Goal: Task Accomplishment & Management: Complete application form

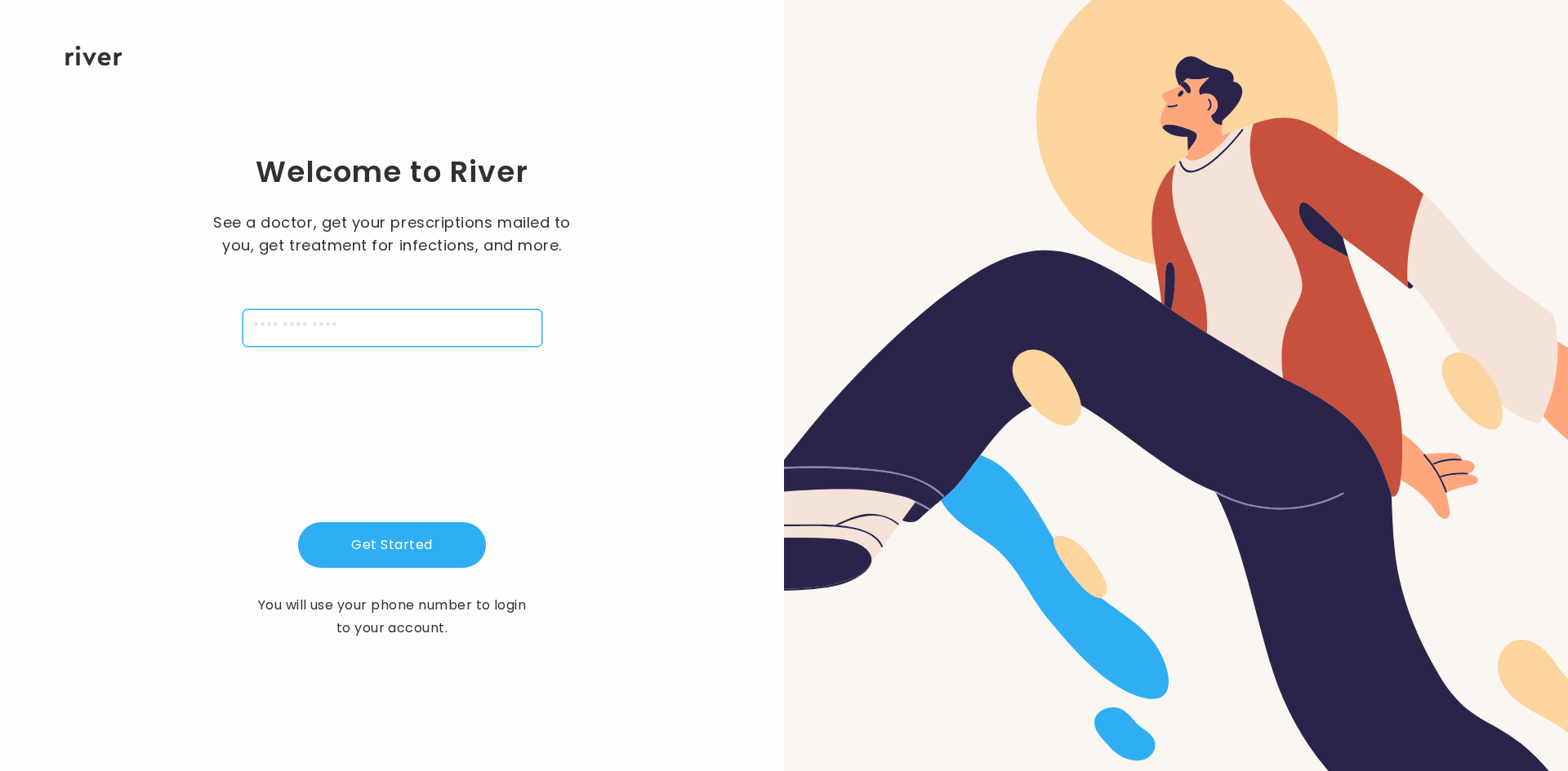
click at [328, 329] on input "tel" at bounding box center [392, 329] width 299 height 38
type input "**********"
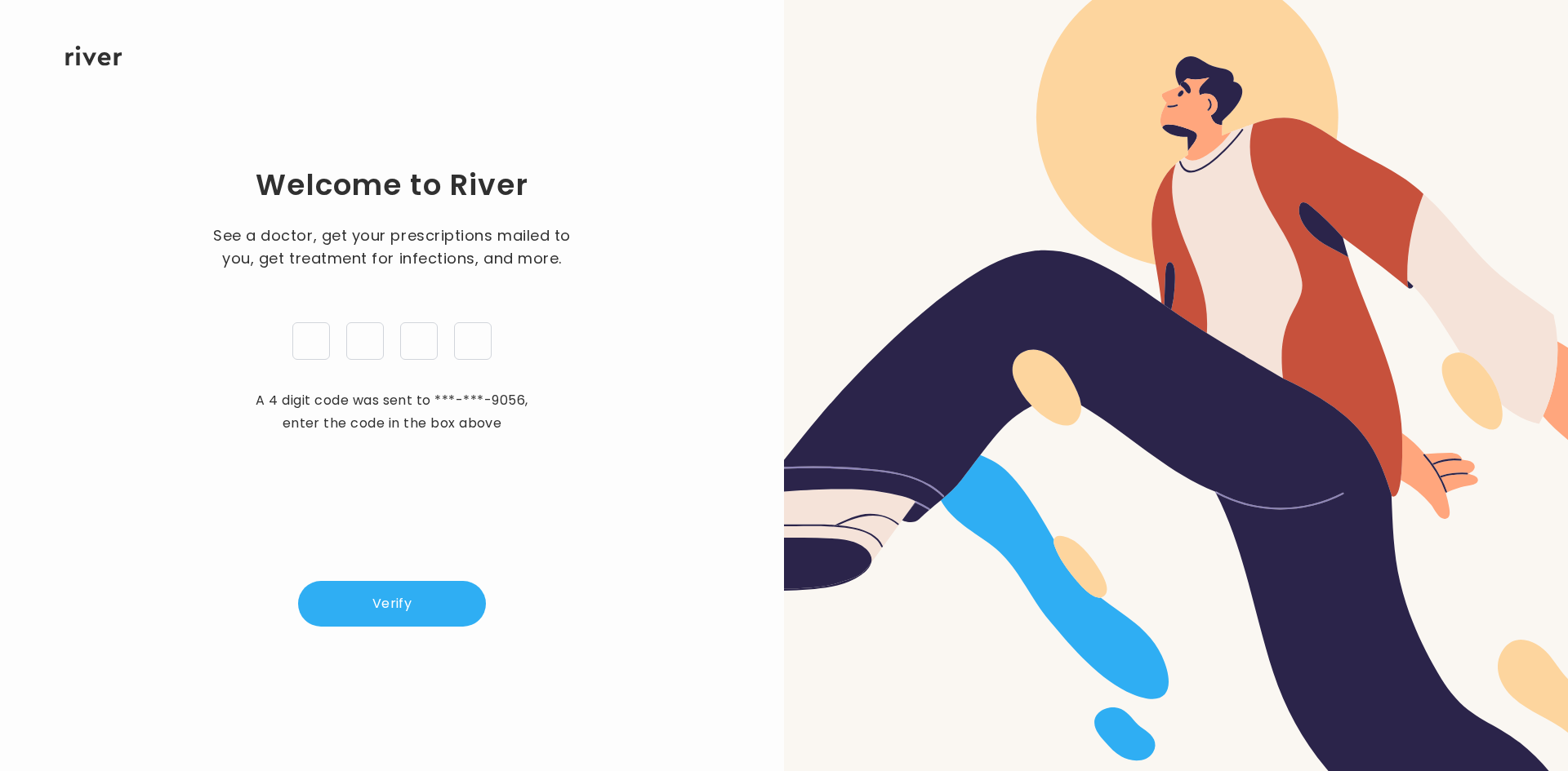
type input "*"
click at [380, 561] on div "Welcome to River See a doctor, get your prescriptions mailed to you, get treatm…" at bounding box center [392, 396] width 731 height 659
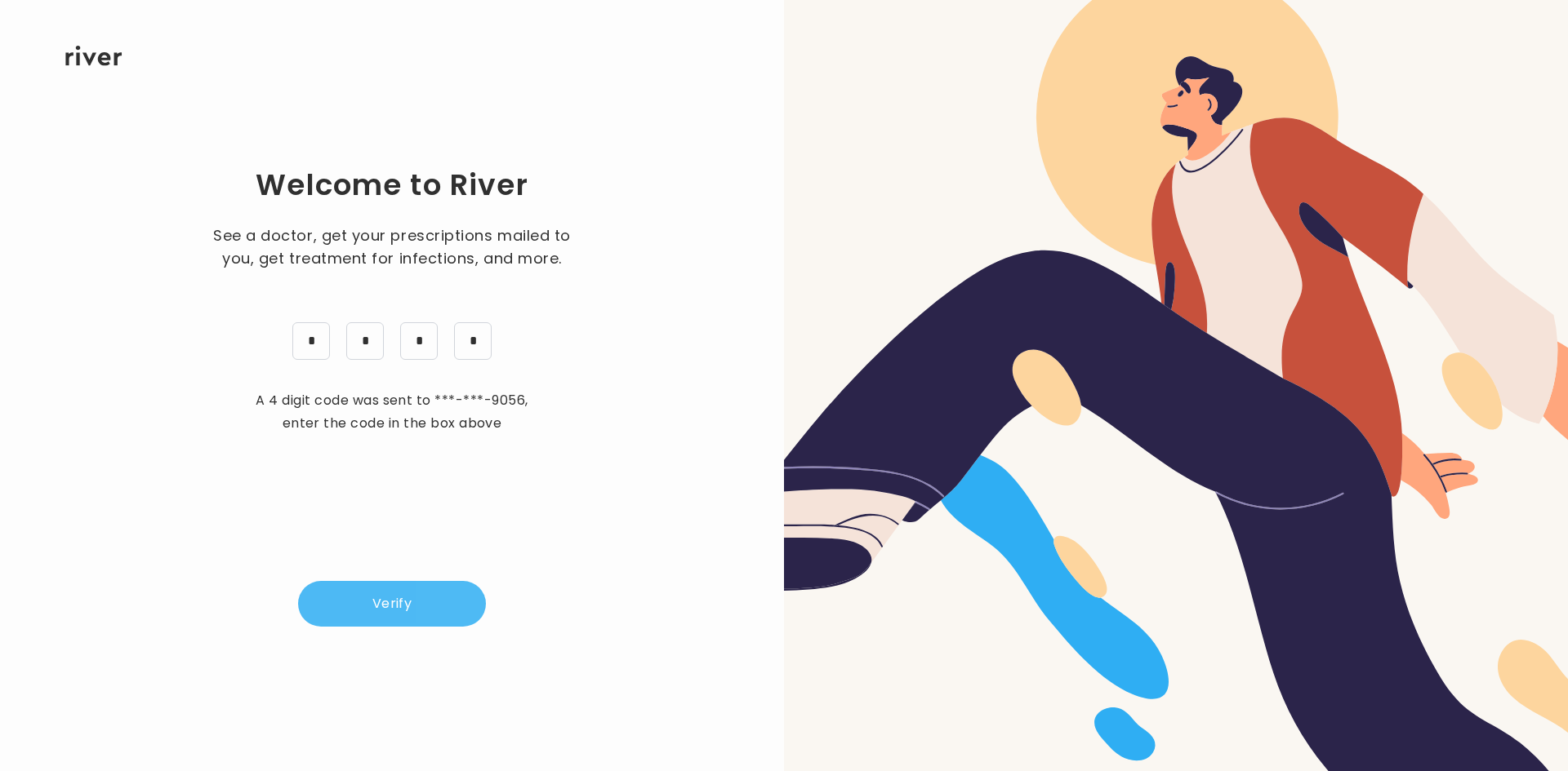
click at [420, 616] on button "Verify" at bounding box center [392, 604] width 188 height 45
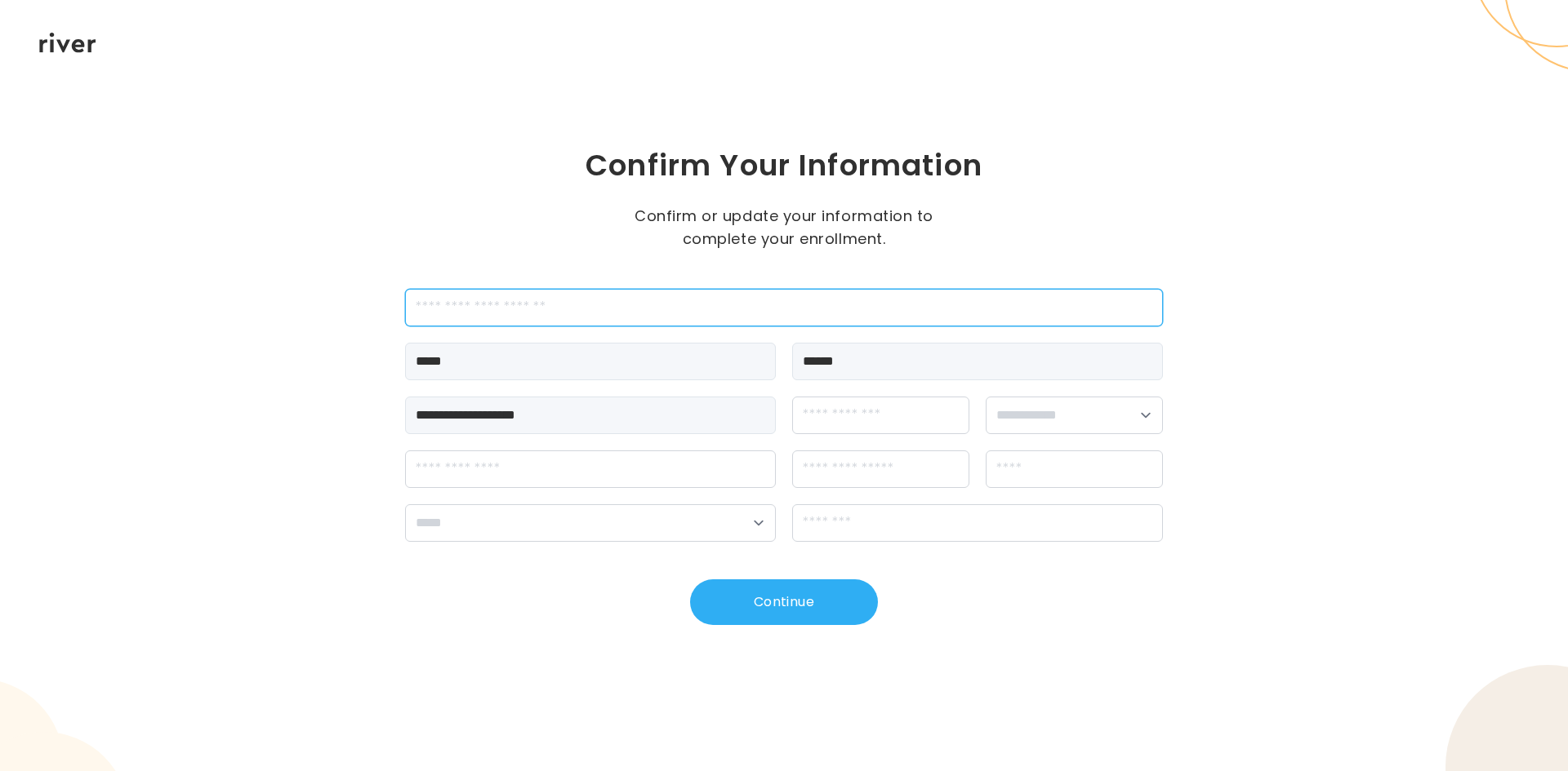
click at [617, 296] on input "employeeId" at bounding box center [784, 308] width 758 height 38
type input "*******"
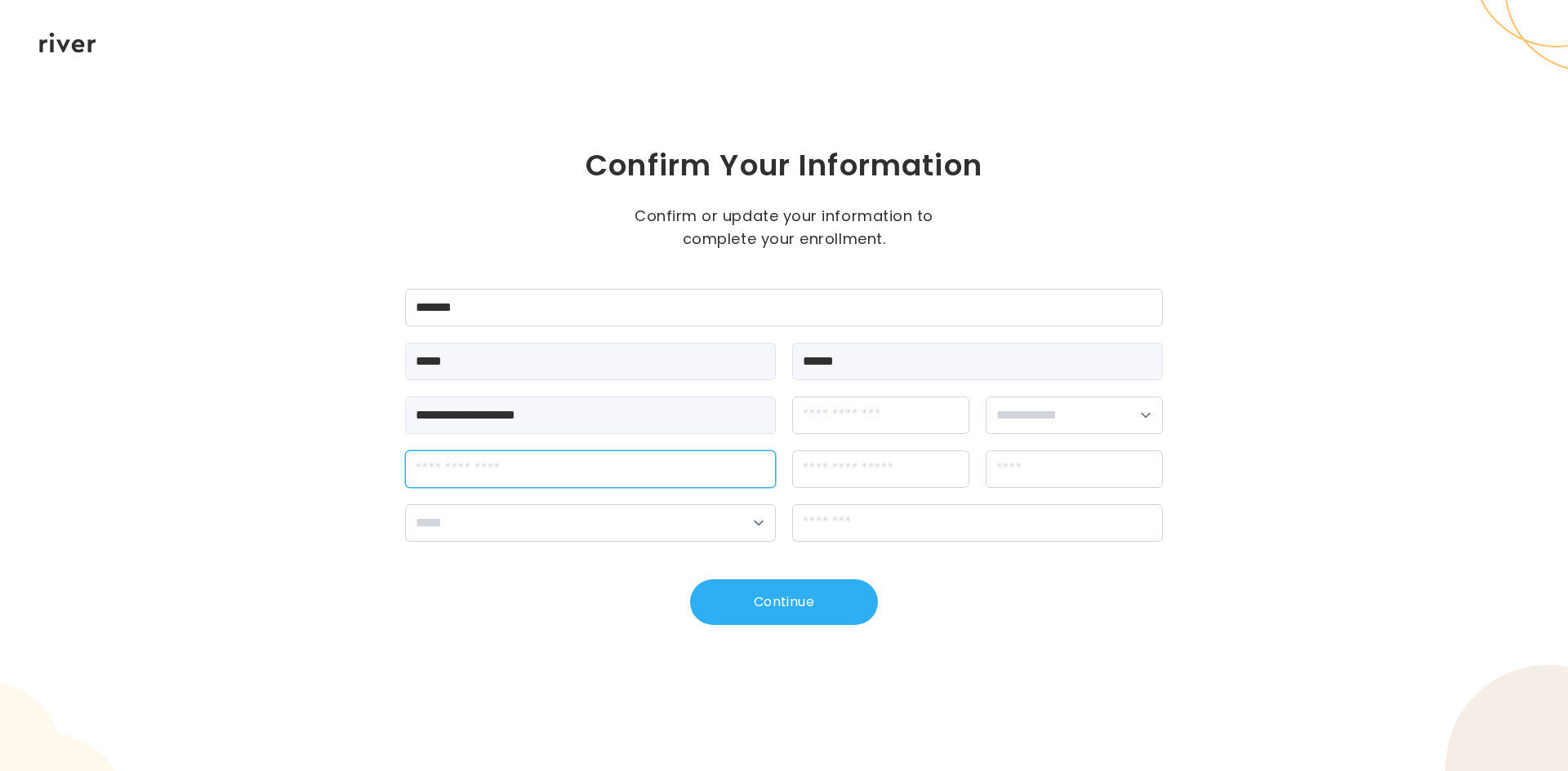
click at [588, 462] on input "streetAddress" at bounding box center [589, 470] width 370 height 38
type input "**********"
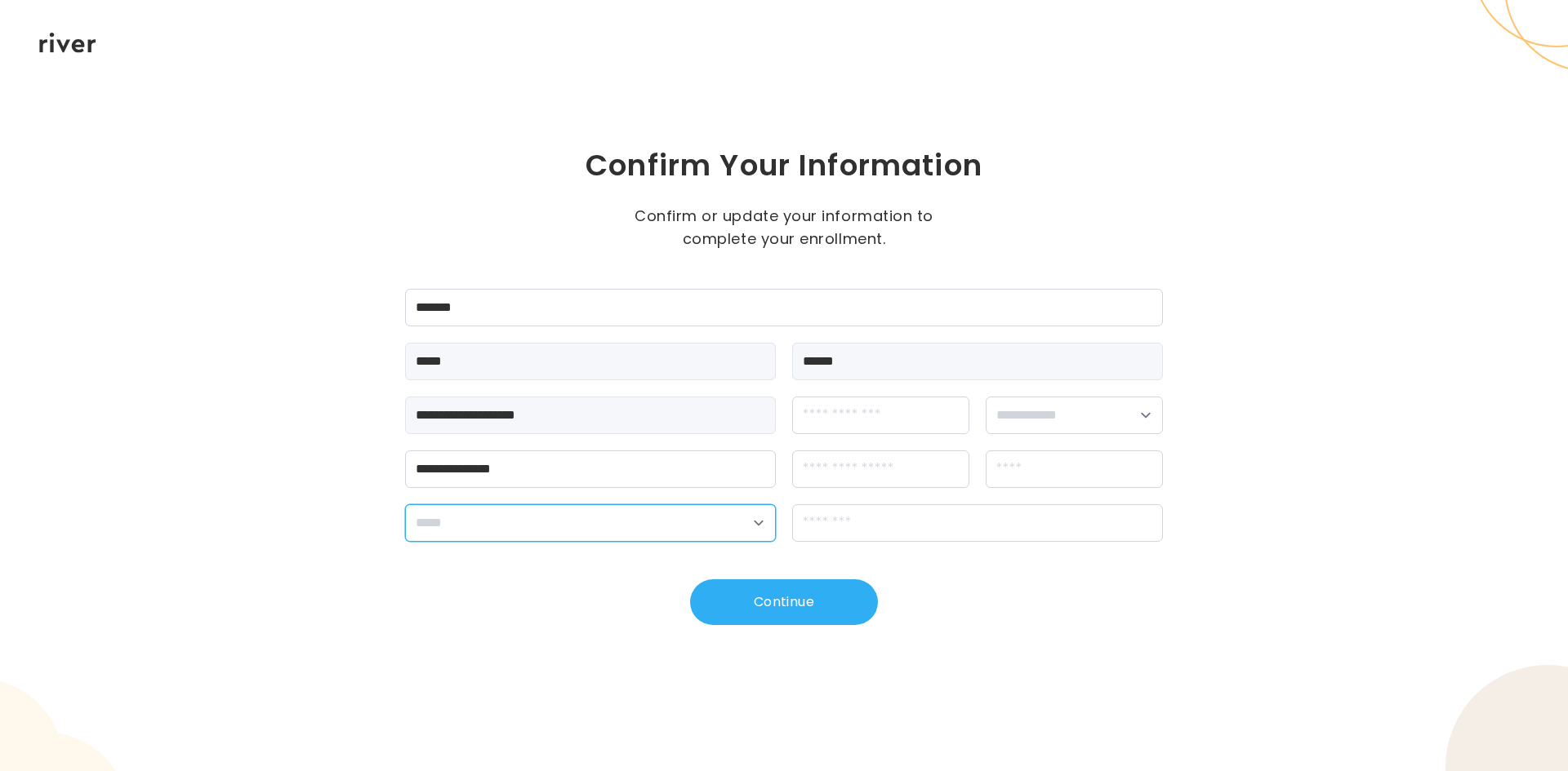
click at [629, 511] on select "**********" at bounding box center [589, 524] width 370 height 38
select select "**"
click at [405, 505] on select "**********" at bounding box center [589, 524] width 370 height 38
click at [883, 417] on input "dateOfBirth" at bounding box center [880, 416] width 177 height 38
type input "**********"
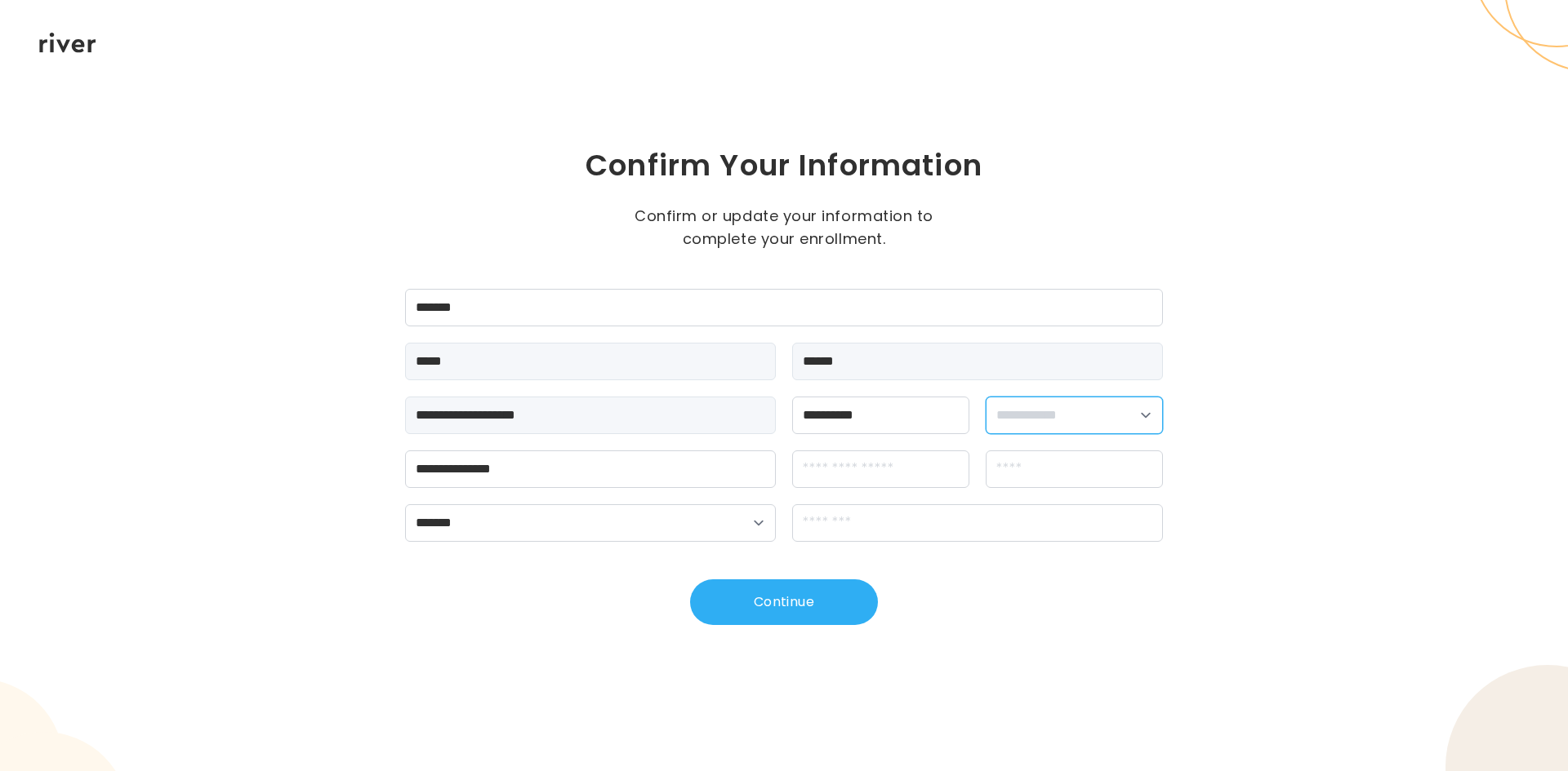
click at [1114, 421] on select "**********" at bounding box center [1073, 416] width 177 height 38
select select "******"
click at [985, 397] on select "**********" at bounding box center [1073, 416] width 177 height 38
click at [1021, 518] on input "zipCode" at bounding box center [977, 524] width 370 height 38
type input "*****"
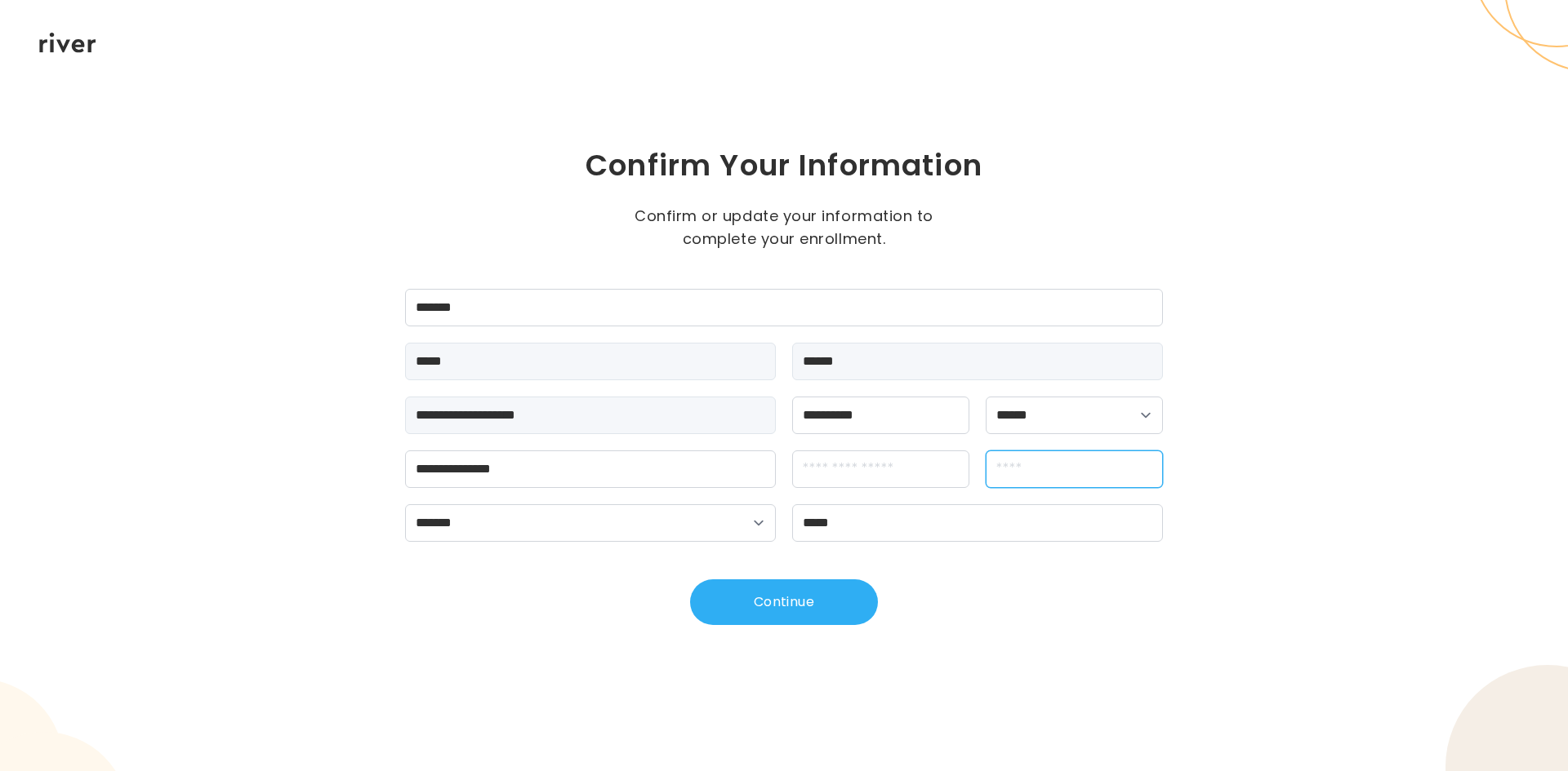
click at [1039, 470] on input "city" at bounding box center [1073, 470] width 177 height 38
type input "*"
type input "**********"
click at [783, 578] on div "**********" at bounding box center [784, 386] width 758 height 479
click at [805, 600] on button "Continue" at bounding box center [784, 602] width 188 height 45
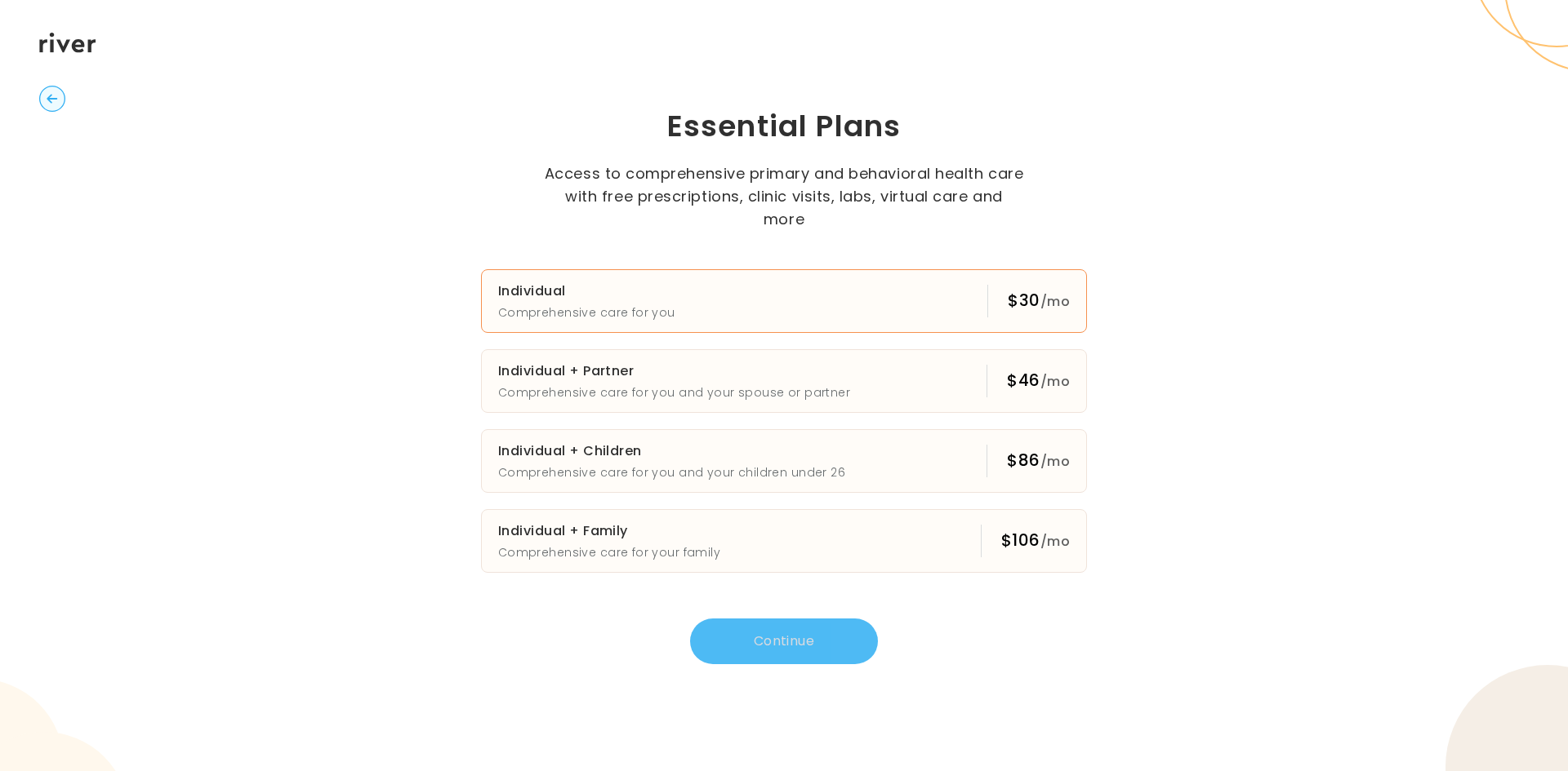
click at [911, 280] on button "Individual Comprehensive care for you $30 /mo" at bounding box center [784, 300] width 605 height 63
click at [807, 629] on button "Continue" at bounding box center [784, 641] width 188 height 45
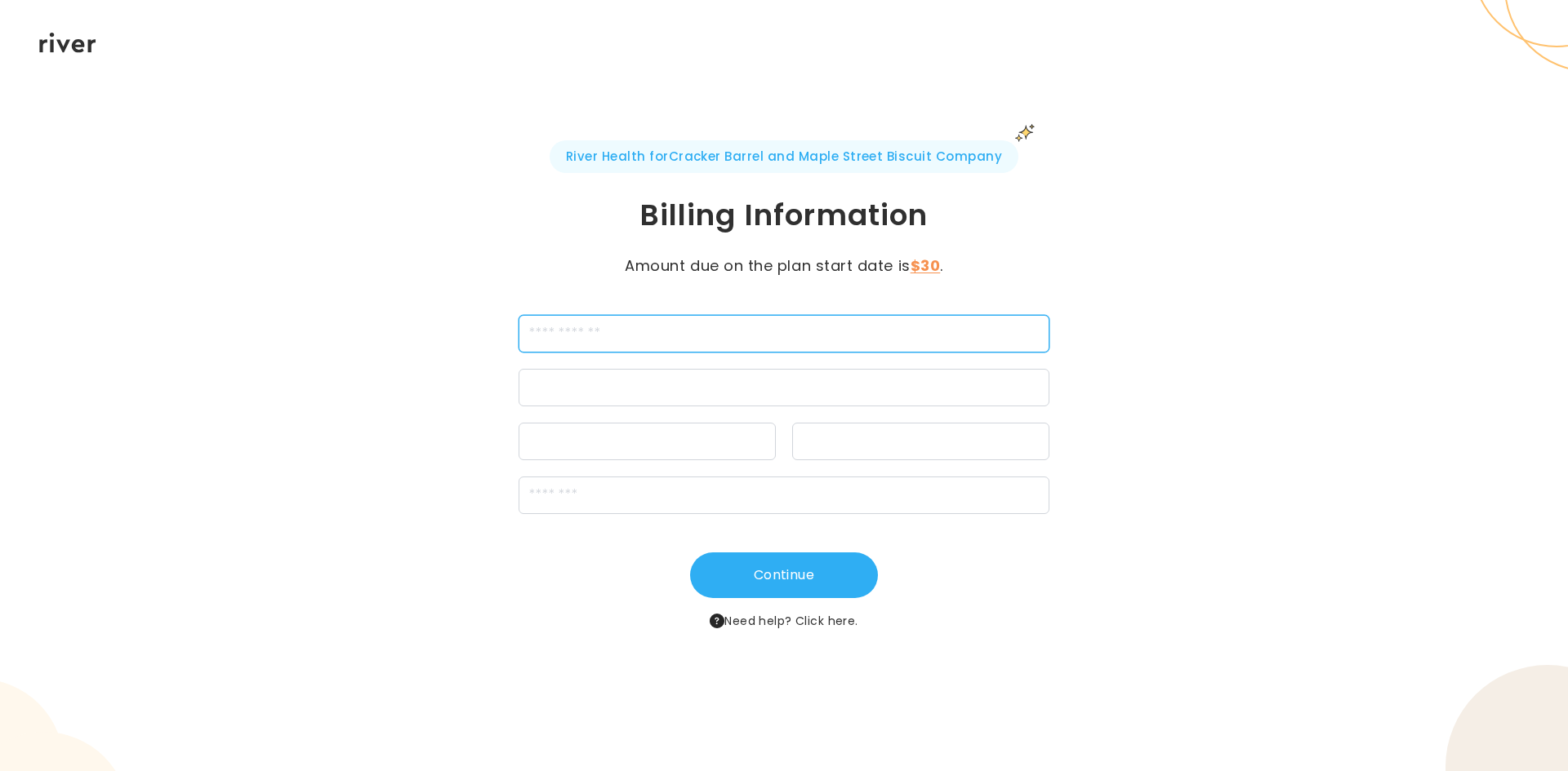
click at [795, 322] on input "cardName" at bounding box center [784, 334] width 531 height 38
type input "**********"
drag, startPoint x: 700, startPoint y: 366, endPoint x: 700, endPoint y: 379, distance: 13.0
click at [700, 367] on div "**********" at bounding box center [784, 415] width 531 height 199
click at [700, 381] on div at bounding box center [784, 388] width 531 height 38
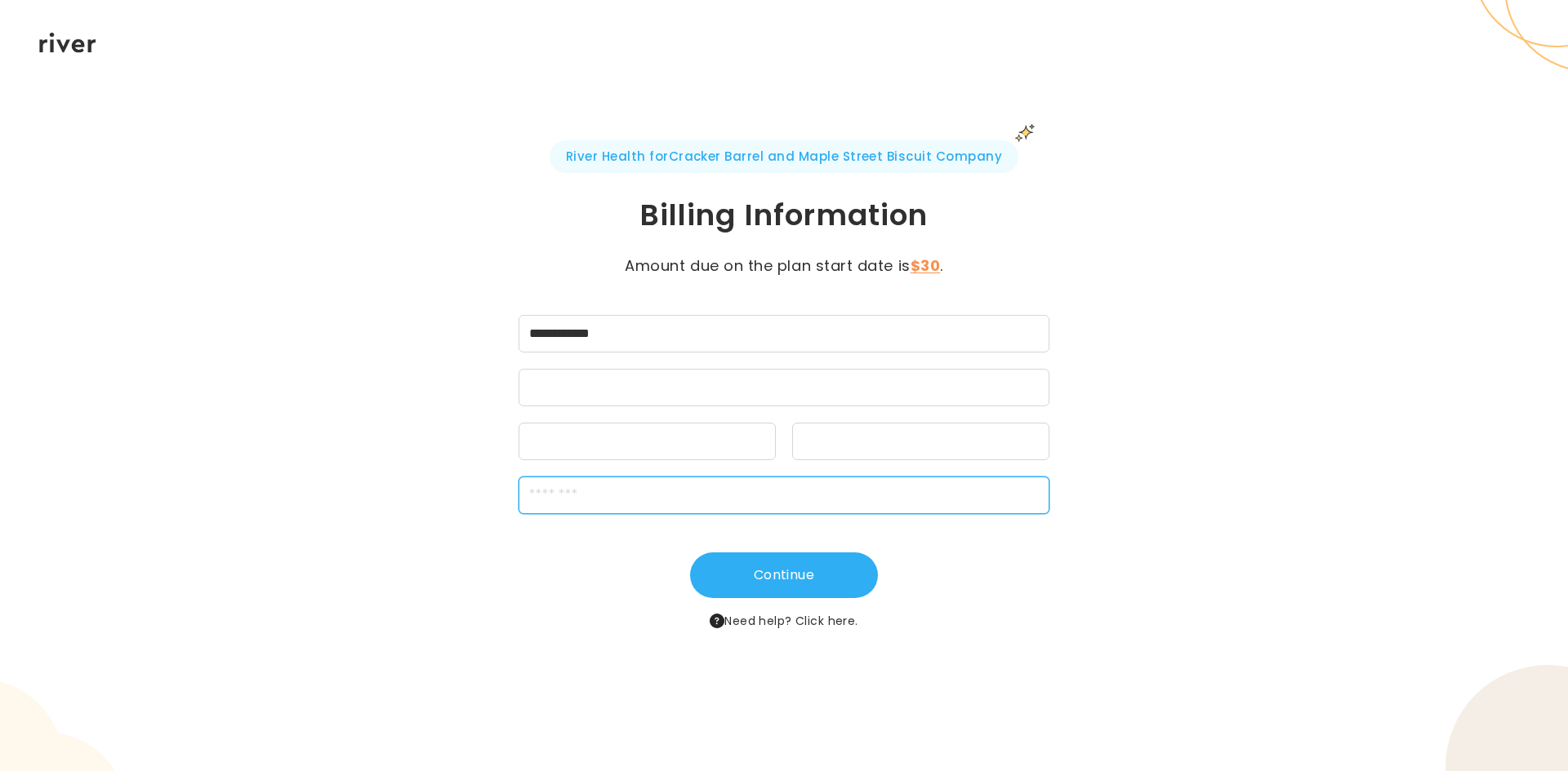
click at [833, 499] on input "zipCode" at bounding box center [784, 495] width 531 height 38
type input "*****"
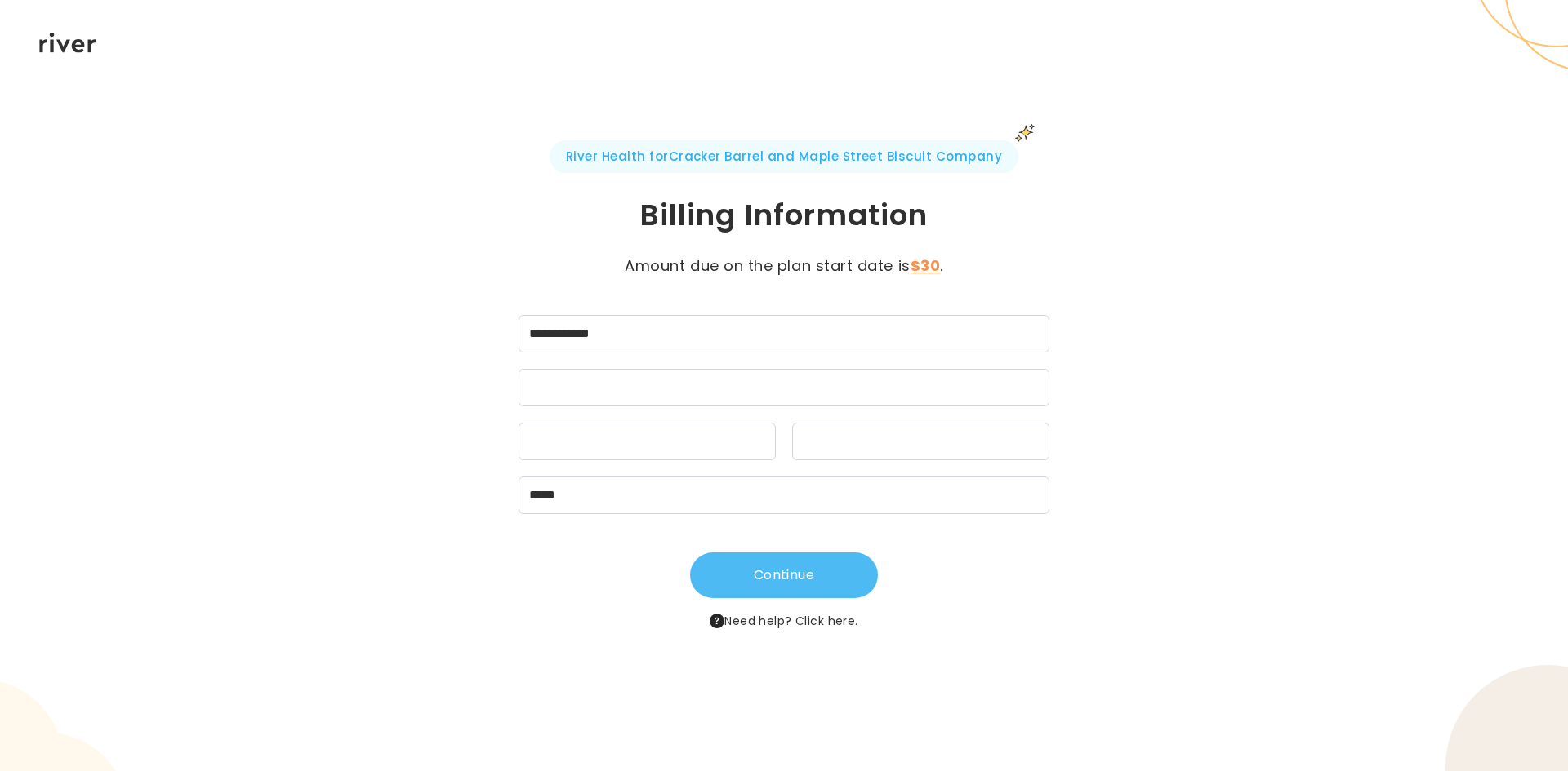
drag, startPoint x: 805, startPoint y: 554, endPoint x: 793, endPoint y: 562, distance: 14.4
click at [793, 562] on button "Continue" at bounding box center [784, 575] width 188 height 45
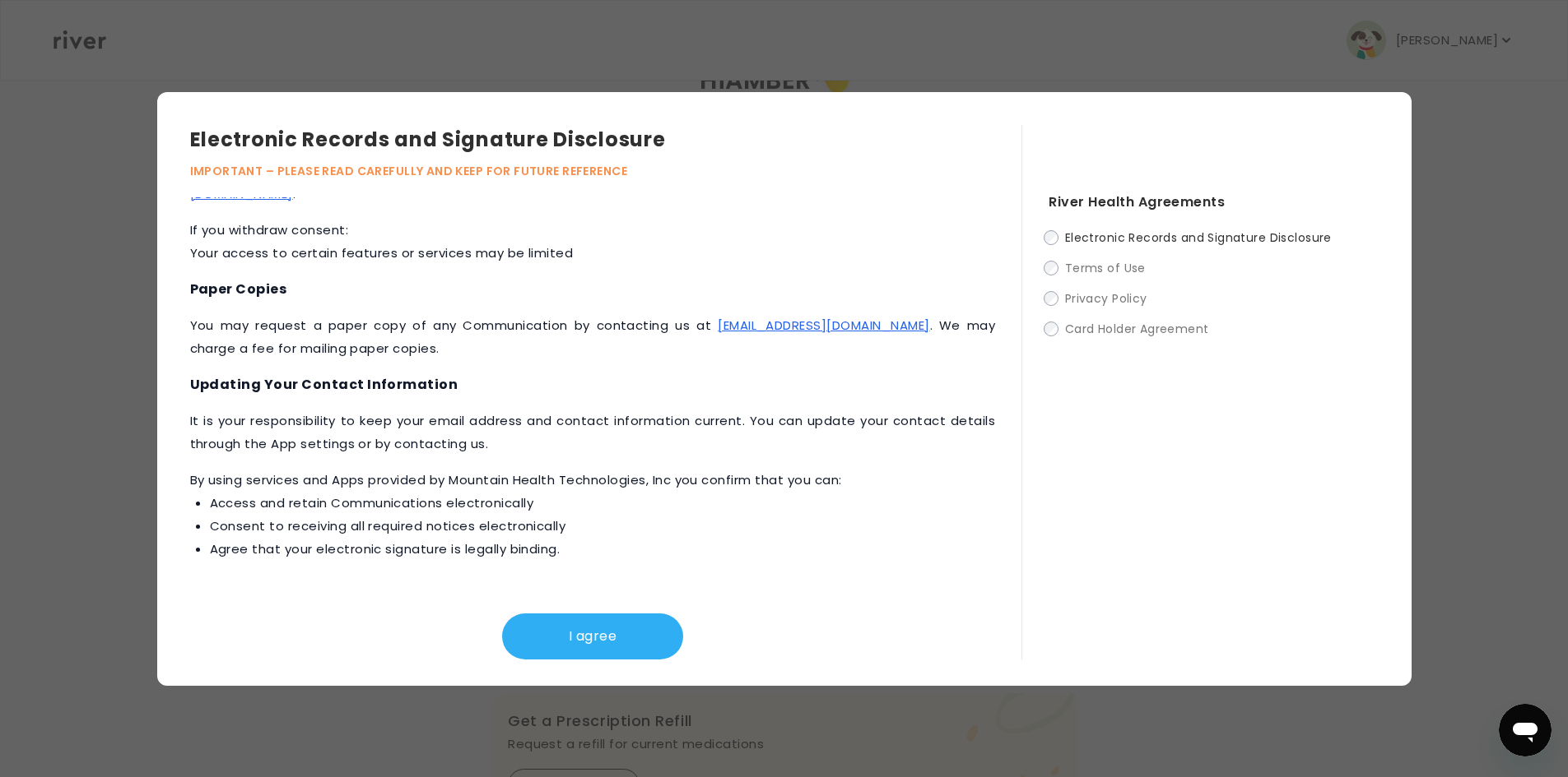
scroll to position [164, 0]
click at [643, 646] on button "I agree" at bounding box center [593, 637] width 181 height 46
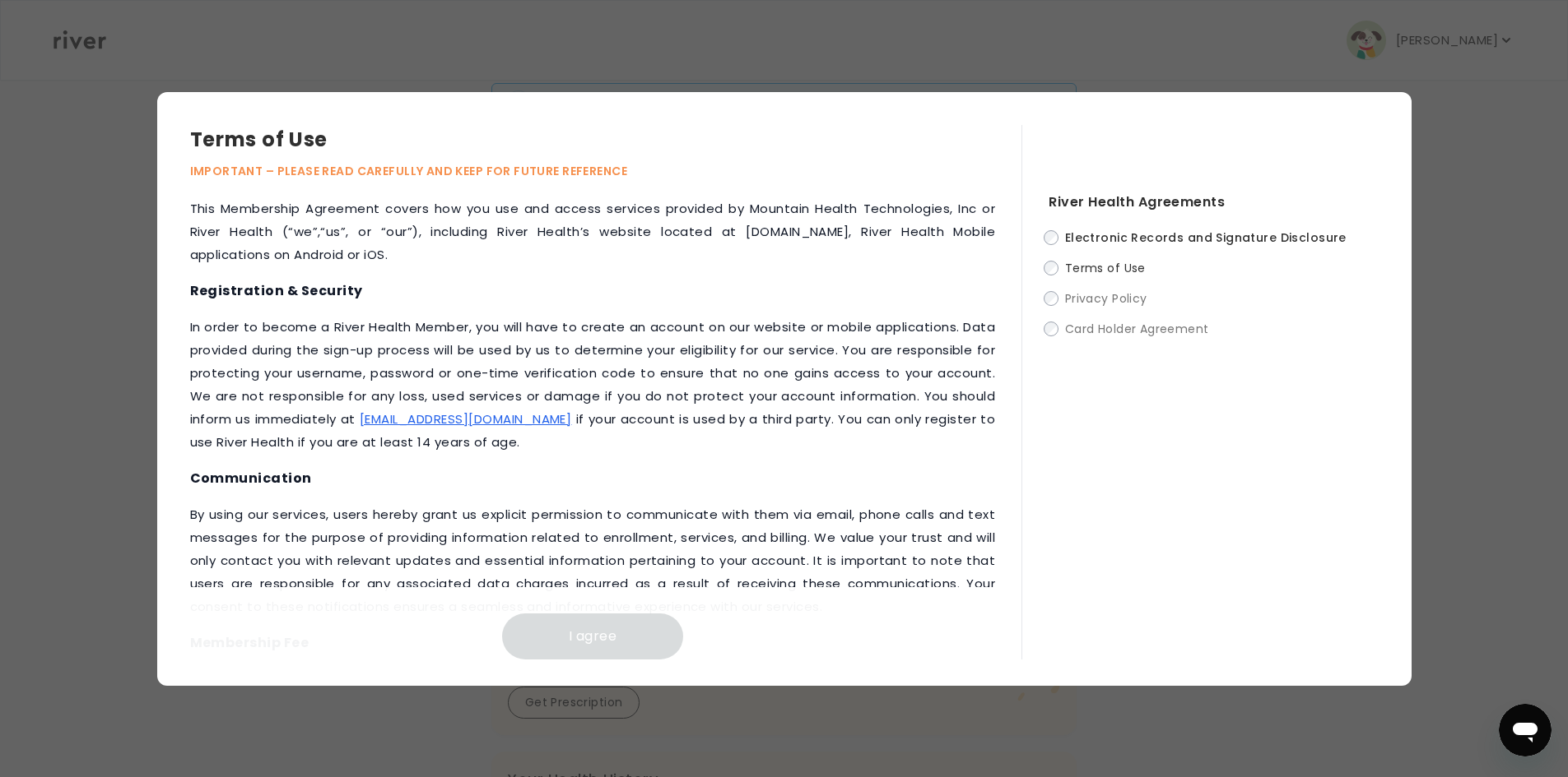
click at [1055, 275] on label "Terms of Use" at bounding box center [1213, 268] width 329 height 21
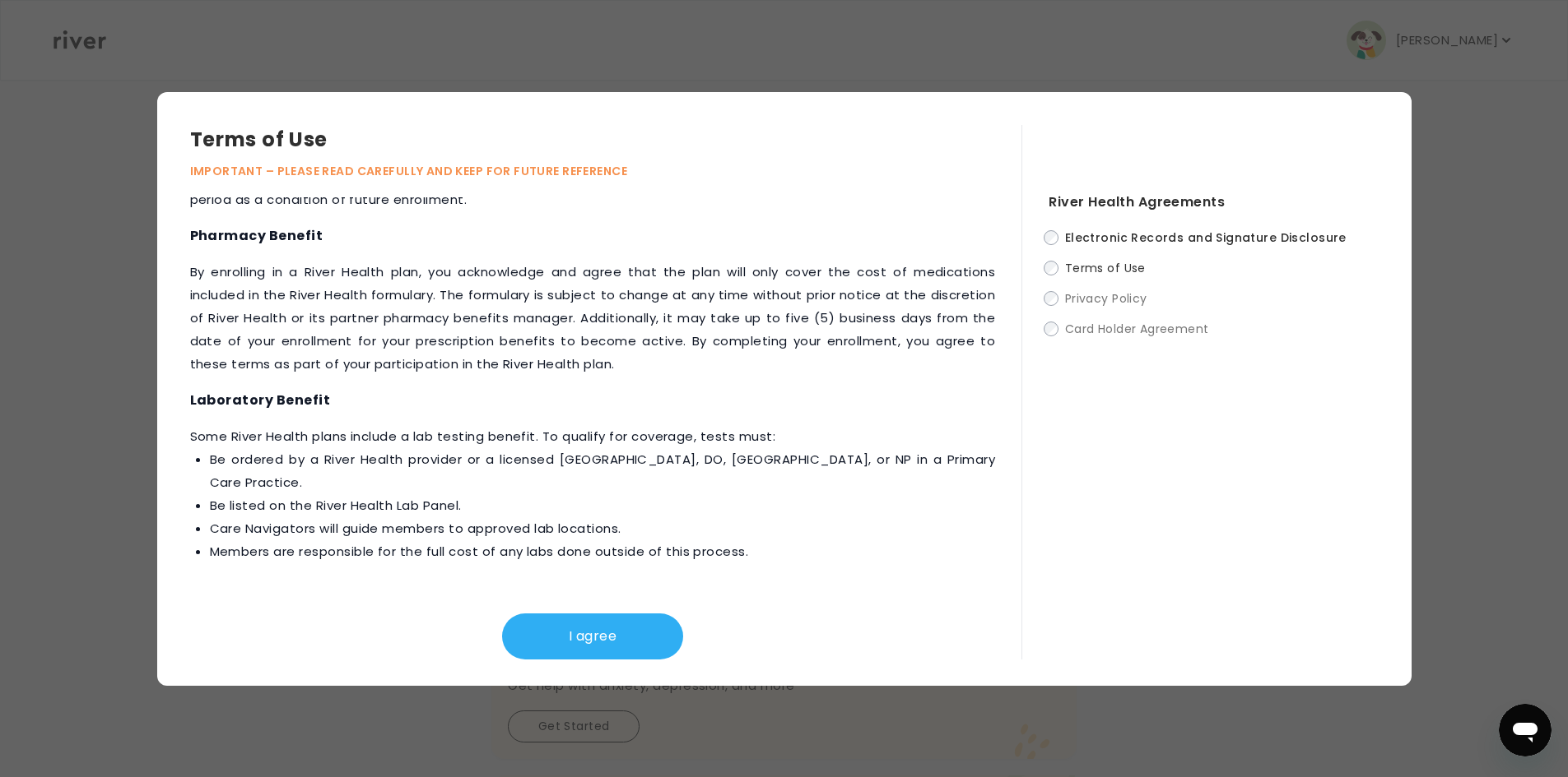
scroll to position [1818, 0]
click at [551, 638] on button "I agree" at bounding box center [593, 637] width 181 height 46
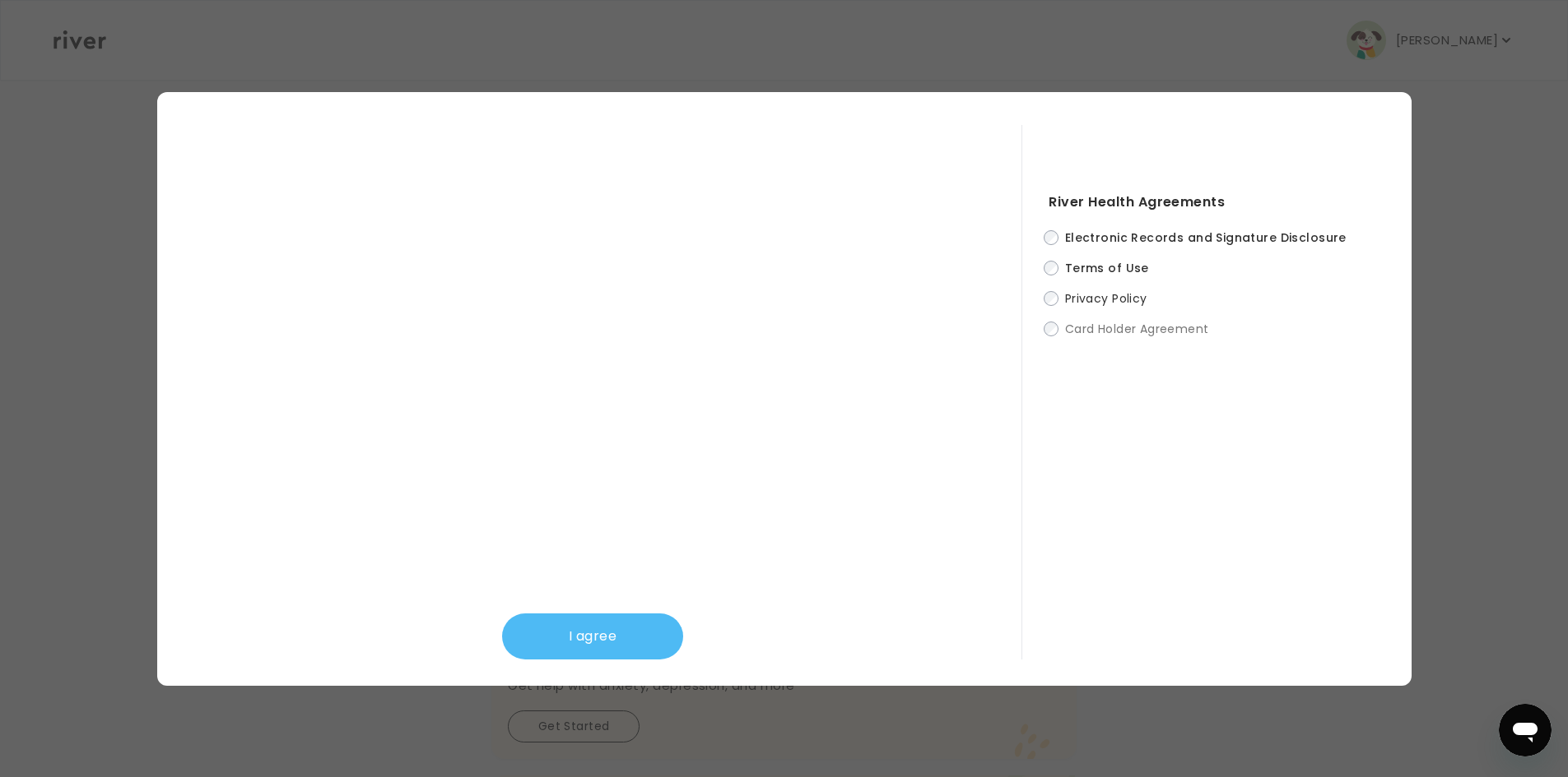
click at [625, 650] on button "I agree" at bounding box center [593, 637] width 181 height 46
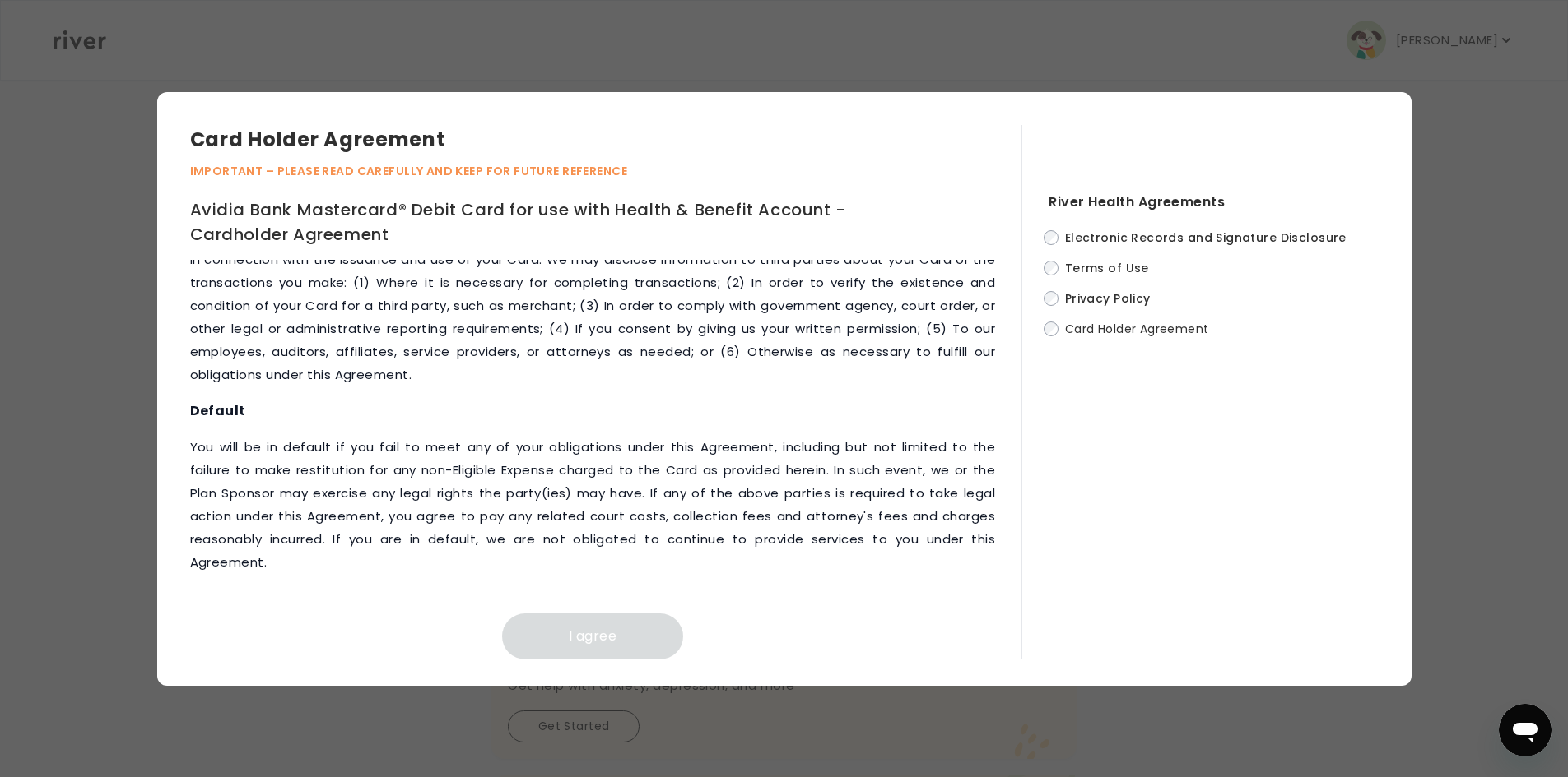
scroll to position [6876, 0]
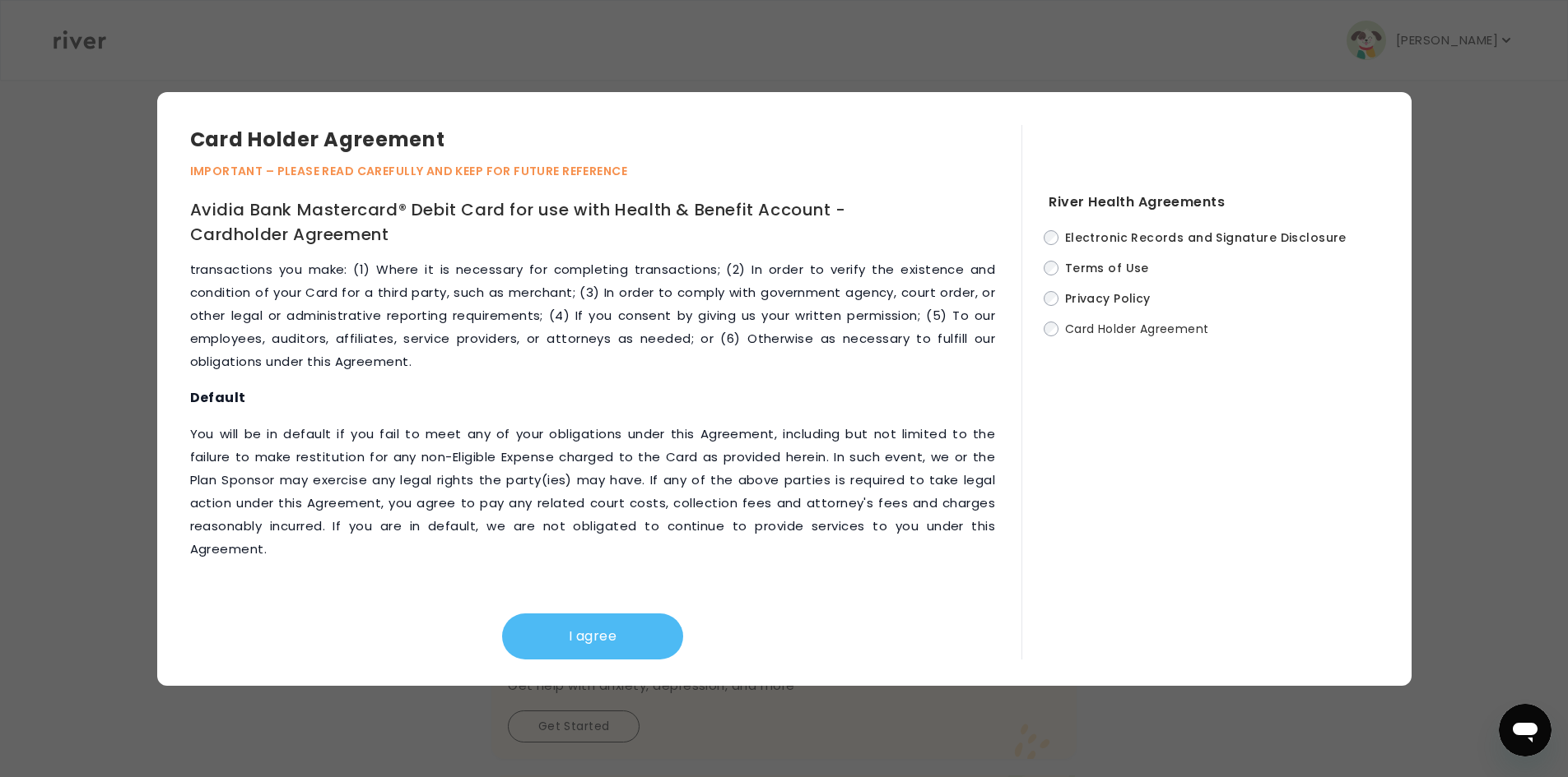
click at [567, 633] on button "I agree" at bounding box center [593, 637] width 181 height 46
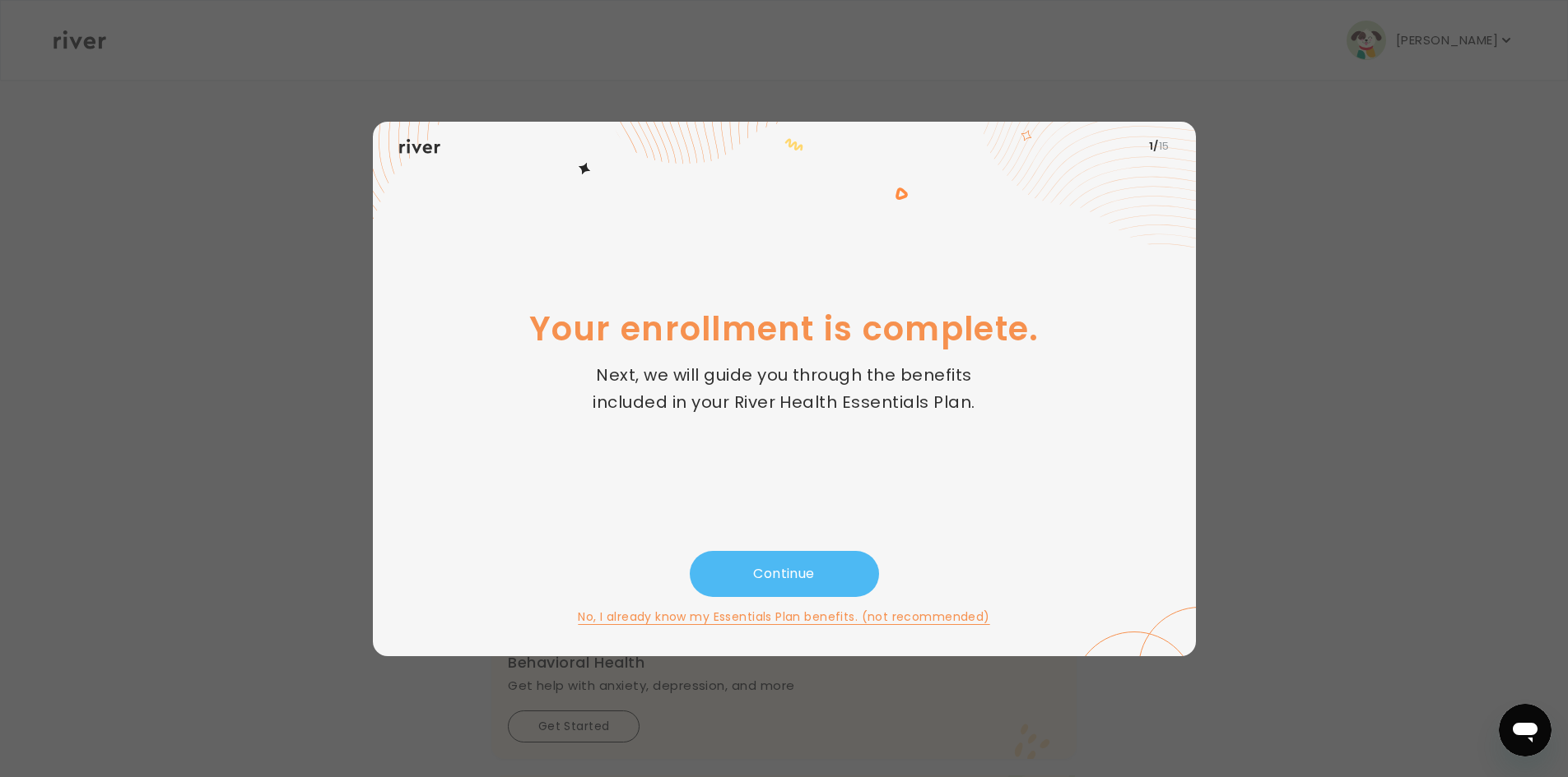
click at [729, 569] on button "Continue" at bounding box center [784, 574] width 189 height 46
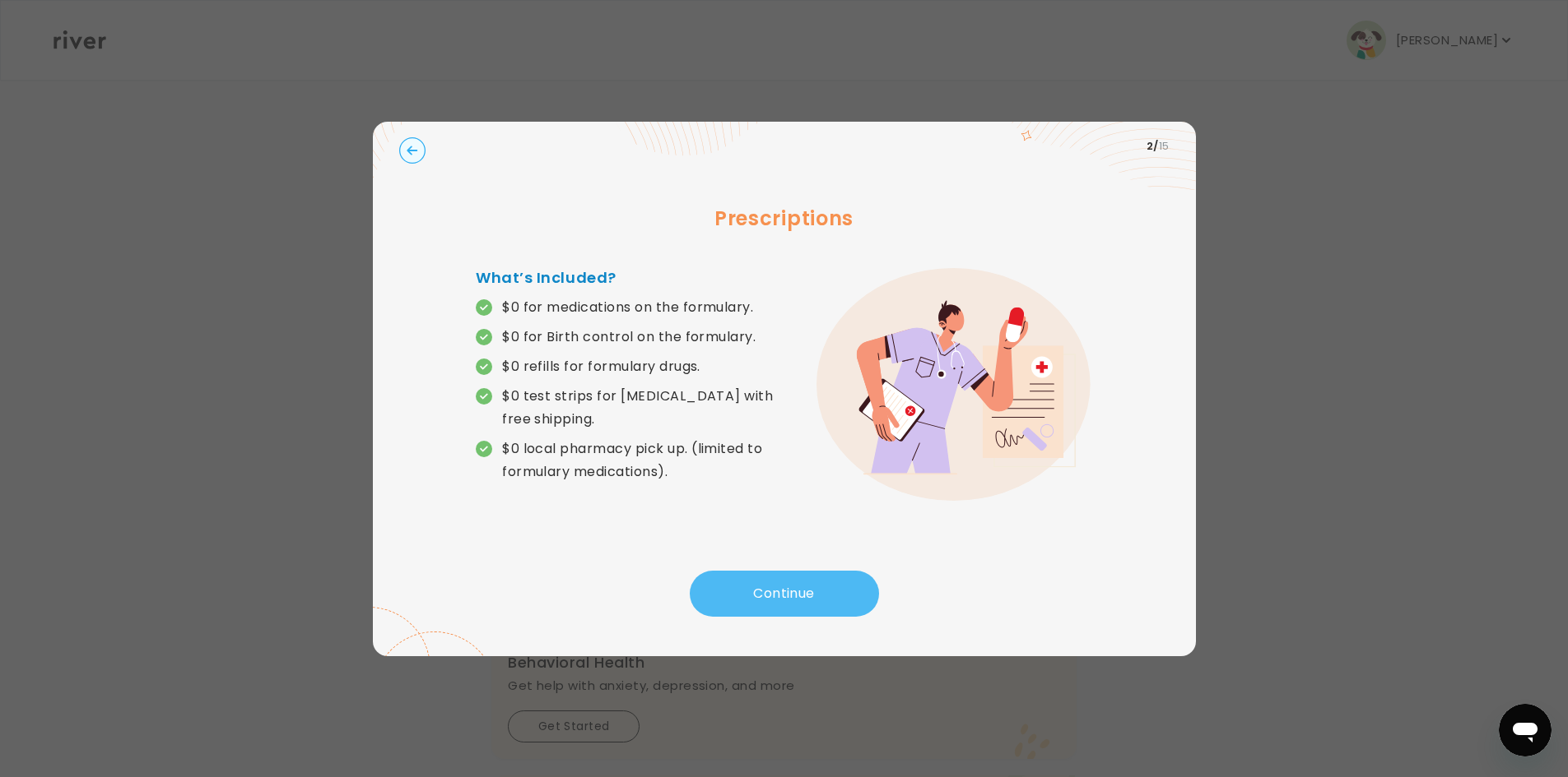
click at [734, 584] on button "Continue" at bounding box center [784, 594] width 189 height 46
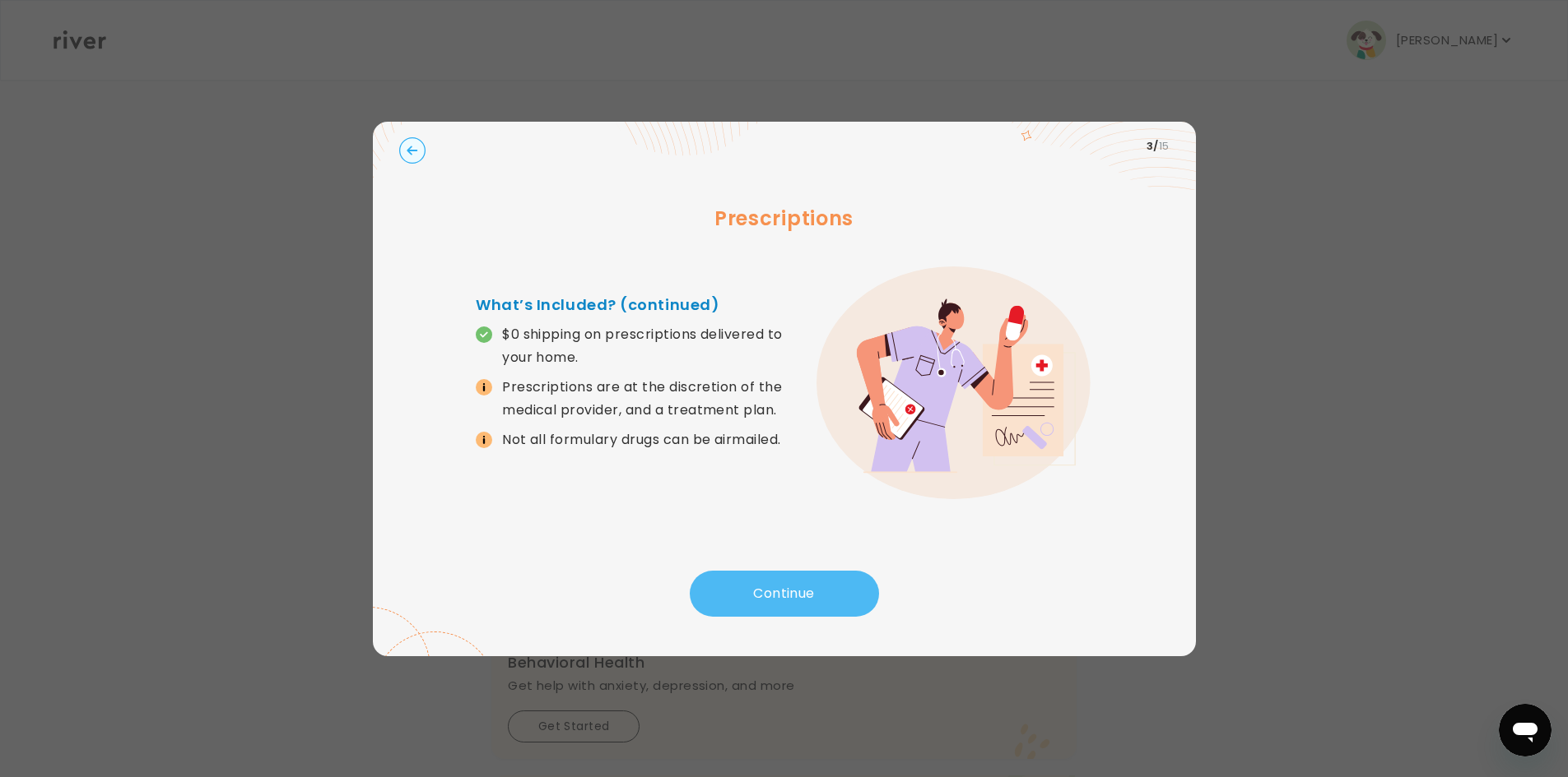
click at [734, 584] on button "Continue" at bounding box center [784, 594] width 189 height 46
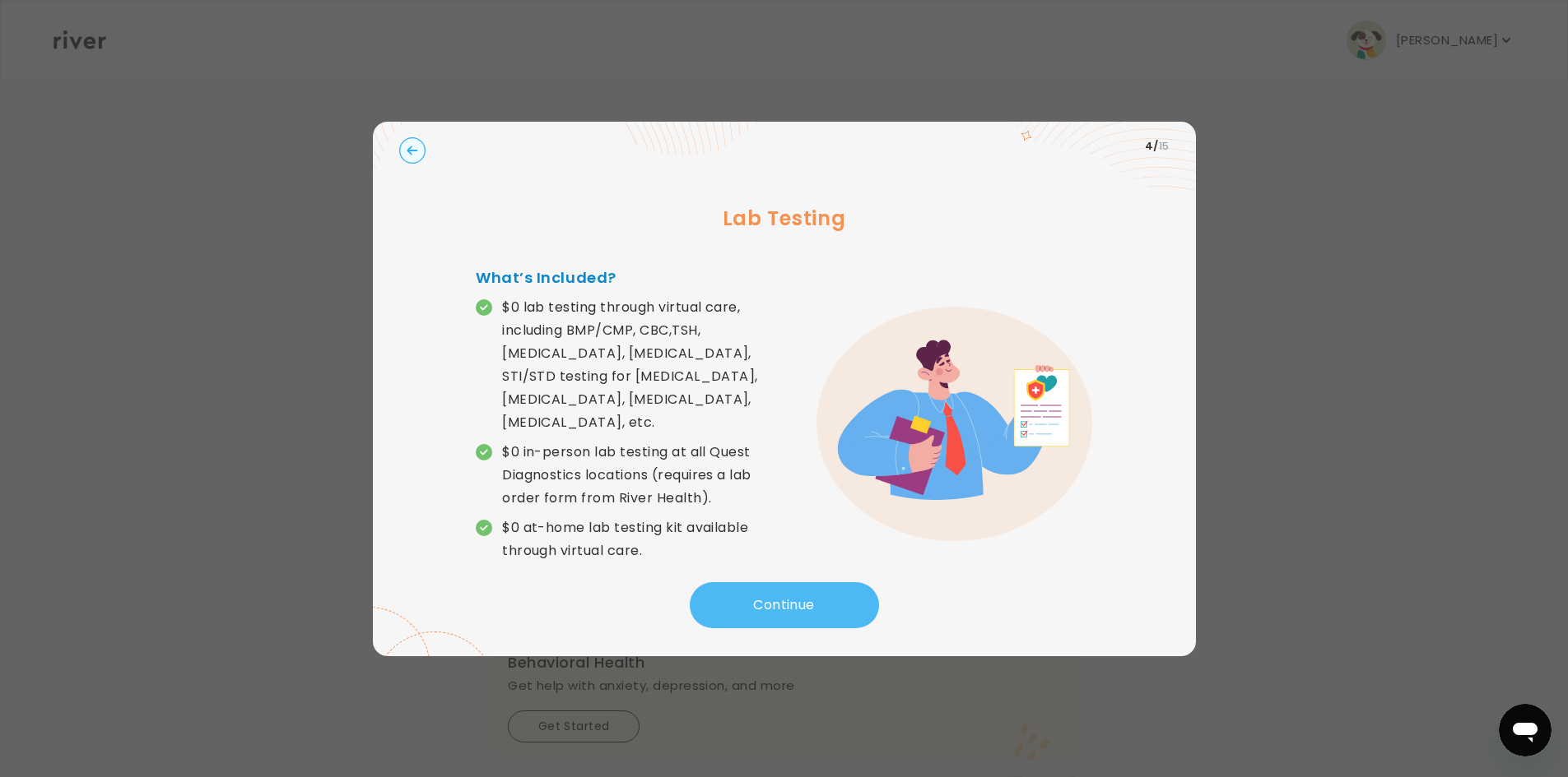
click at [734, 584] on button "Continue" at bounding box center [784, 605] width 189 height 46
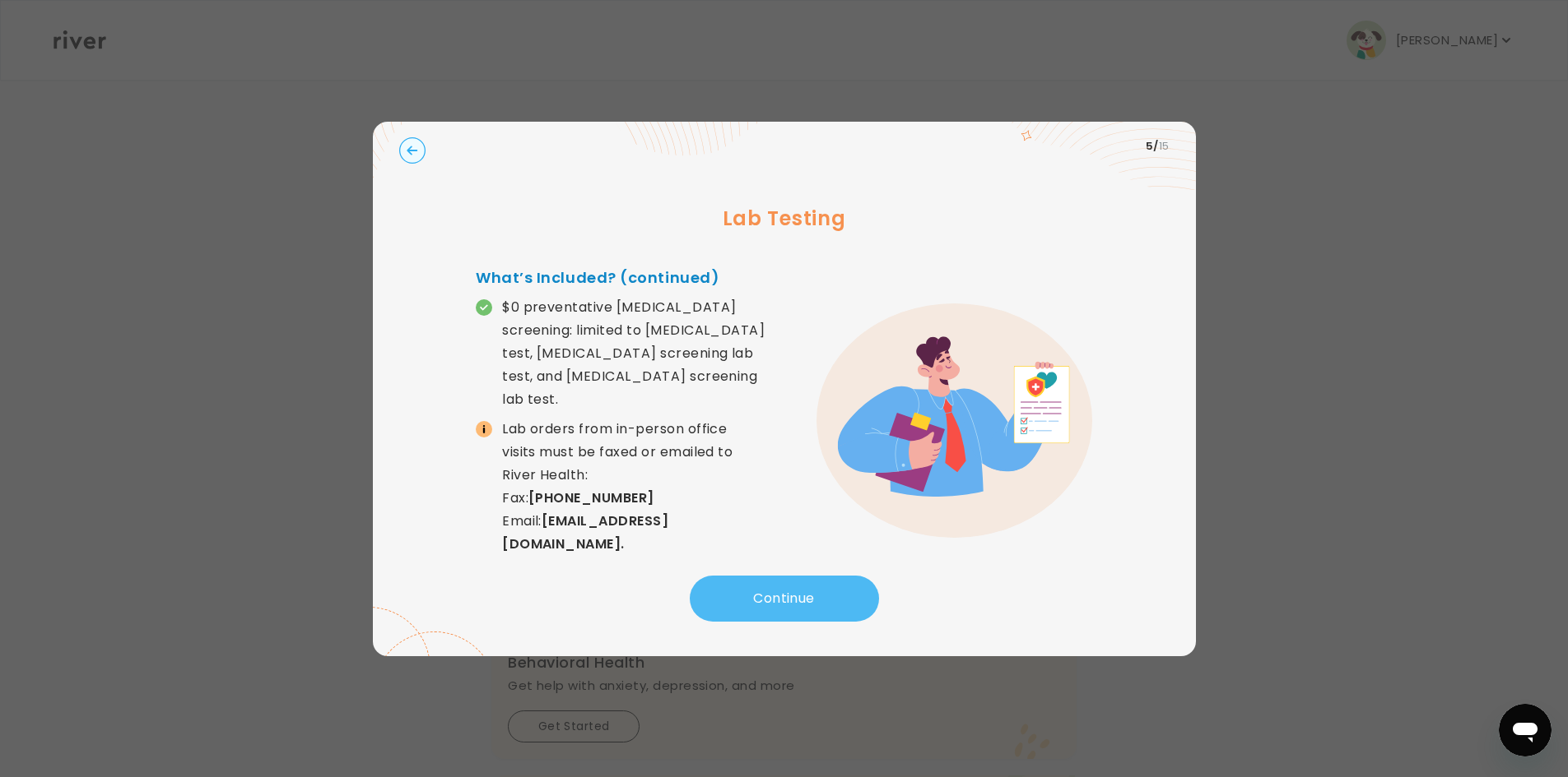
click at [734, 584] on button "Continue" at bounding box center [784, 598] width 189 height 46
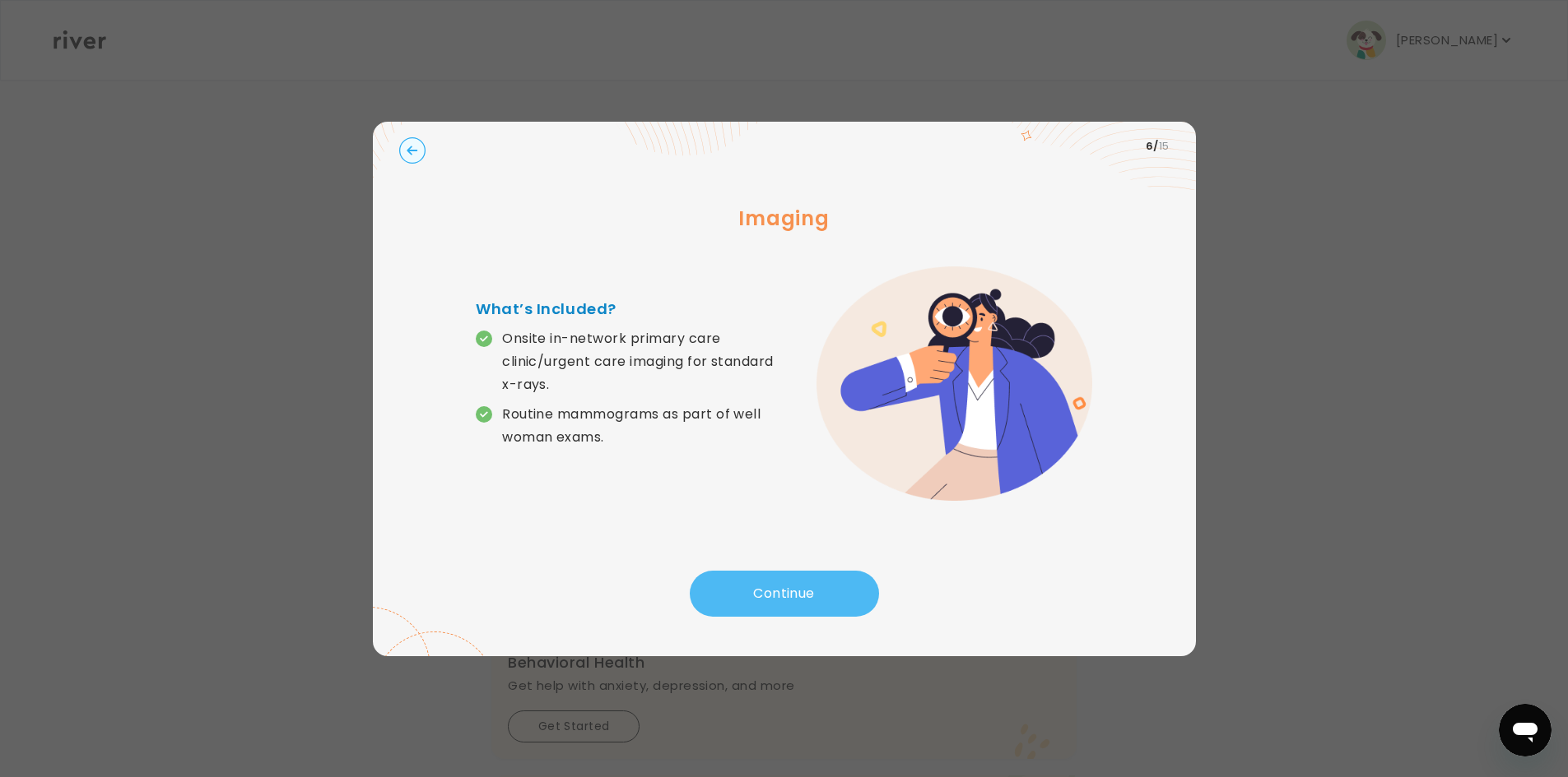
click at [734, 584] on button "Continue" at bounding box center [784, 594] width 189 height 46
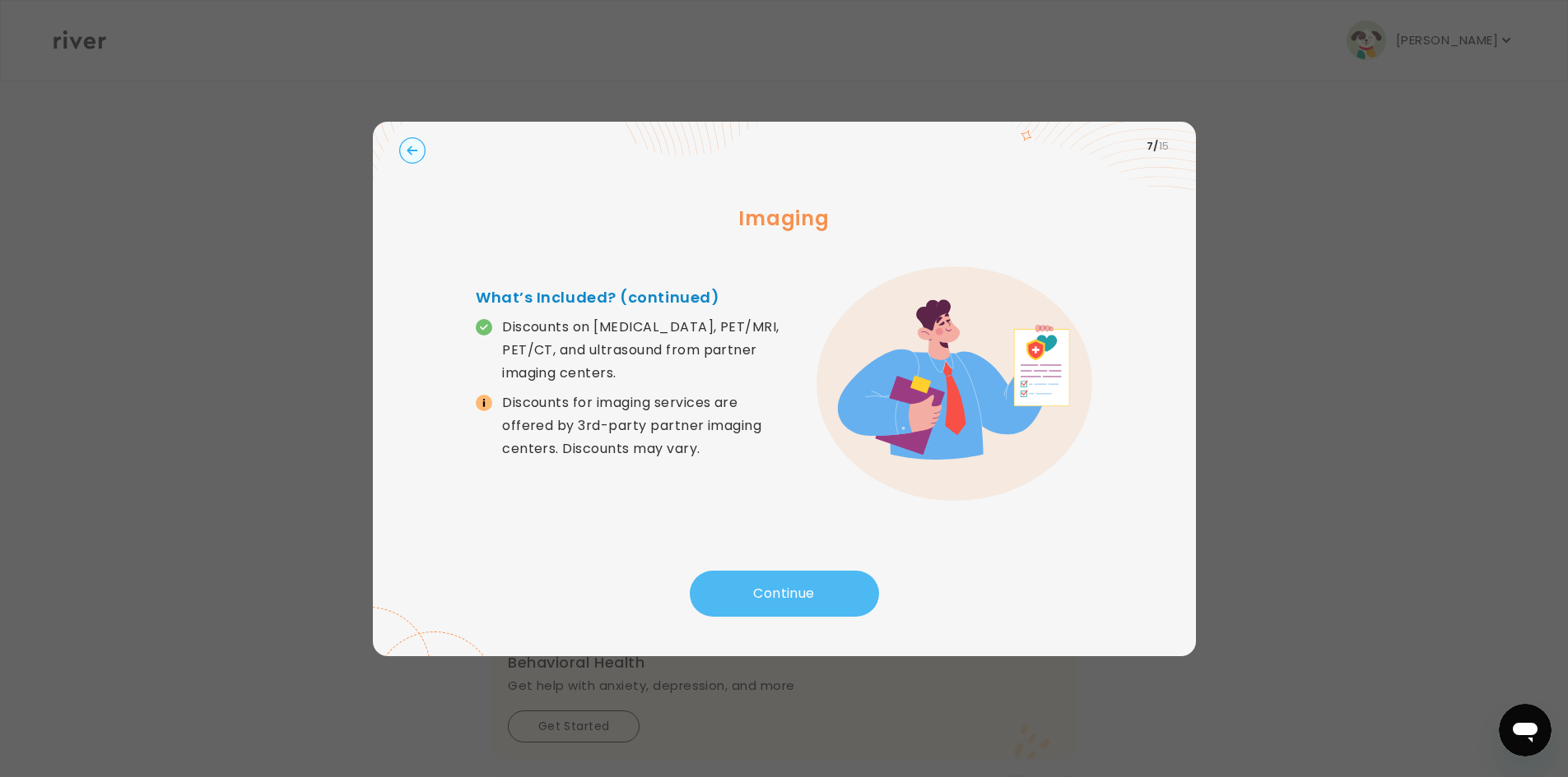
click at [734, 584] on button "Continue" at bounding box center [784, 594] width 189 height 46
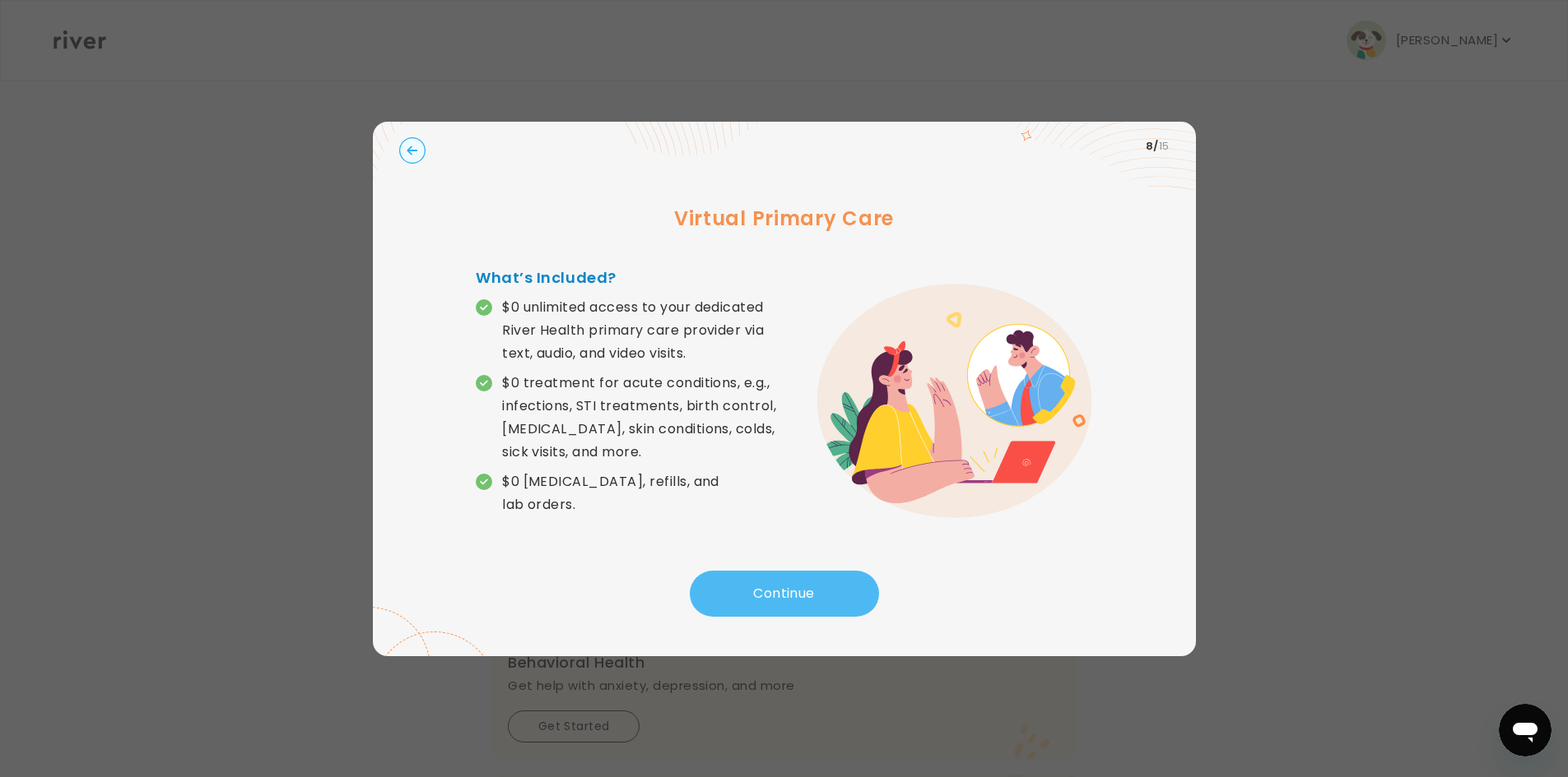
click at [734, 584] on button "Continue" at bounding box center [784, 594] width 189 height 46
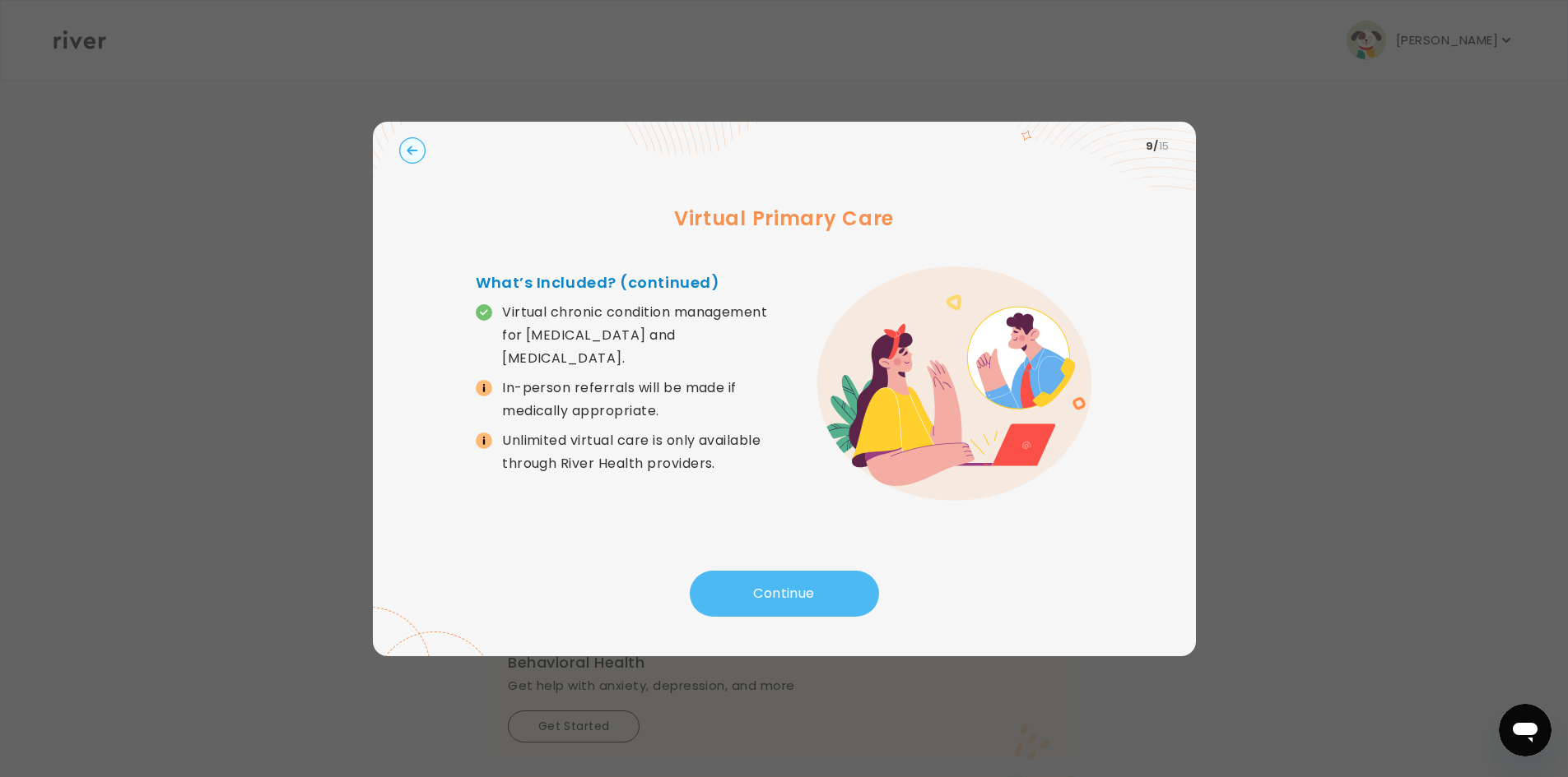
click at [734, 584] on button "Continue" at bounding box center [784, 594] width 189 height 46
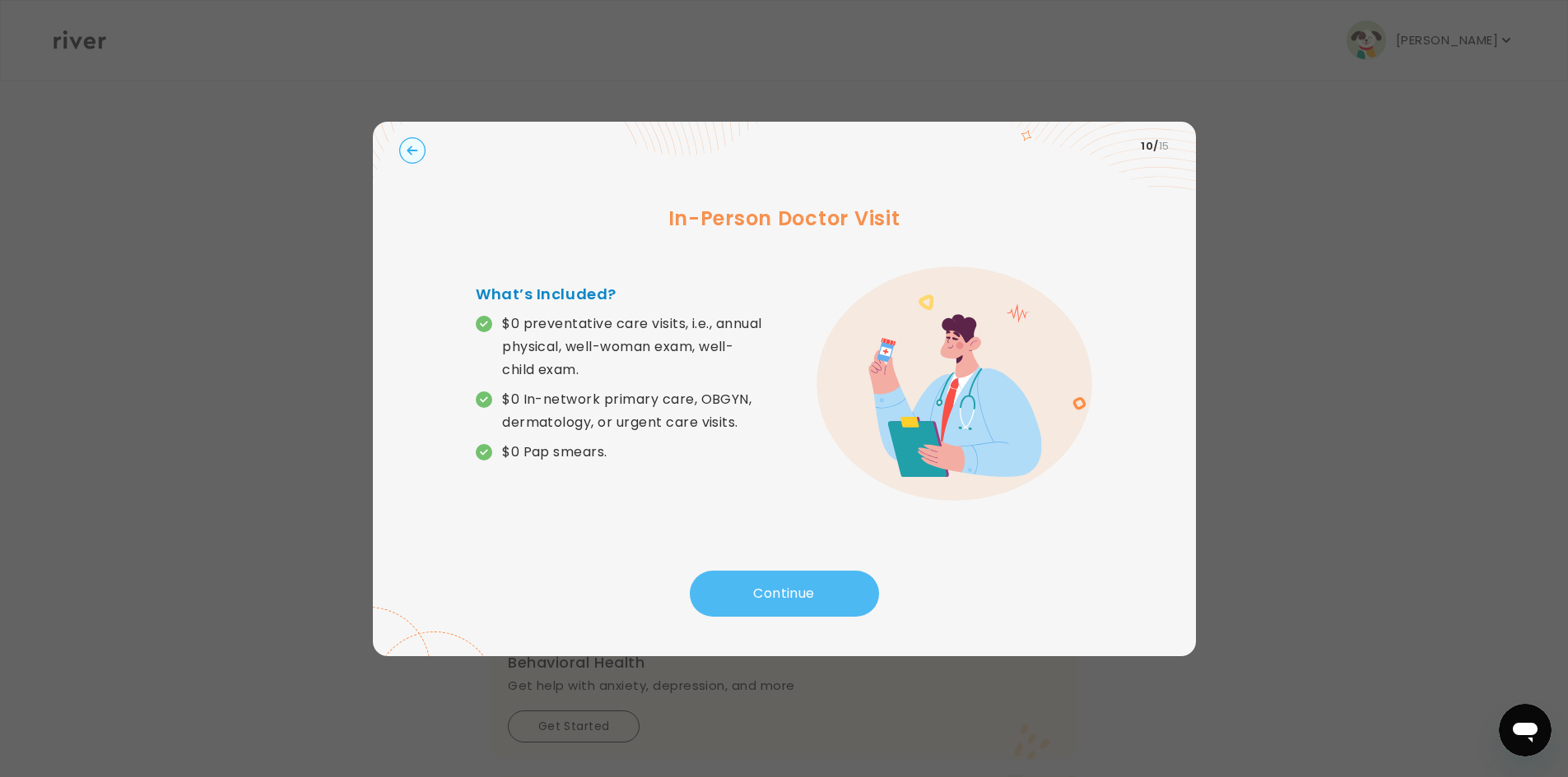
click at [734, 584] on button "Continue" at bounding box center [784, 594] width 189 height 46
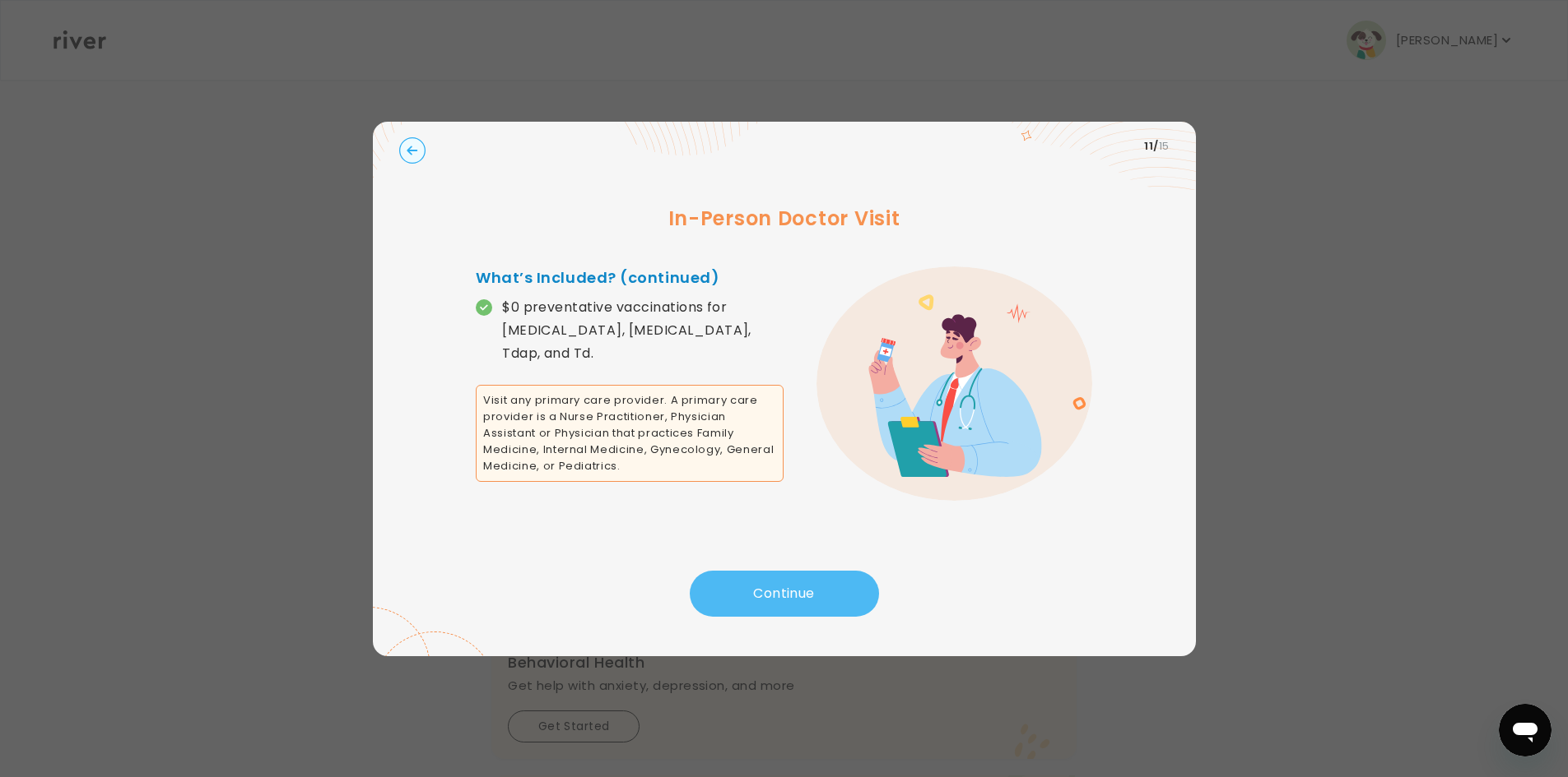
click at [734, 584] on button "Continue" at bounding box center [784, 594] width 189 height 46
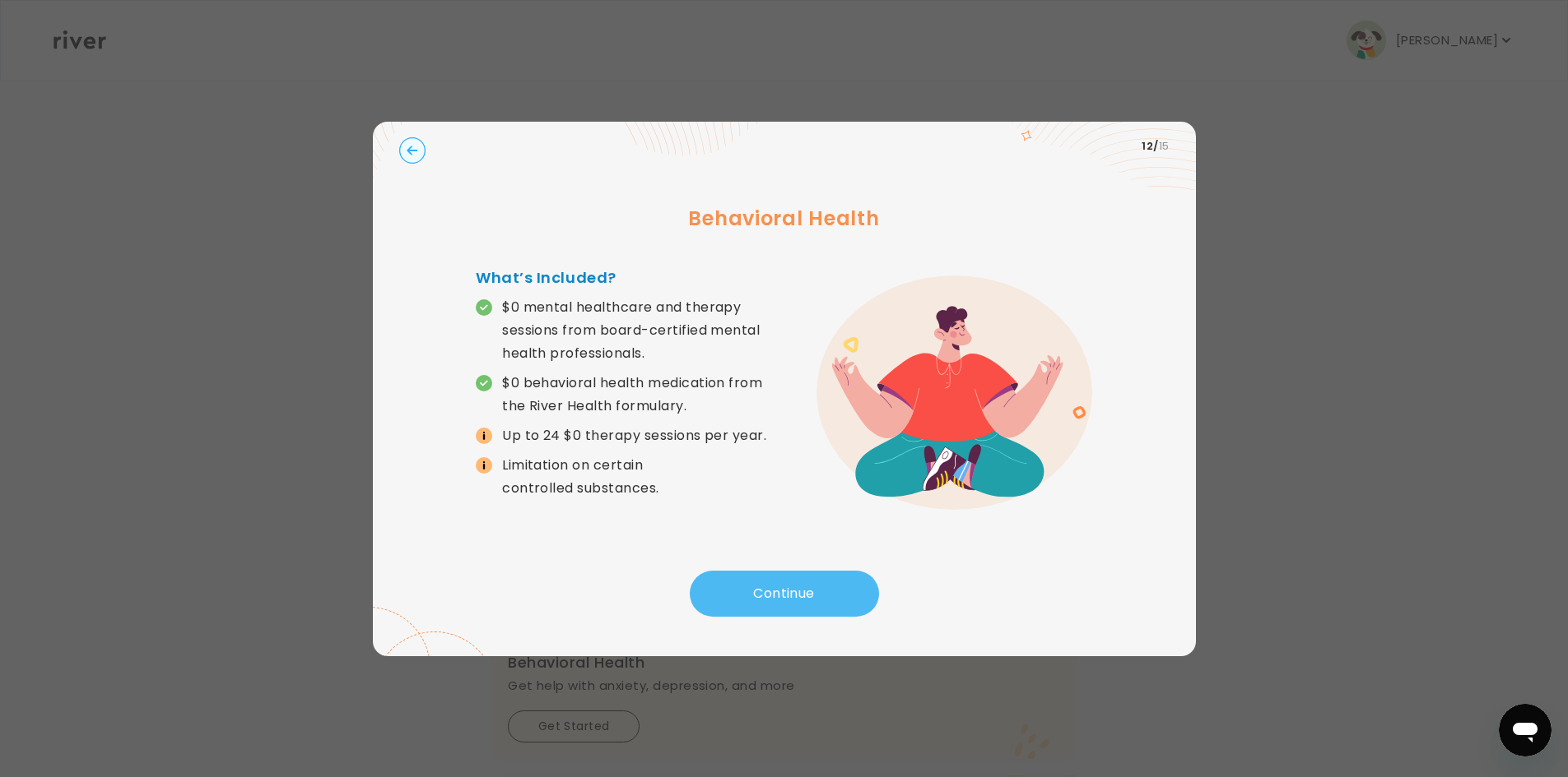
click at [731, 586] on button "Continue" at bounding box center [784, 594] width 189 height 46
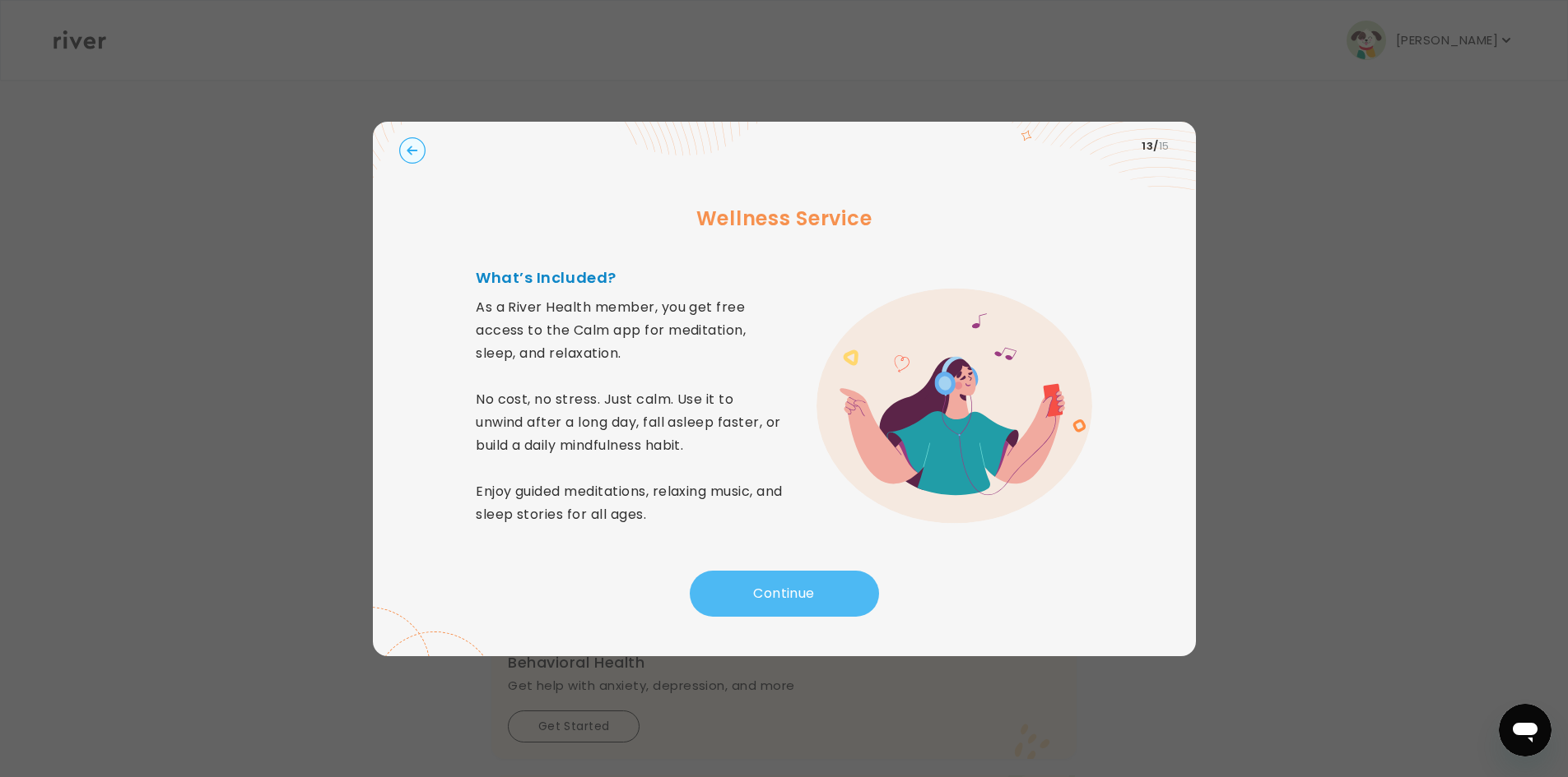
click at [731, 586] on button "Continue" at bounding box center [784, 594] width 189 height 46
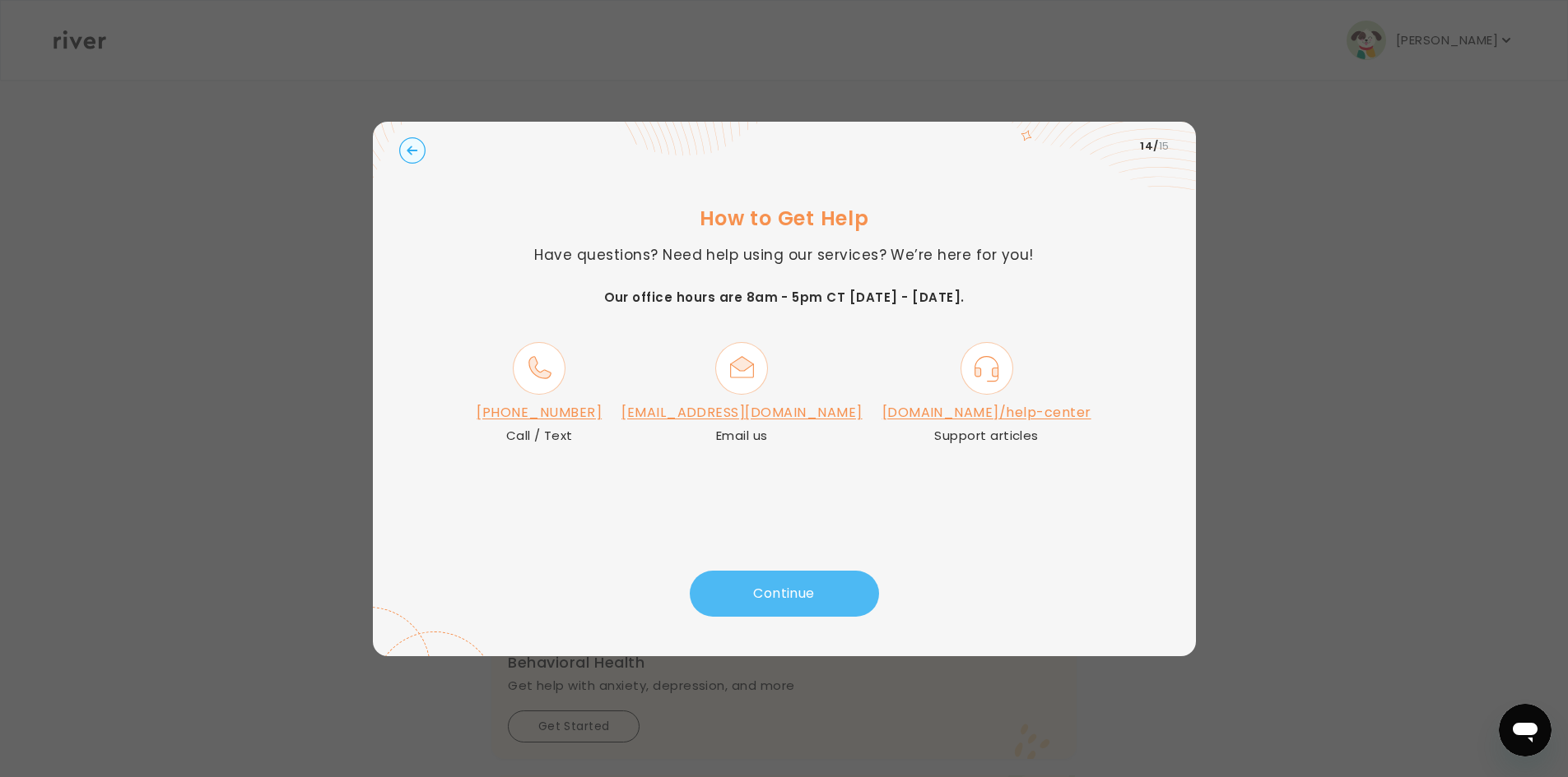
click at [730, 586] on button "Continue" at bounding box center [784, 594] width 189 height 46
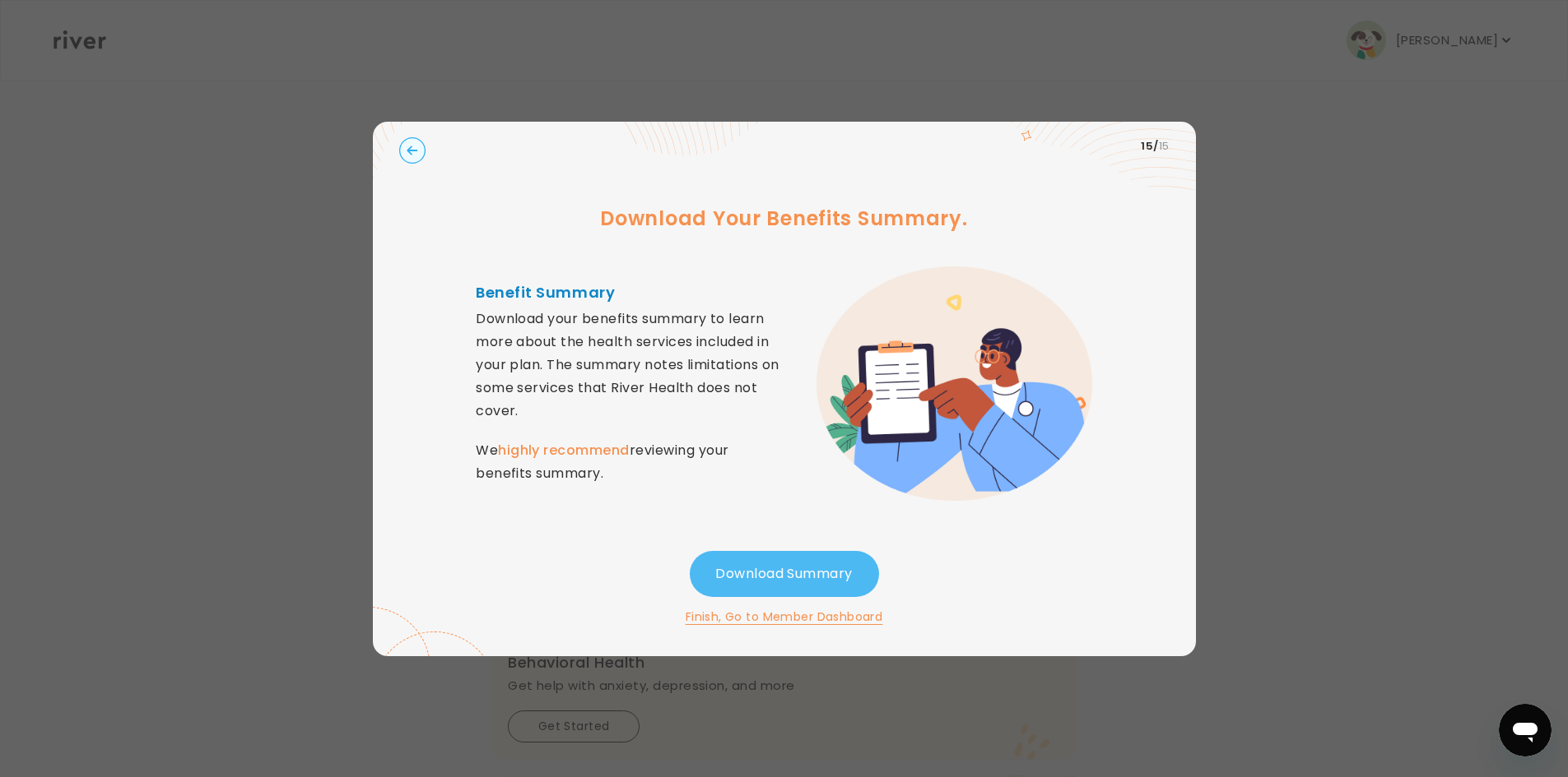
click at [735, 576] on button "Download Summary" at bounding box center [784, 574] width 189 height 46
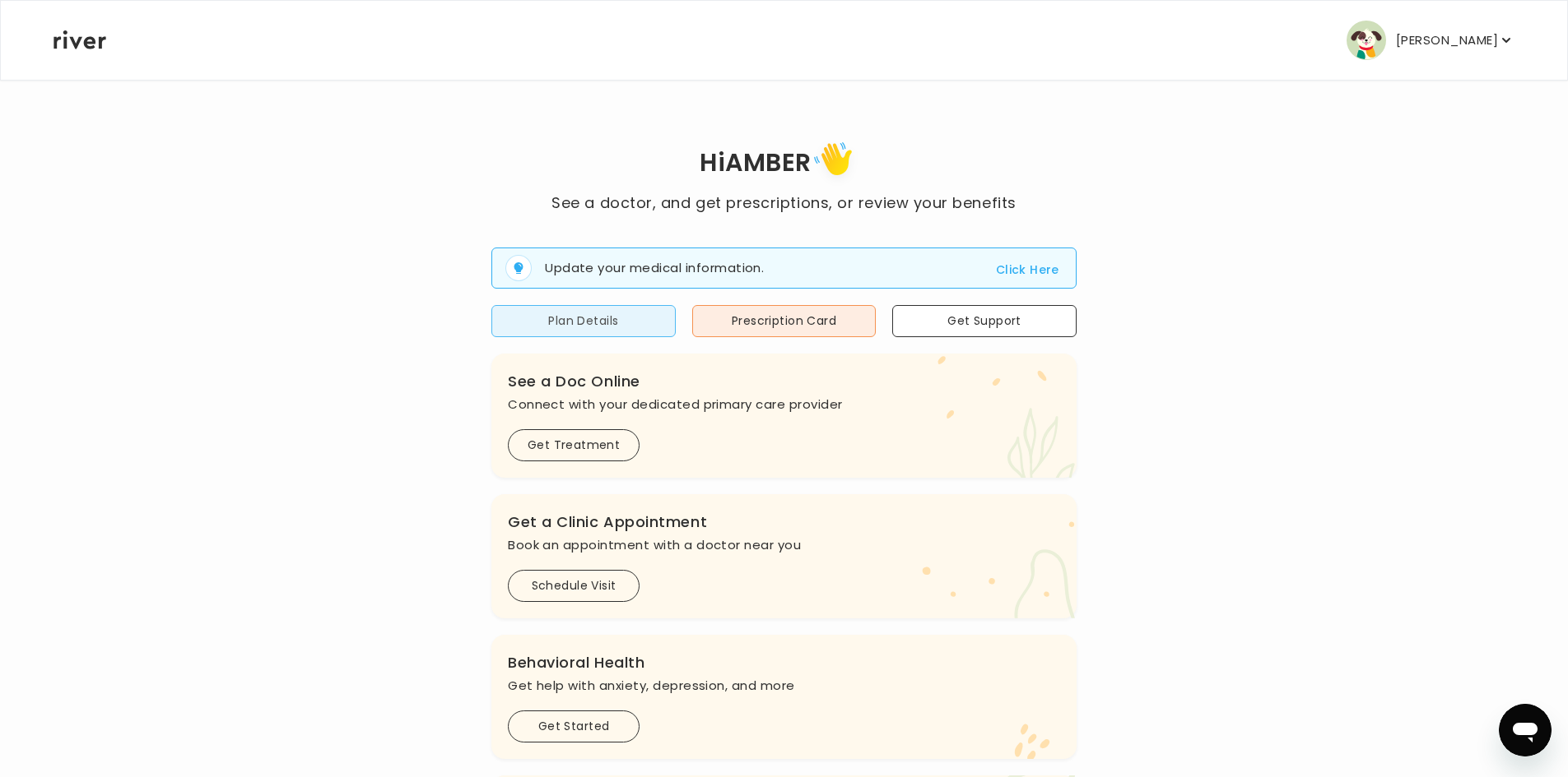
click at [538, 319] on button "Plan Details" at bounding box center [583, 322] width 184 height 32
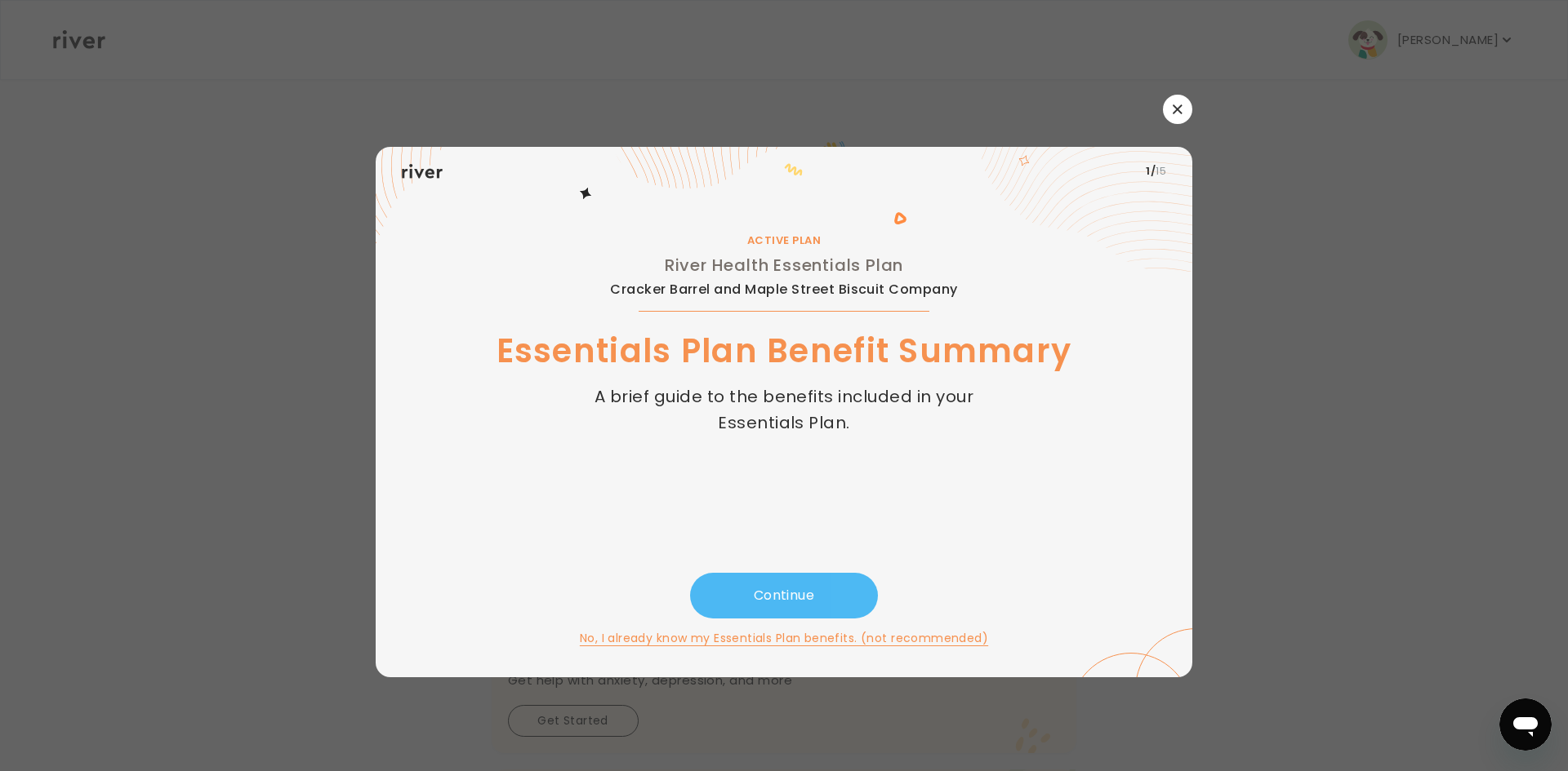
click at [757, 601] on button "Continue" at bounding box center [784, 596] width 188 height 45
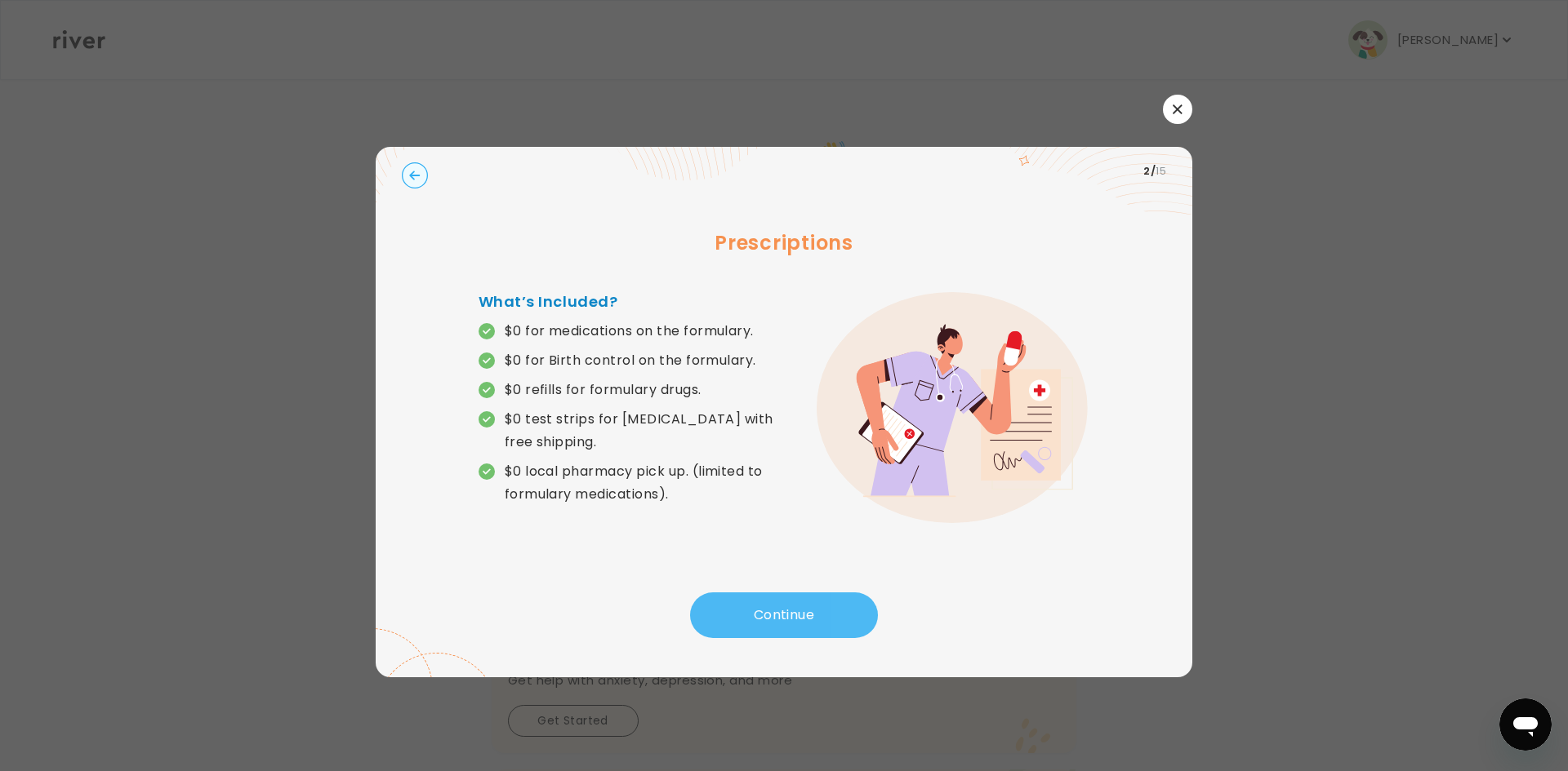
click at [756, 605] on button "Continue" at bounding box center [784, 616] width 188 height 45
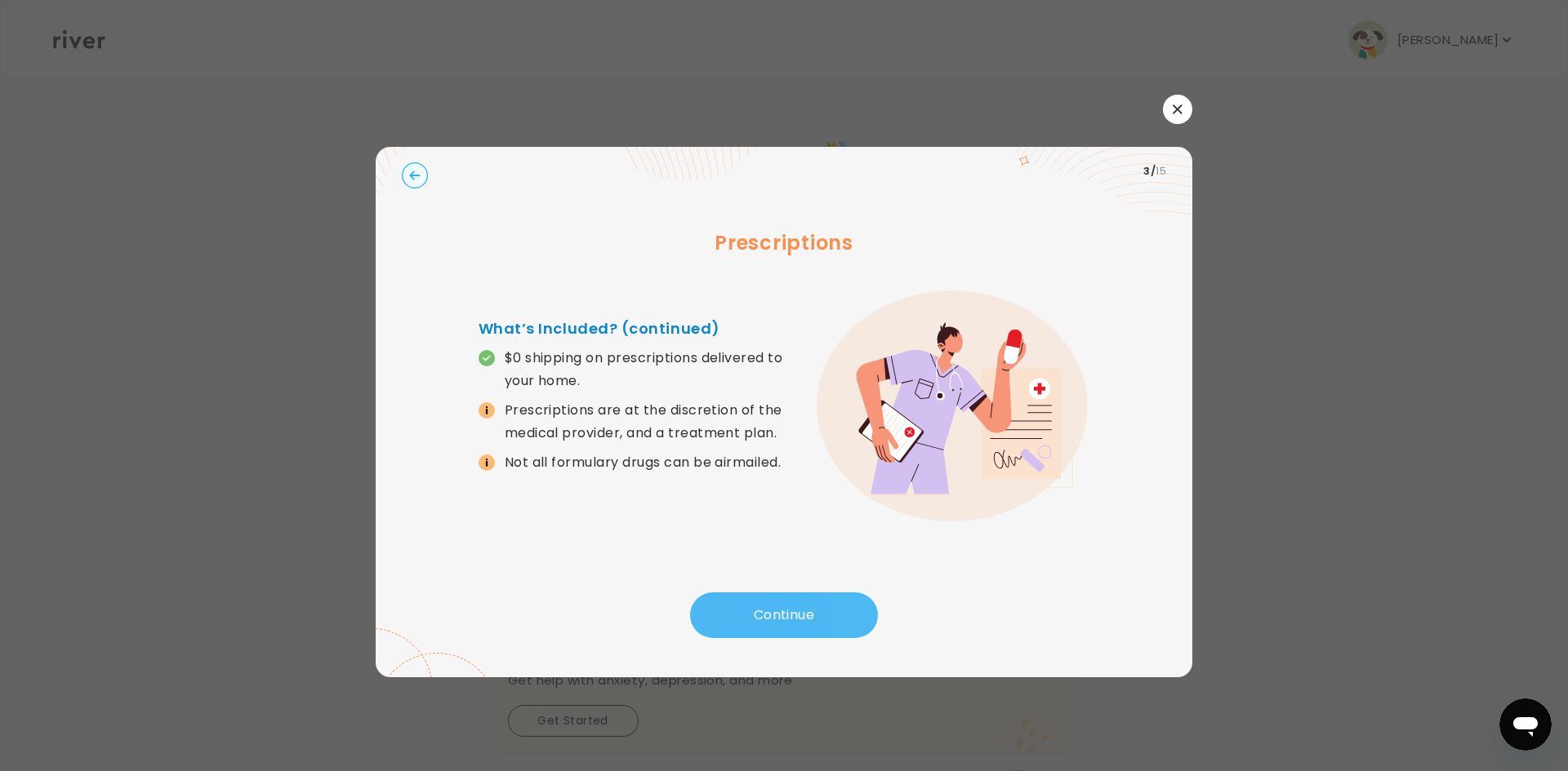
click at [756, 605] on button "Continue" at bounding box center [784, 616] width 188 height 45
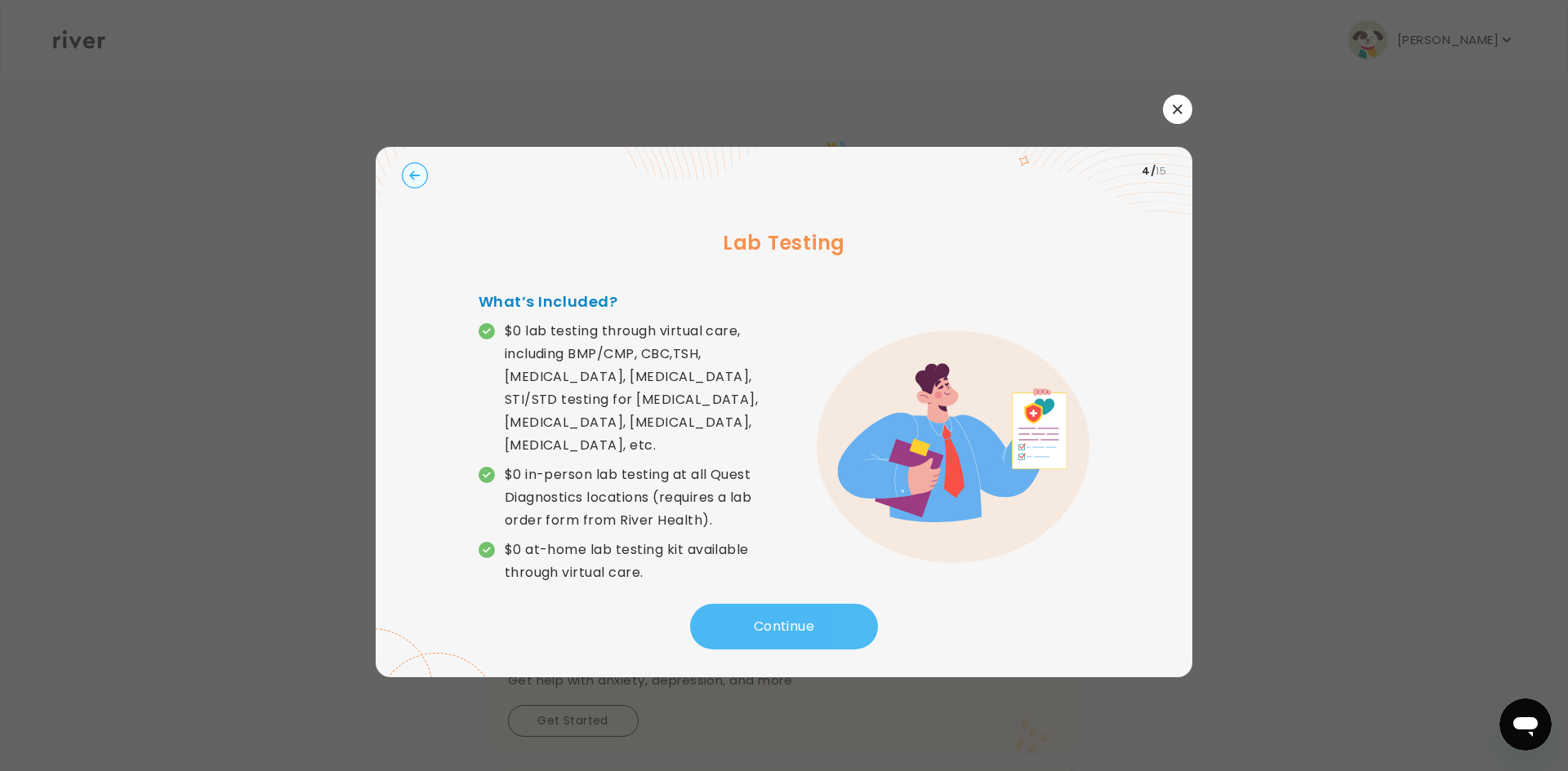
click at [756, 605] on button "Continue" at bounding box center [784, 627] width 188 height 45
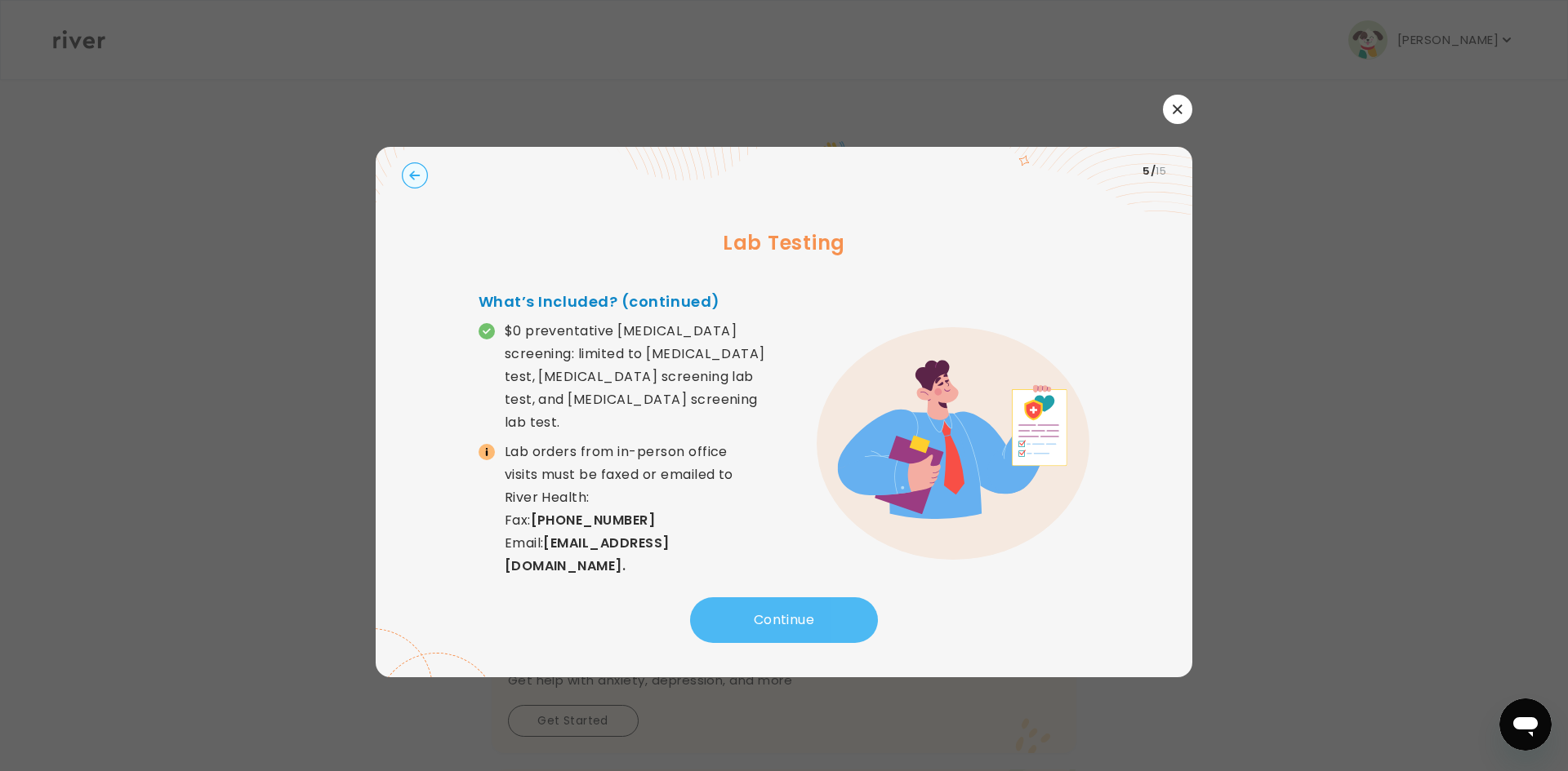
click at [755, 605] on button "Continue" at bounding box center [784, 620] width 188 height 45
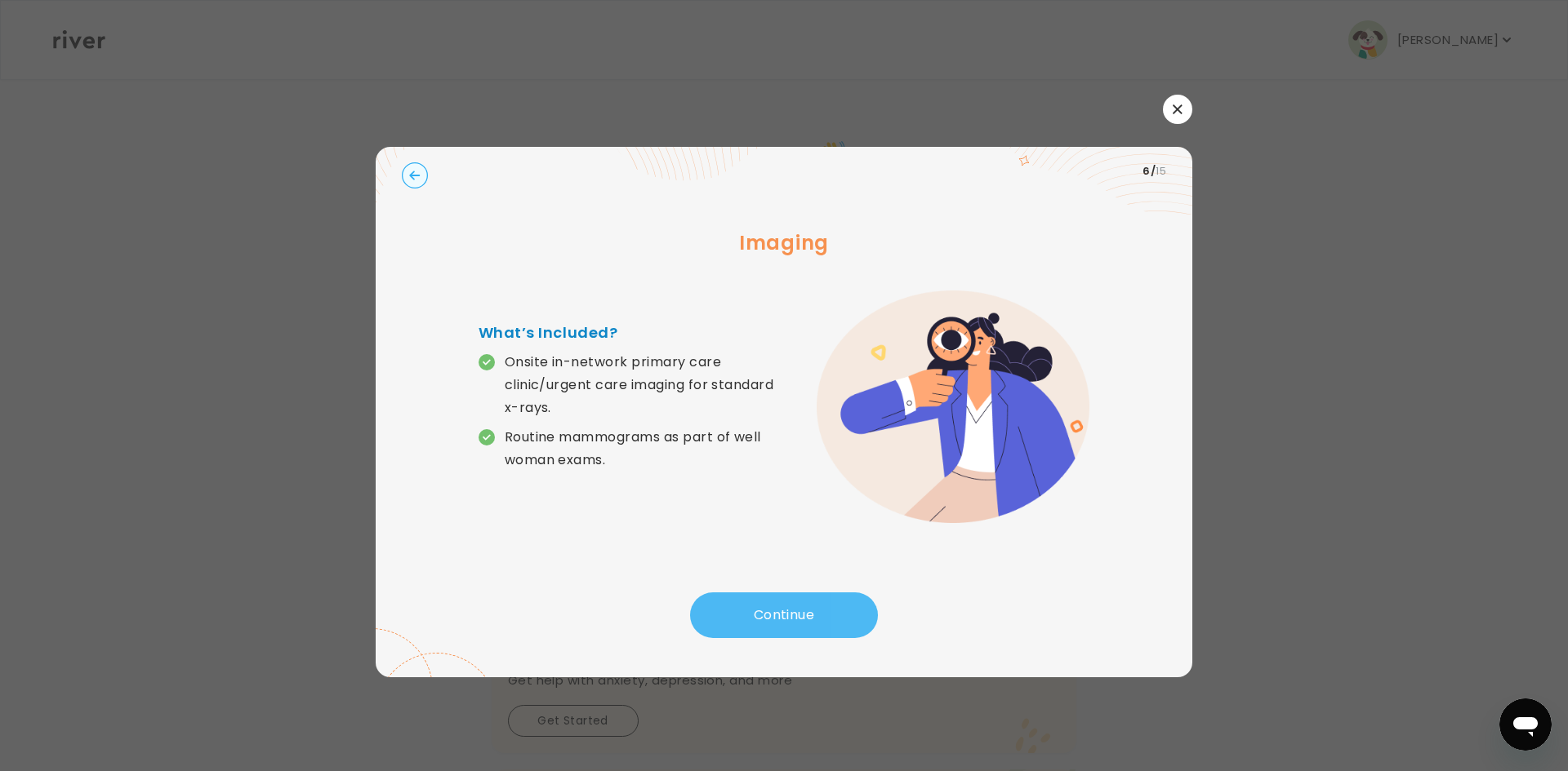
click at [755, 605] on button "Continue" at bounding box center [784, 616] width 188 height 45
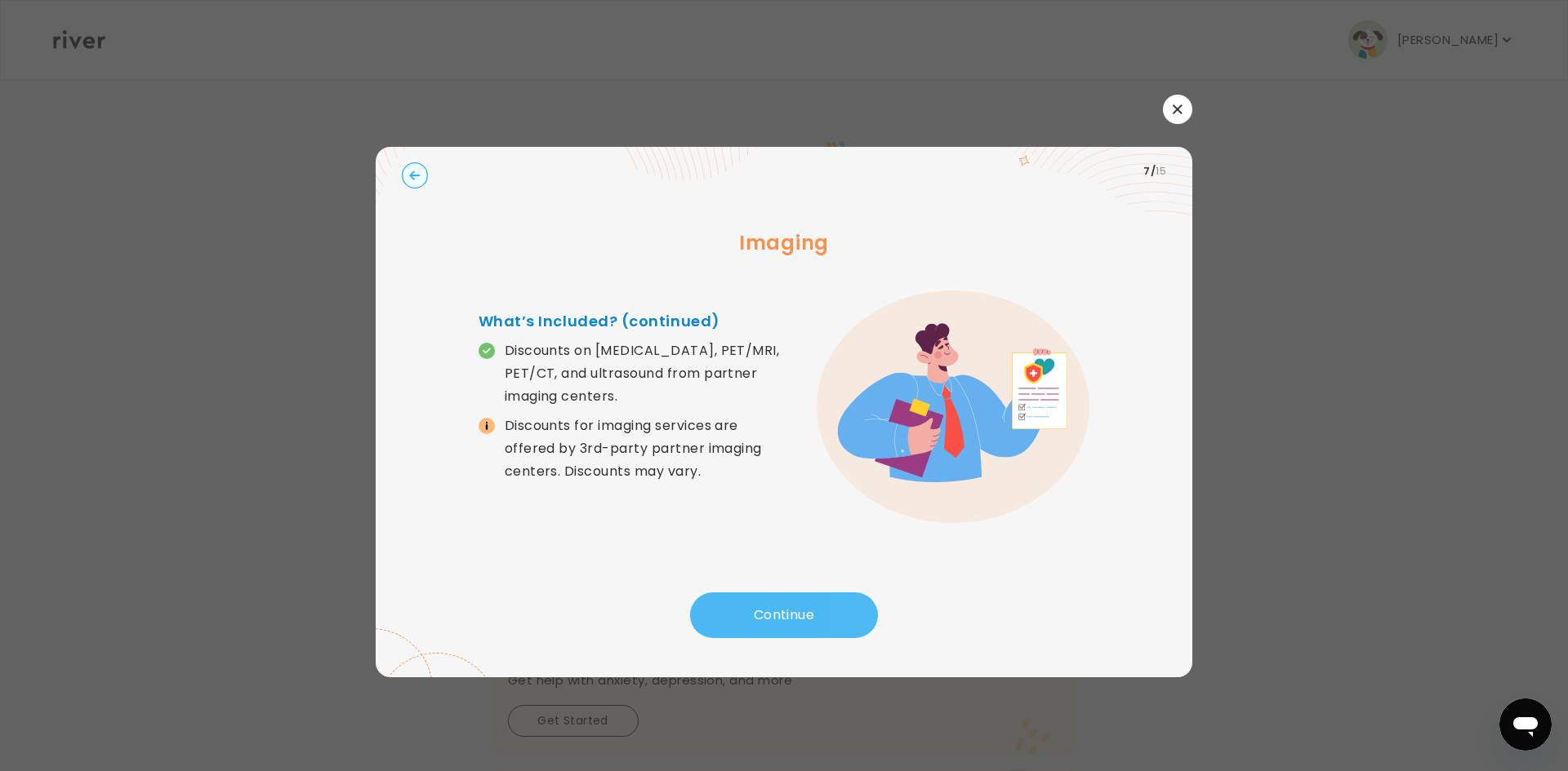
click at [754, 605] on button "Continue" at bounding box center [784, 616] width 188 height 45
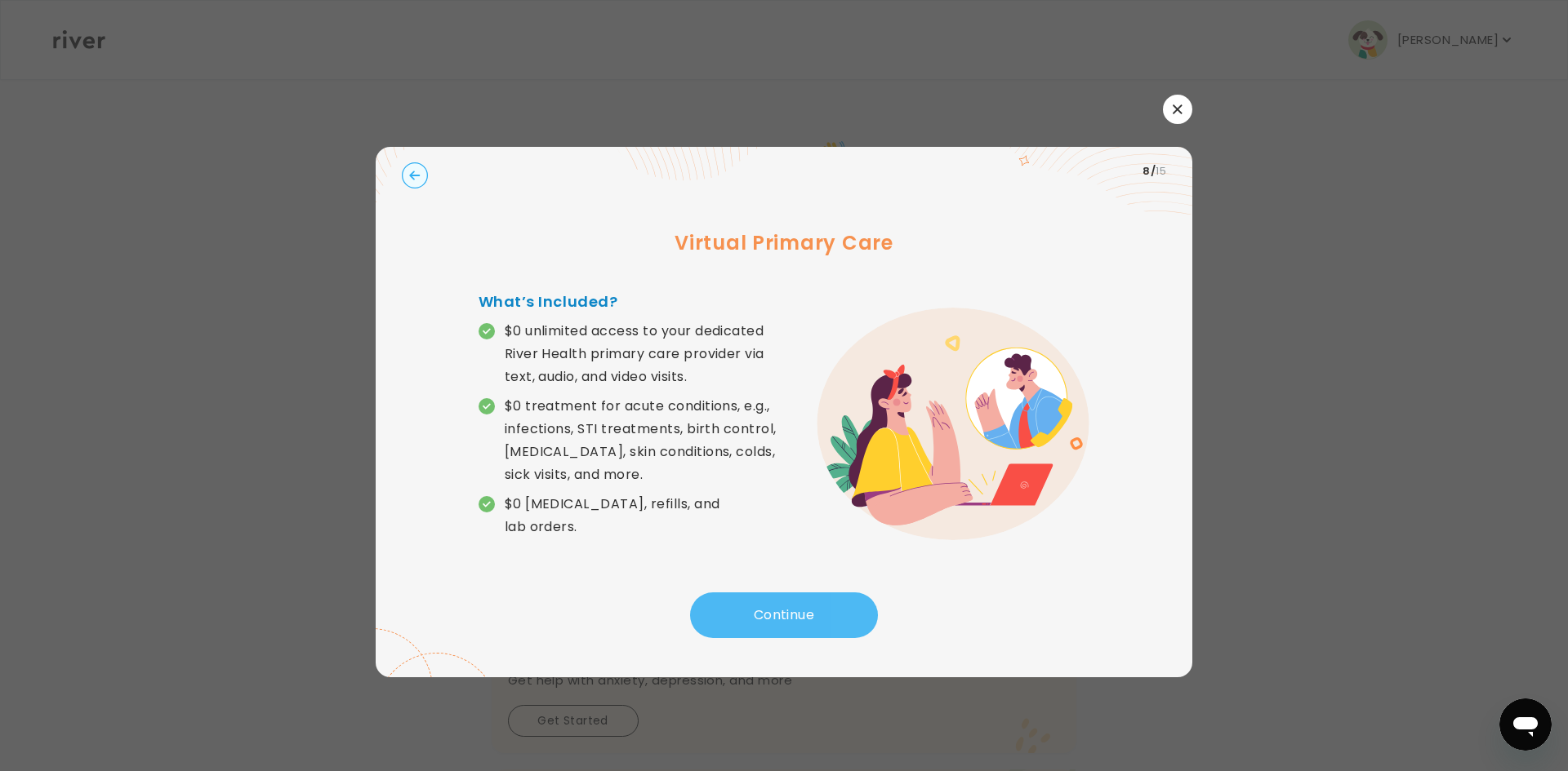
click at [753, 605] on button "Continue" at bounding box center [784, 616] width 188 height 45
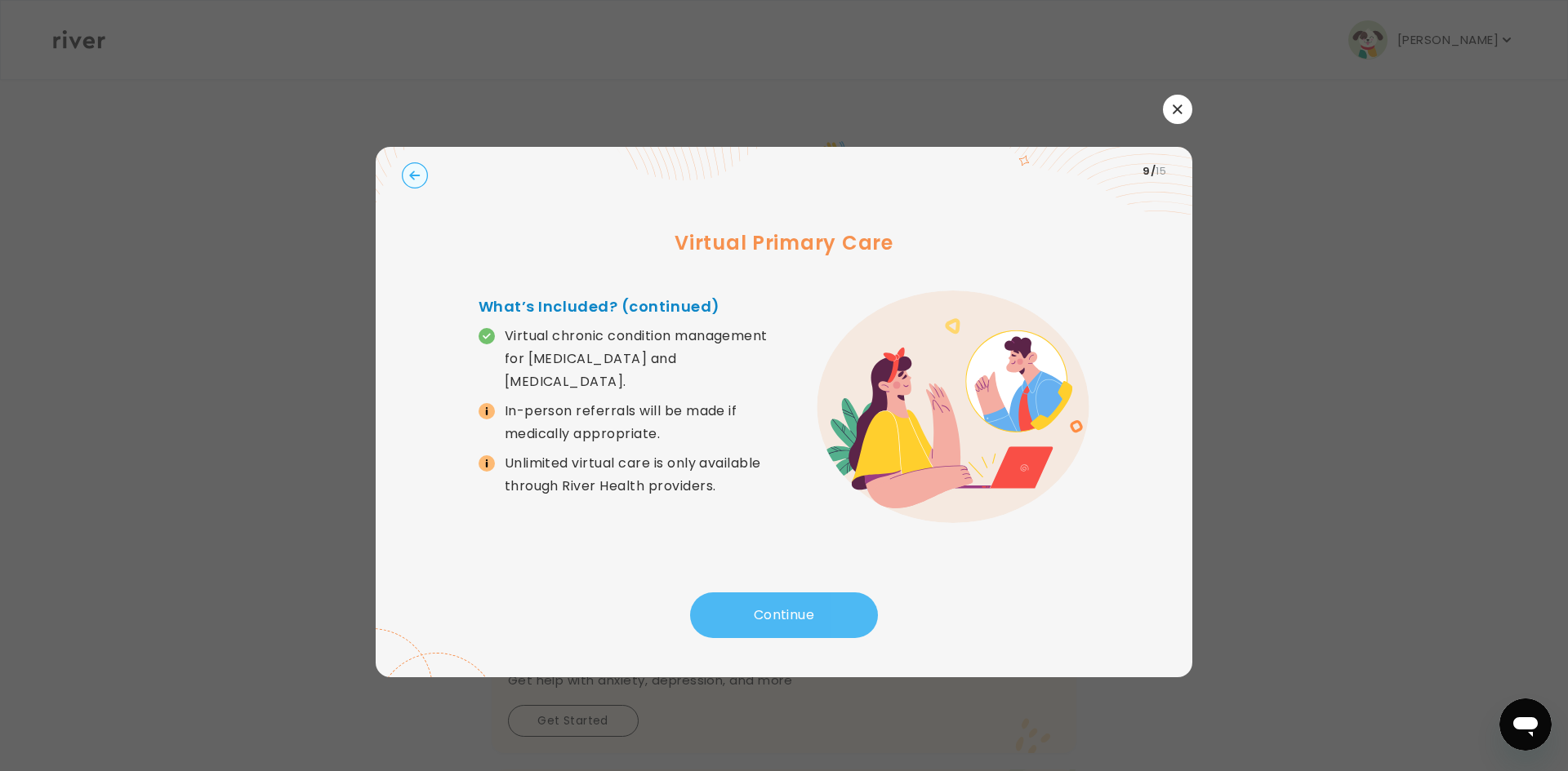
click at [753, 605] on button "Continue" at bounding box center [784, 616] width 188 height 45
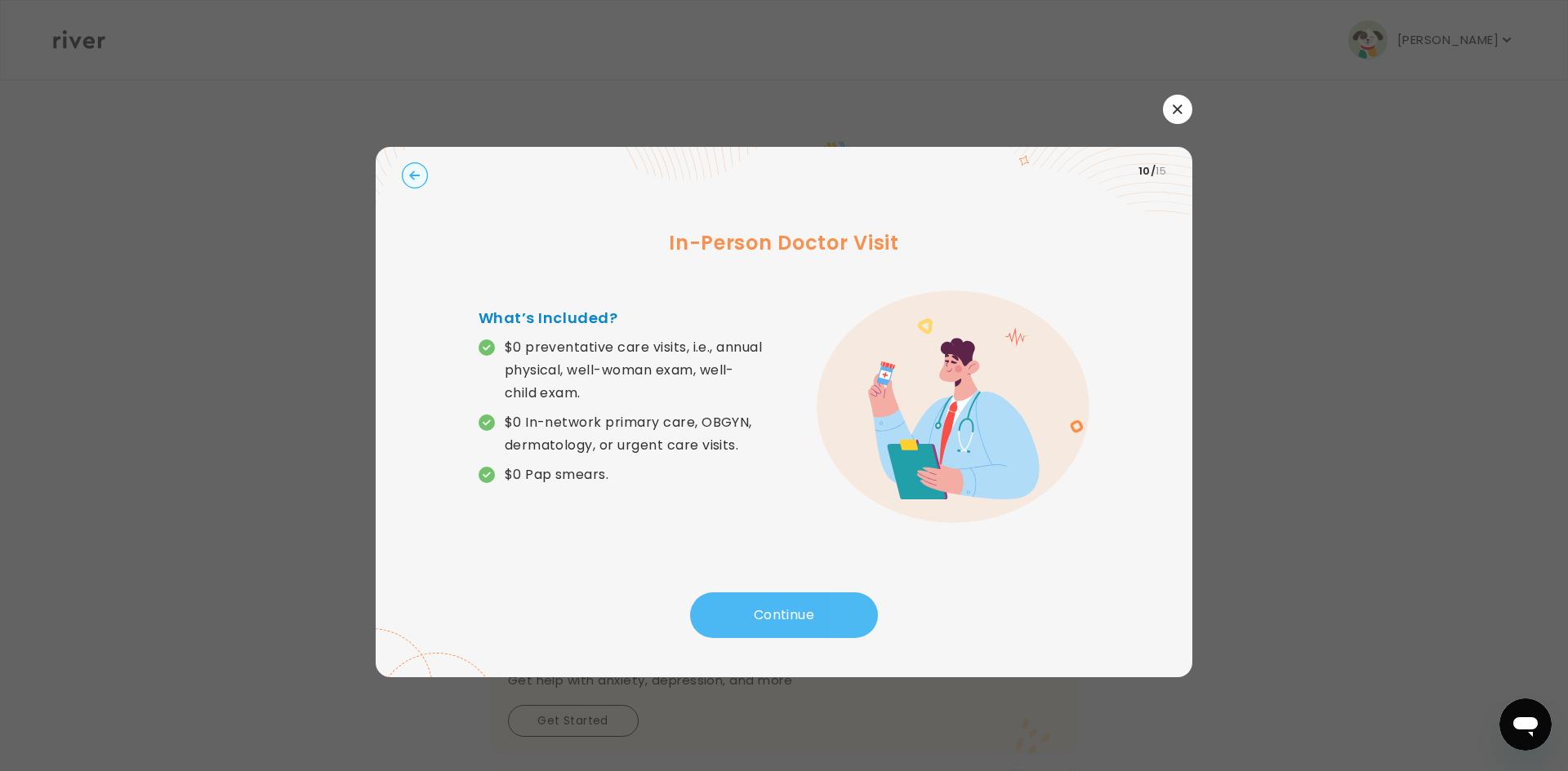
click at [752, 605] on button "Continue" at bounding box center [784, 616] width 188 height 45
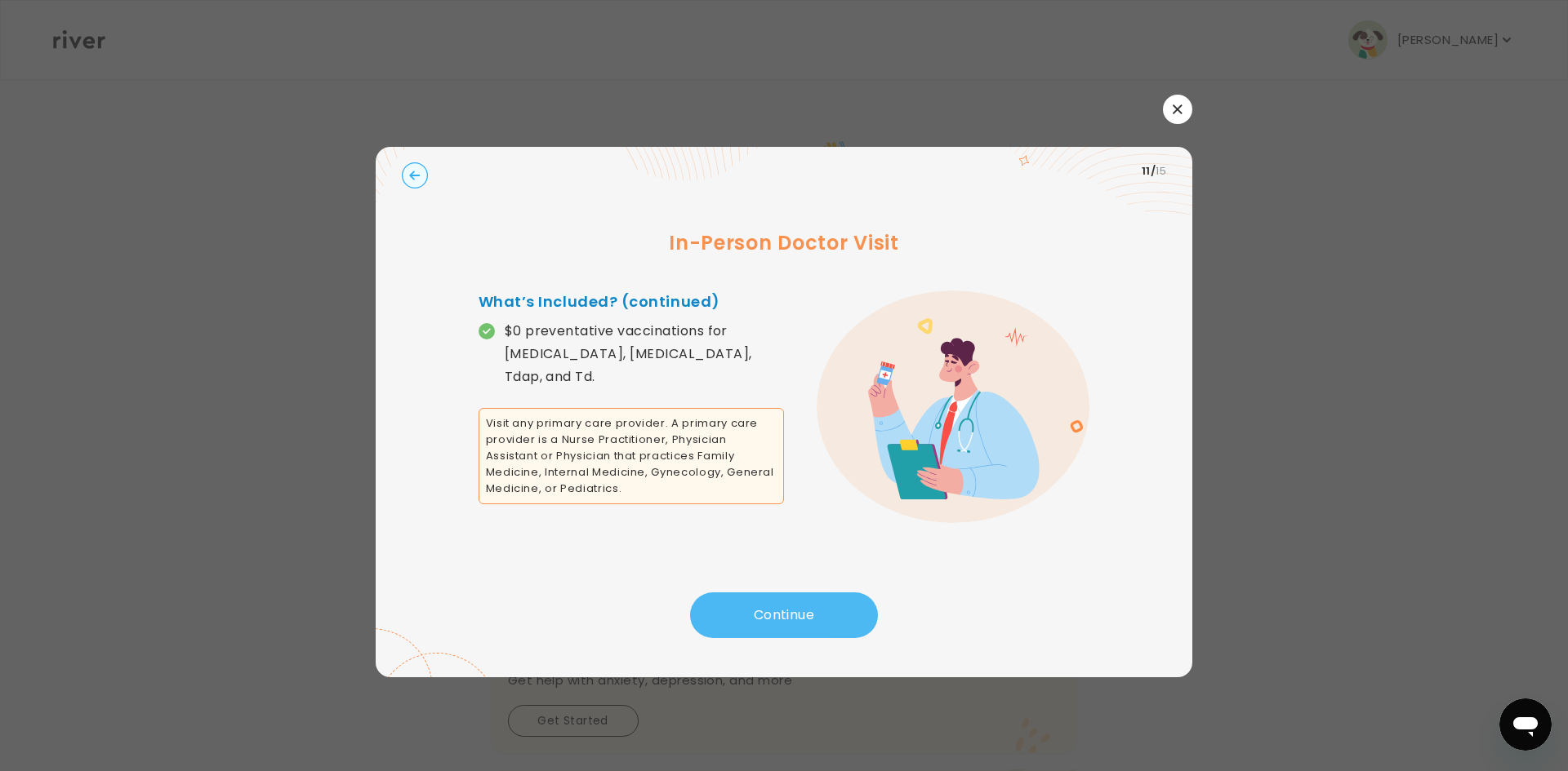
click at [753, 600] on button "Continue" at bounding box center [784, 616] width 188 height 45
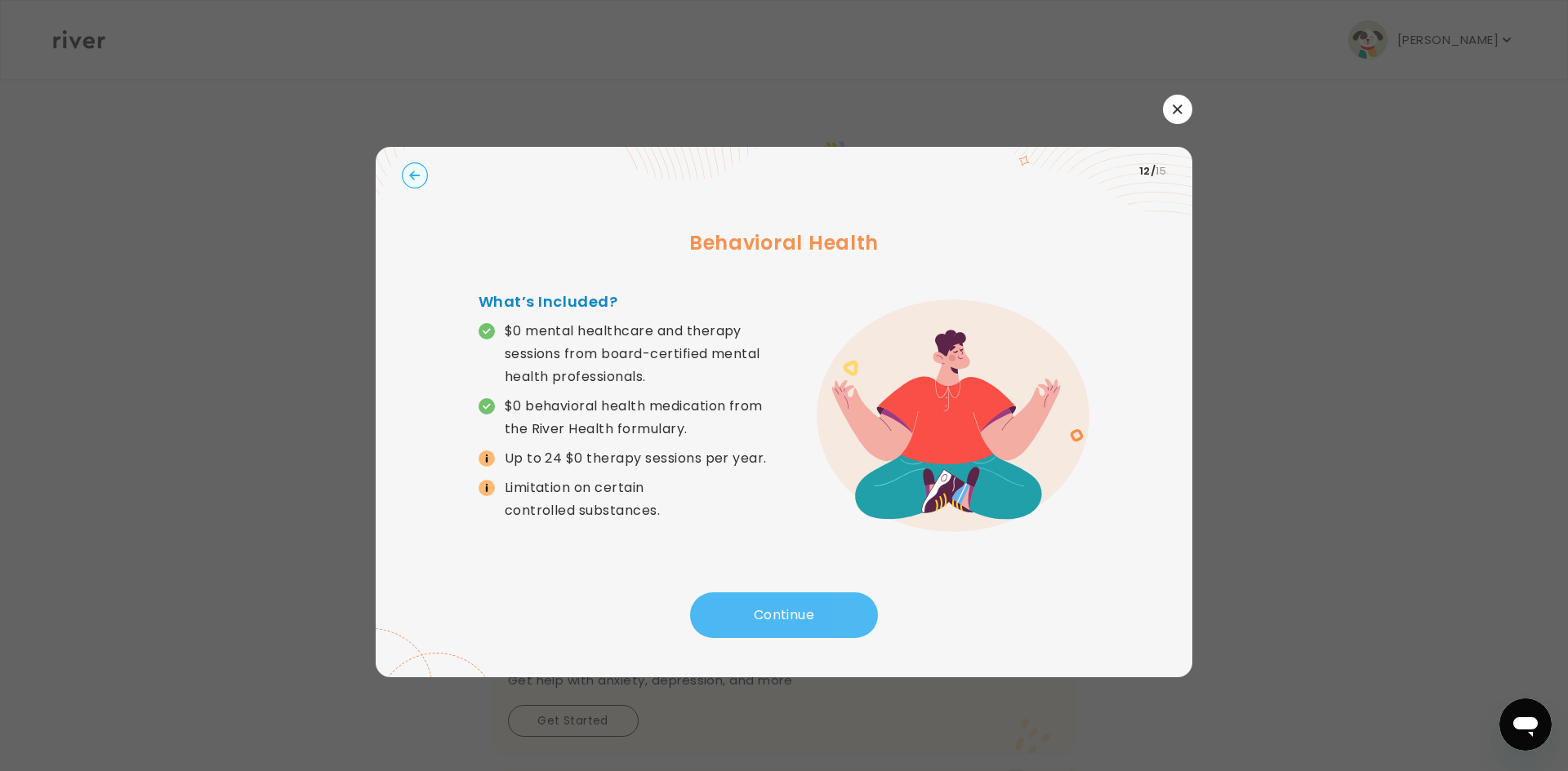
click at [753, 600] on button "Continue" at bounding box center [784, 616] width 188 height 45
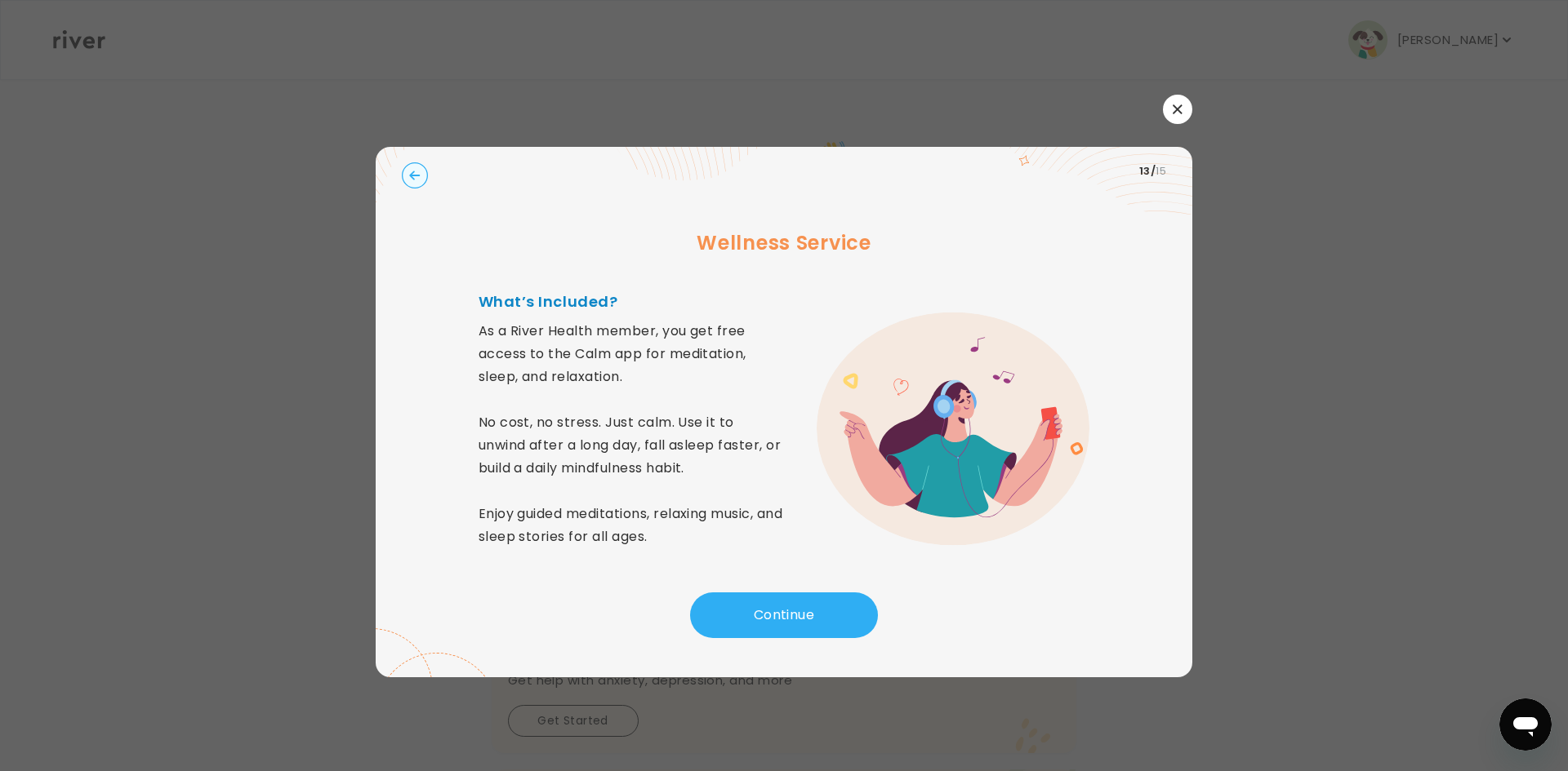
click at [1176, 111] on icon "button" at bounding box center [1177, 108] width 9 height 9
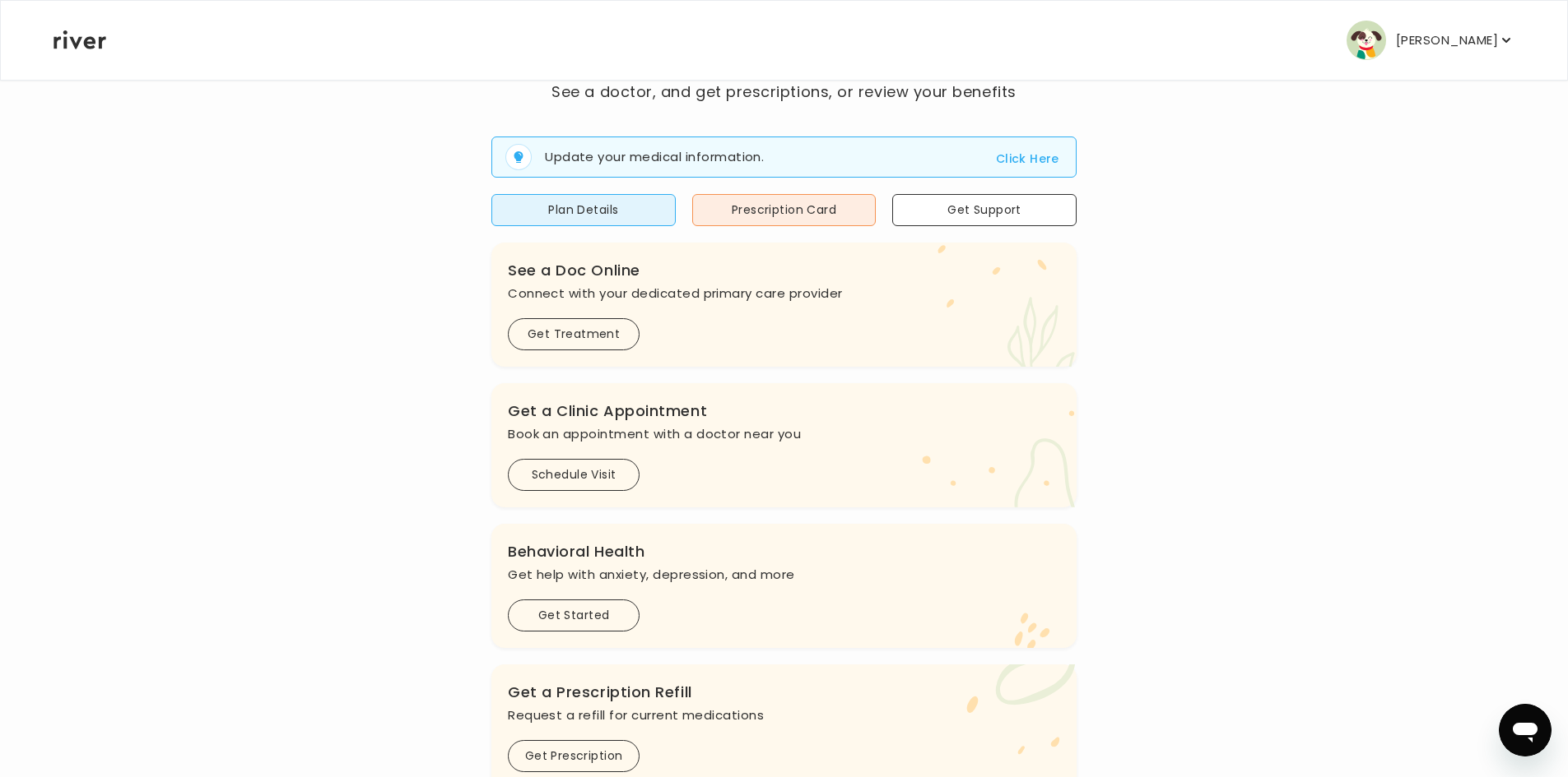
scroll to position [82, 0]
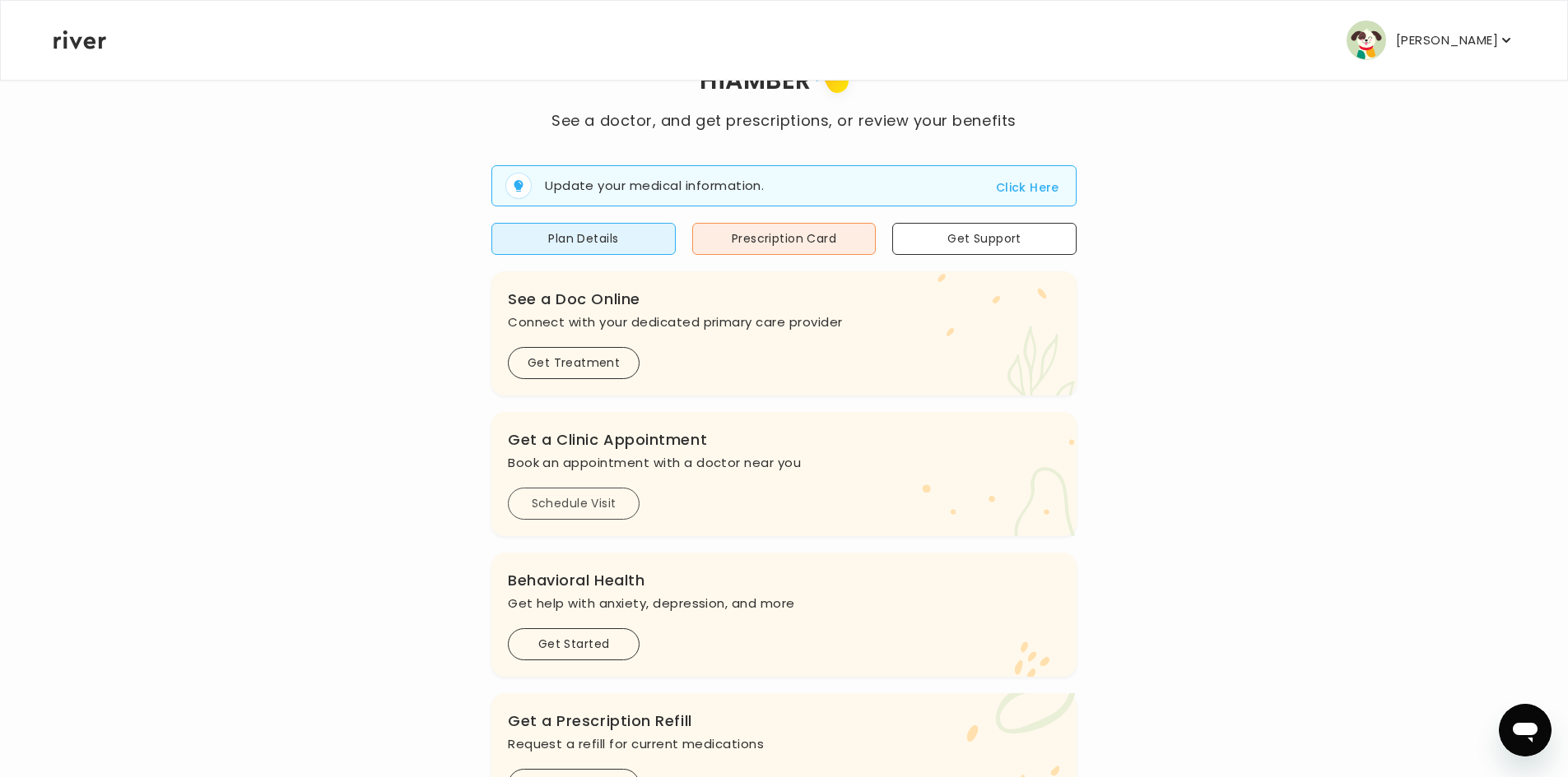
click at [546, 500] on button "Schedule Visit" at bounding box center [574, 504] width 132 height 32
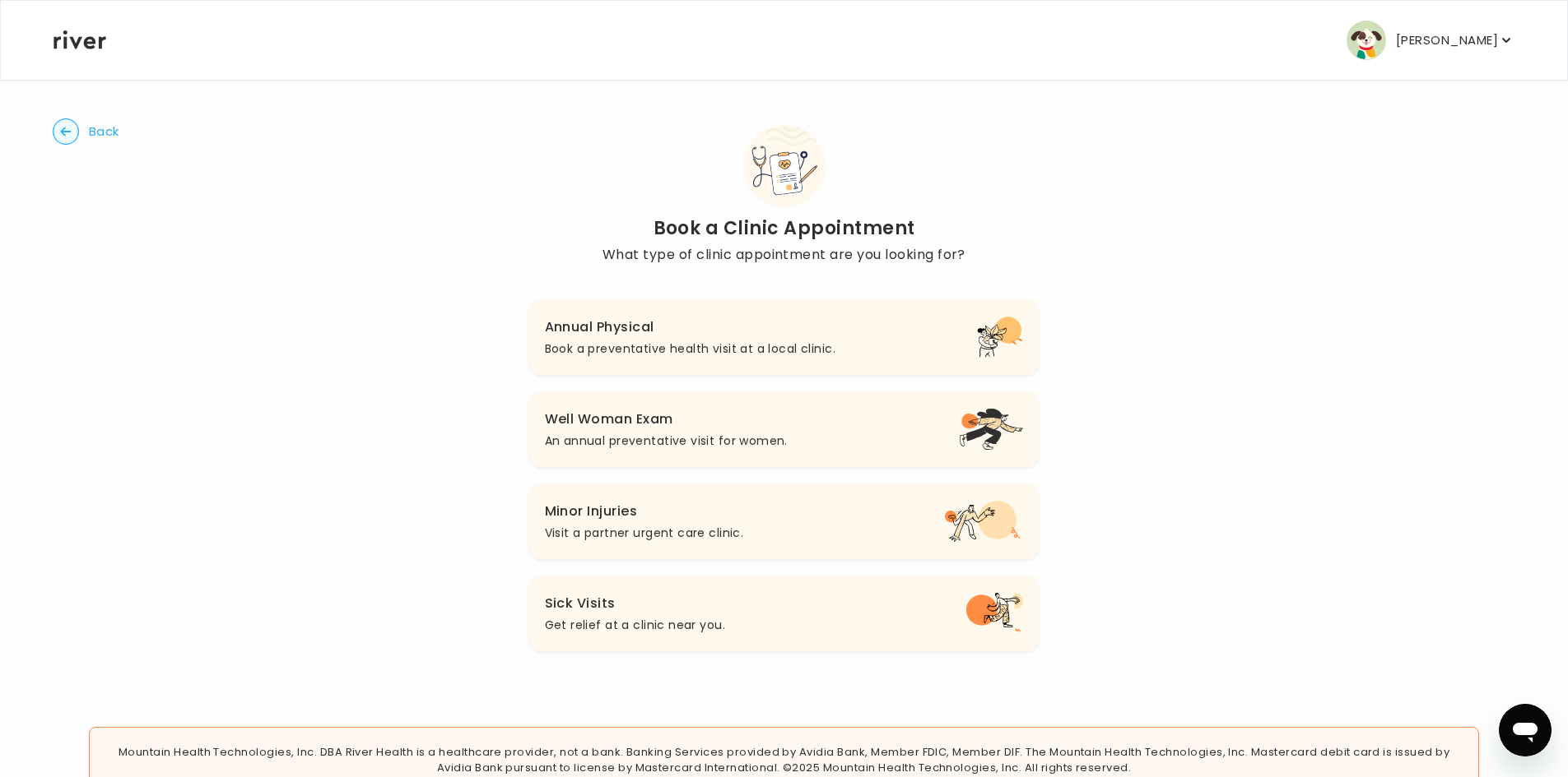
click at [674, 333] on h3 "Annual Physical" at bounding box center [690, 327] width 290 height 23
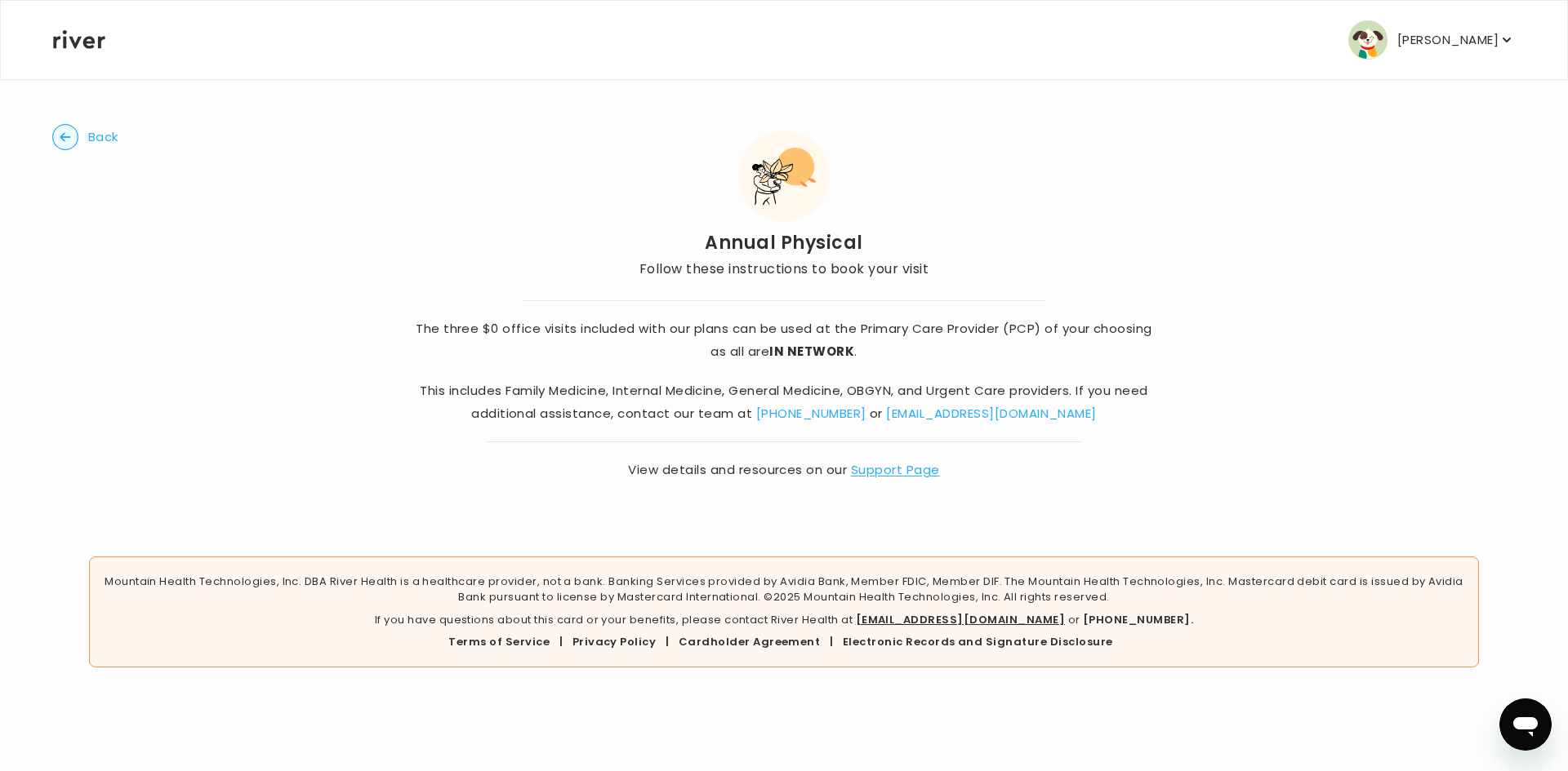
click at [90, 133] on span "Back" at bounding box center [103, 137] width 30 height 23
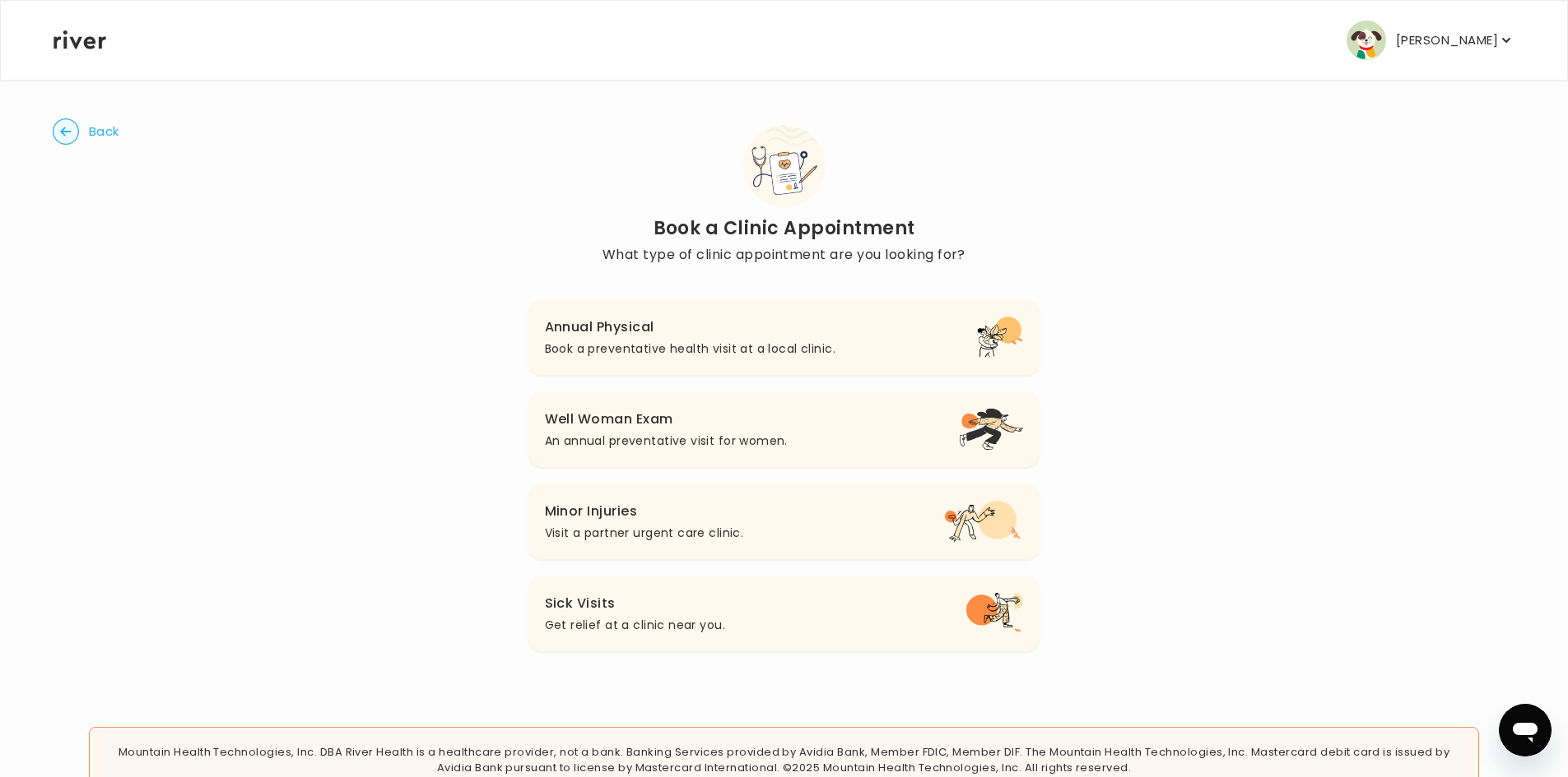
click at [73, 129] on circle "button" at bounding box center [66, 132] width 26 height 26
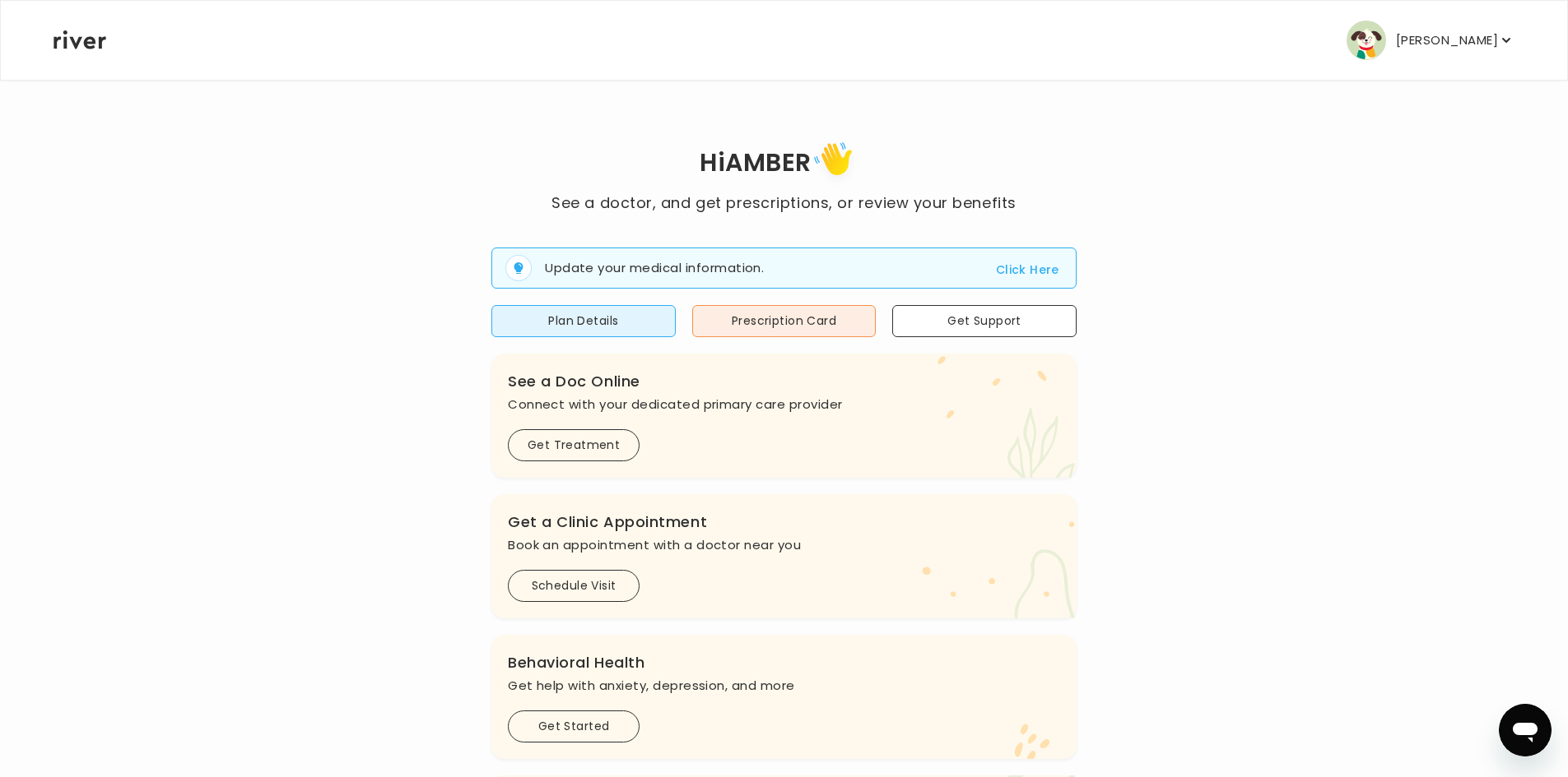
click at [1403, 30] on button "[PERSON_NAME]" at bounding box center [1430, 40] width 168 height 39
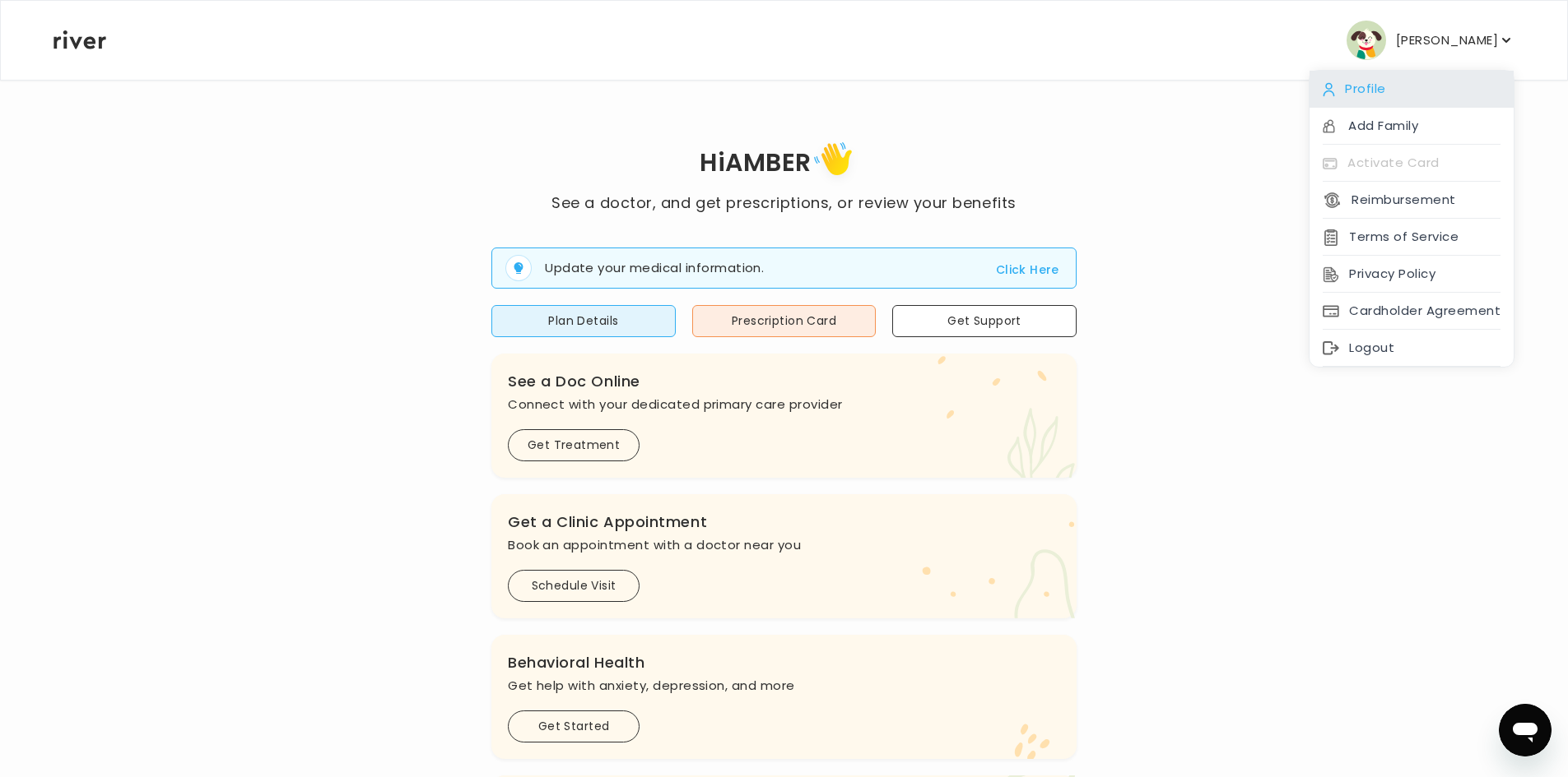
click at [1372, 83] on div "Profile" at bounding box center [1411, 89] width 204 height 37
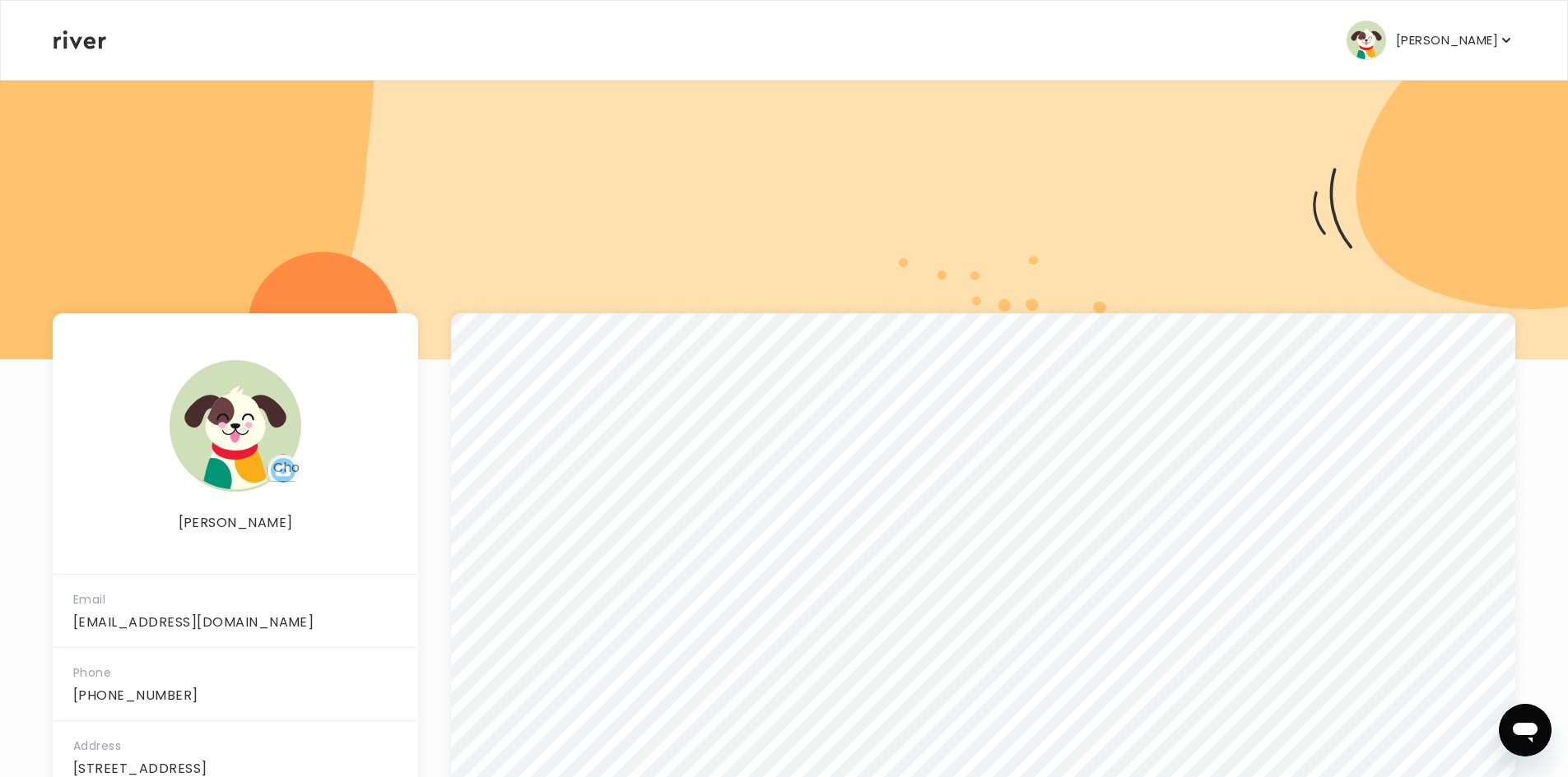
scroll to position [1, 0]
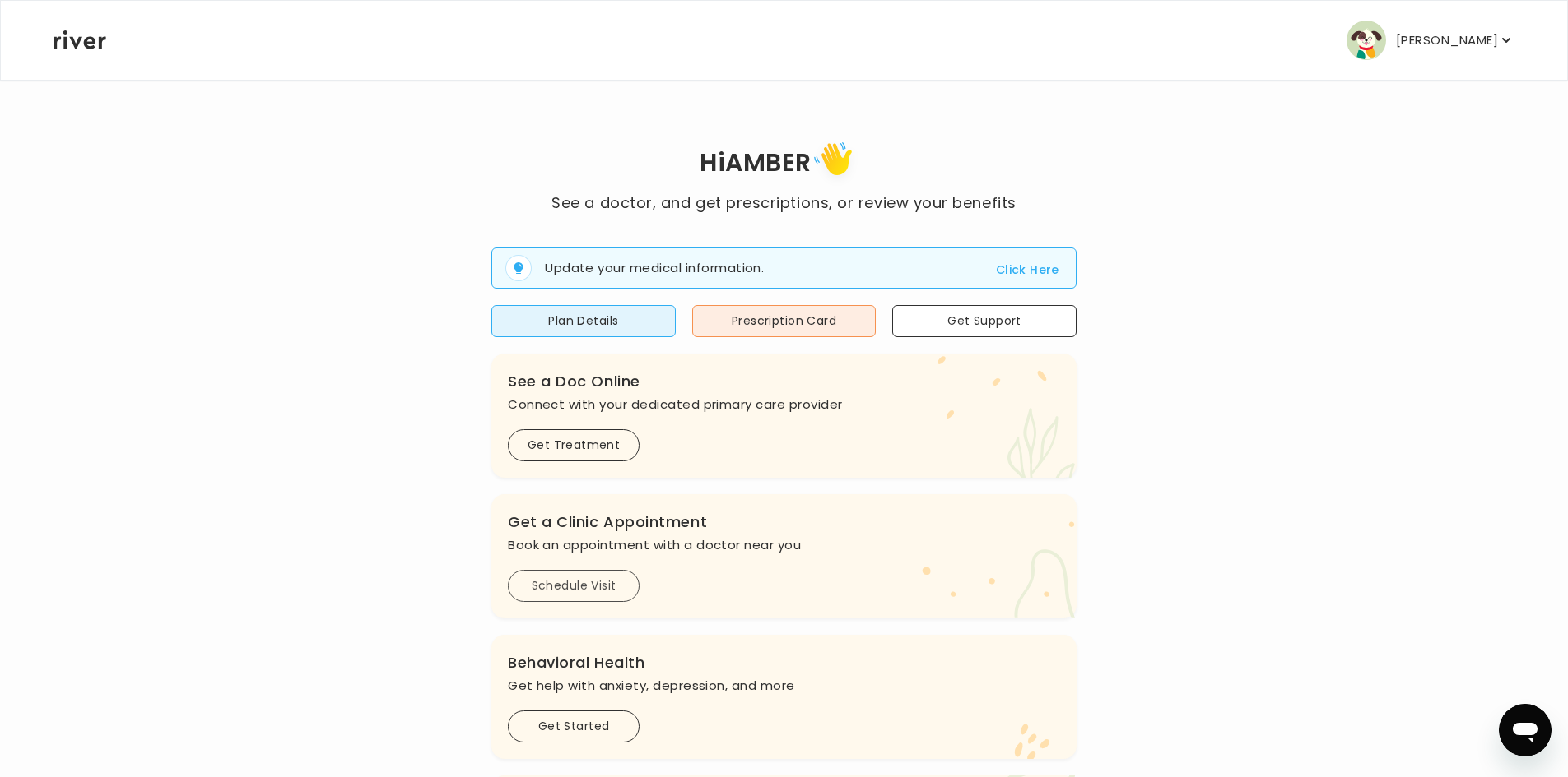
click at [545, 589] on button "Schedule Visit" at bounding box center [574, 586] width 132 height 32
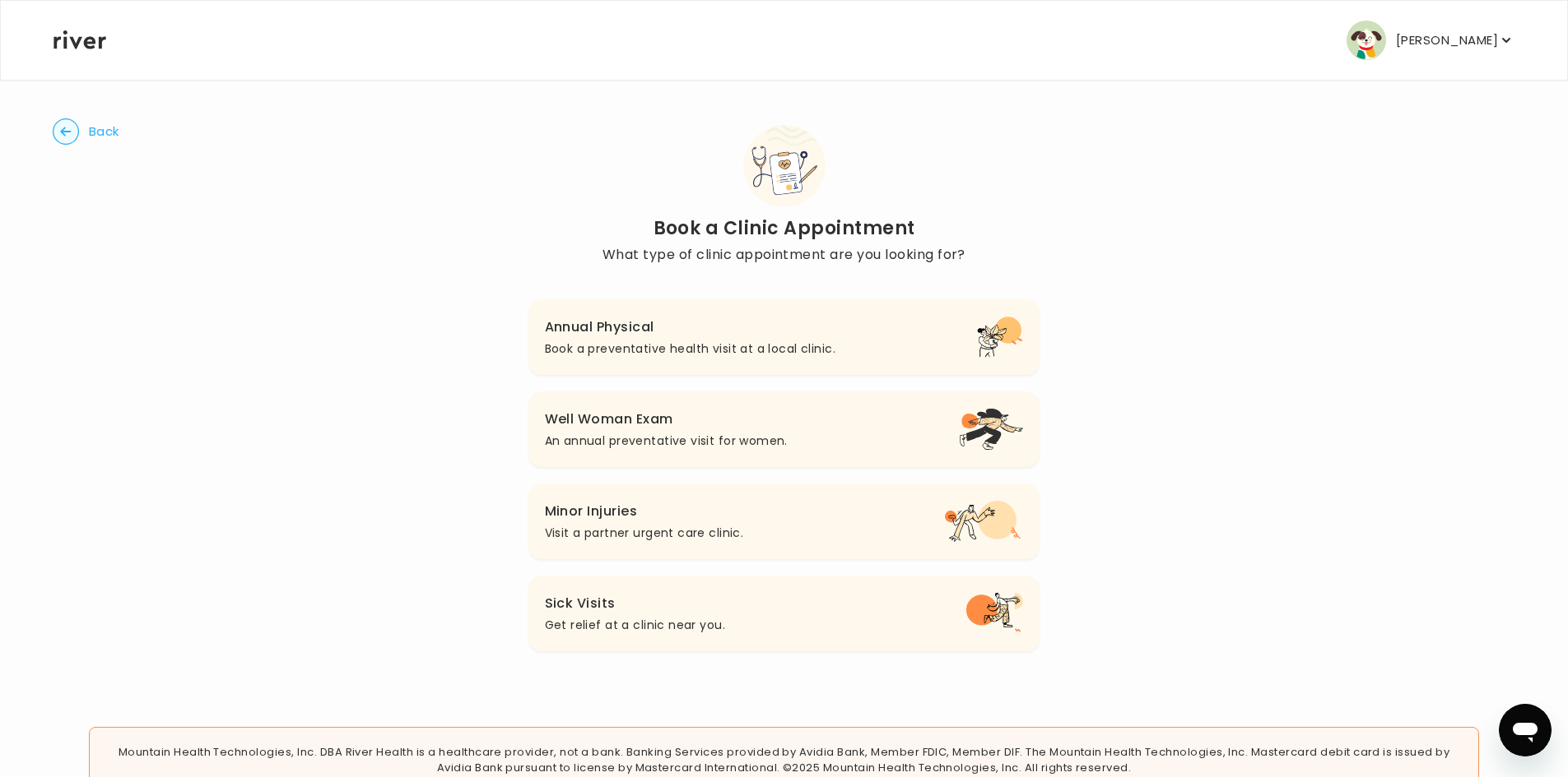
click at [616, 331] on h3 "Annual Physical" at bounding box center [690, 327] width 290 height 23
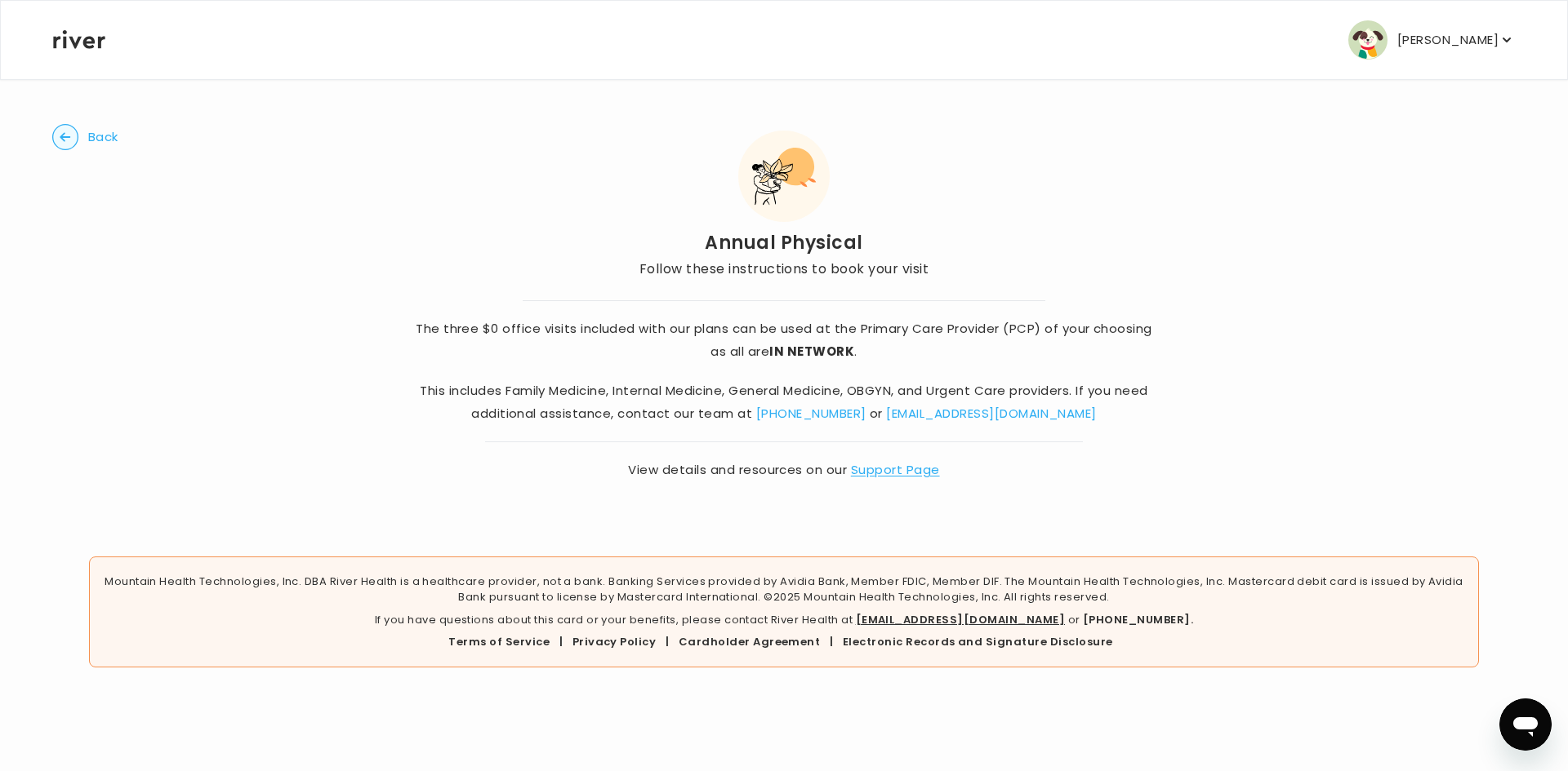
click at [1494, 44] on p "[PERSON_NAME]" at bounding box center [1448, 40] width 101 height 23
click at [83, 39] on icon at bounding box center [79, 40] width 52 height 19
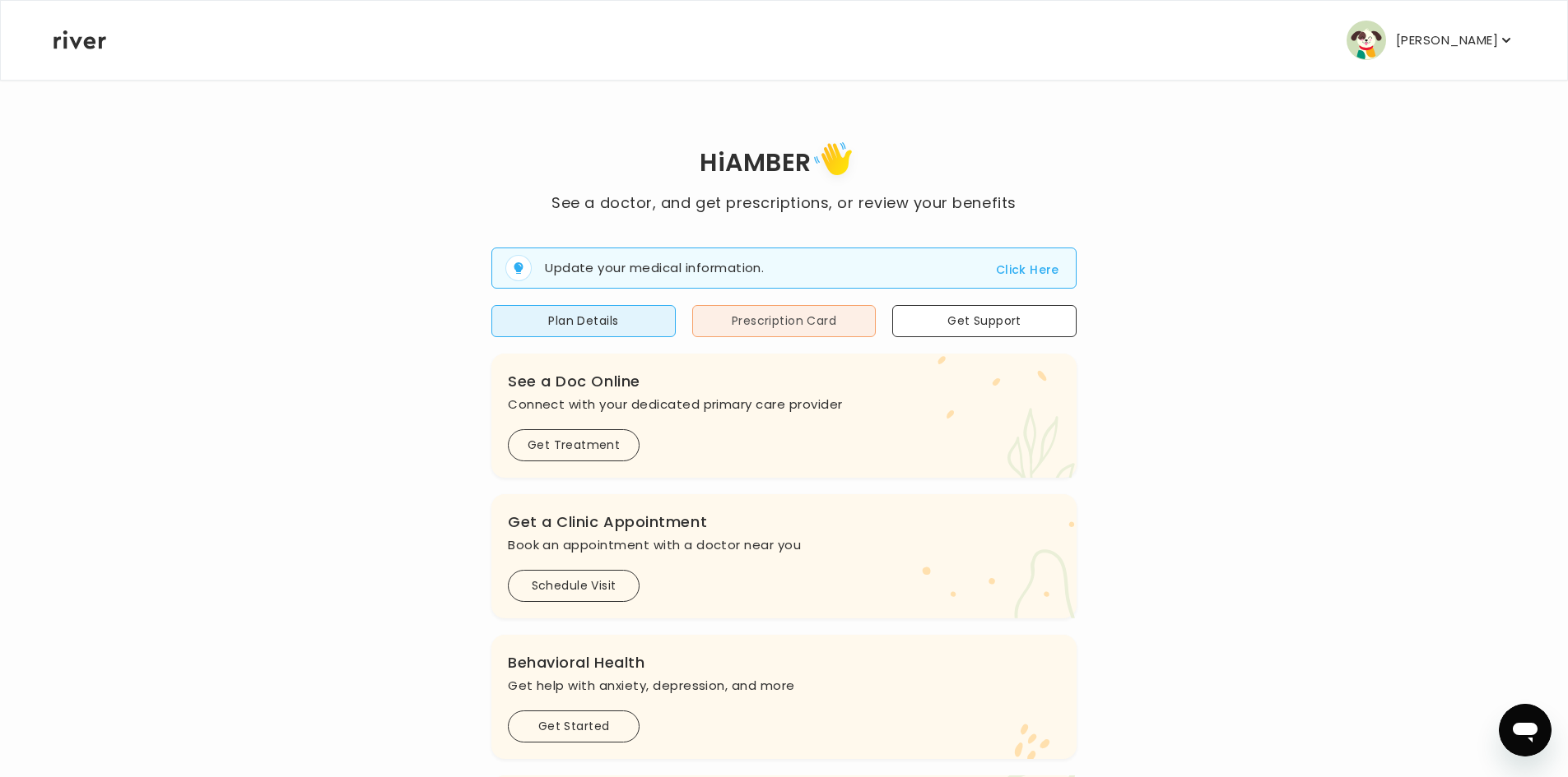
click at [802, 319] on button "Prescription Card" at bounding box center [784, 322] width 184 height 32
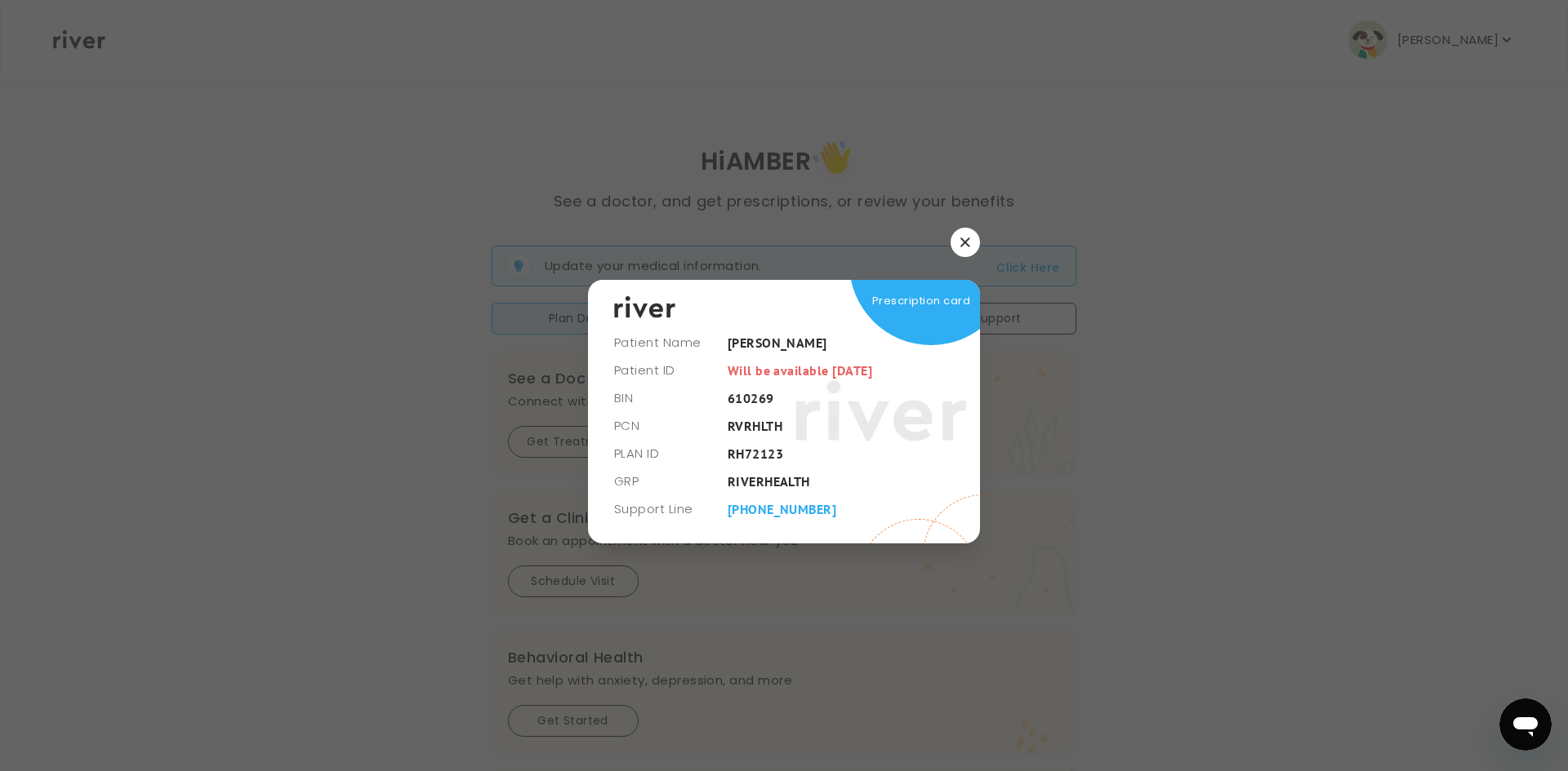
click at [961, 231] on button "button" at bounding box center [964, 242] width 29 height 29
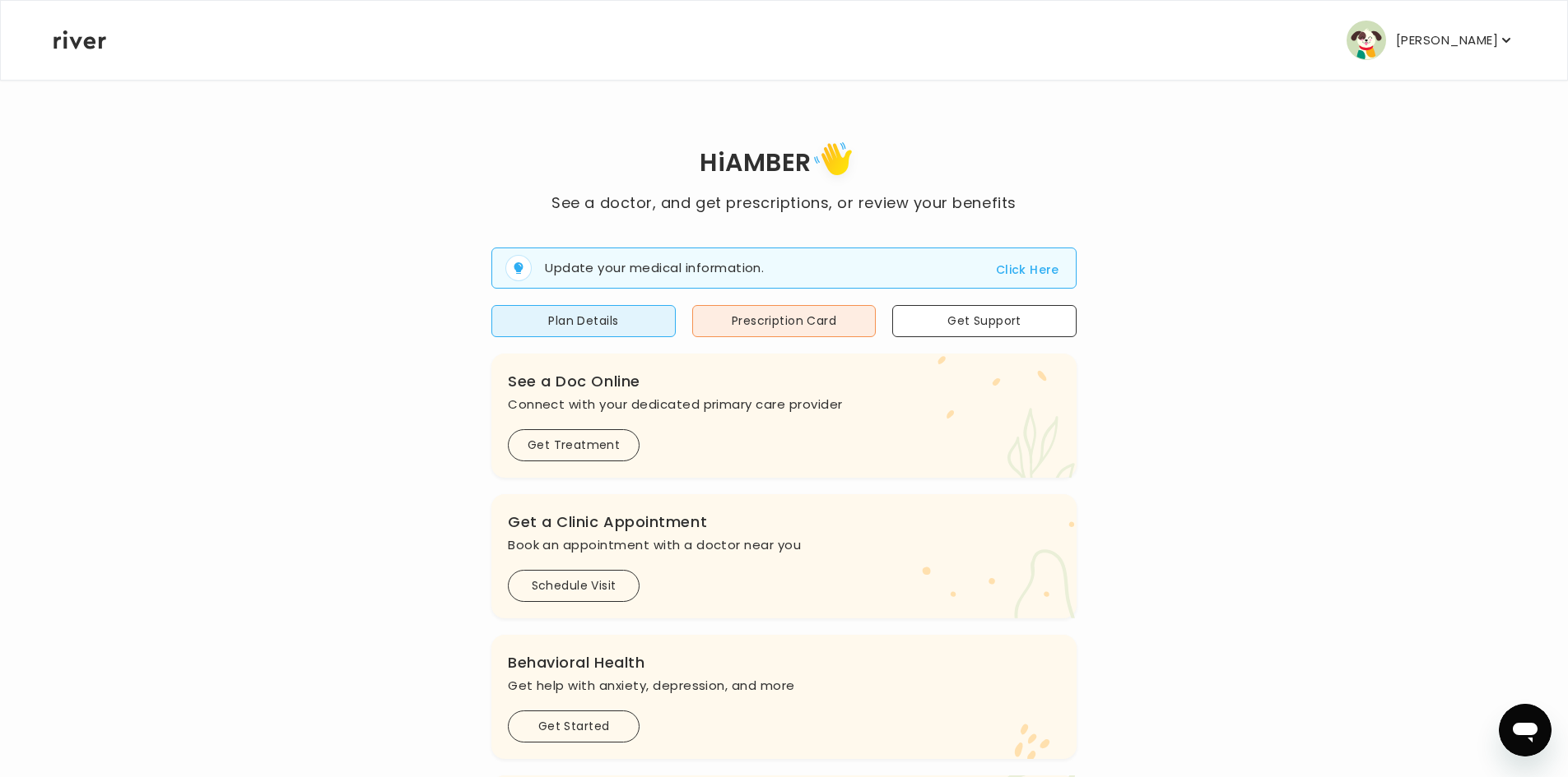
click at [1460, 41] on p "[PERSON_NAME]" at bounding box center [1447, 40] width 102 height 23
click at [602, 322] on button "Plan Details" at bounding box center [583, 322] width 184 height 32
